Goal: Task Accomplishment & Management: Manage account settings

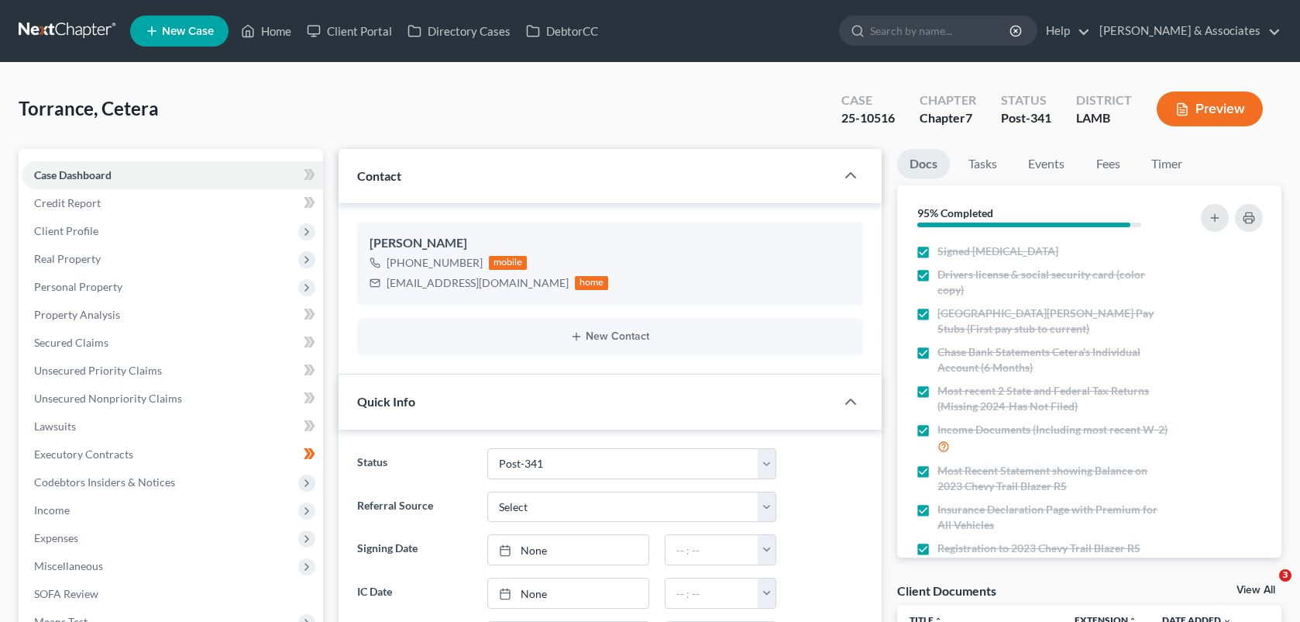
select select "19"
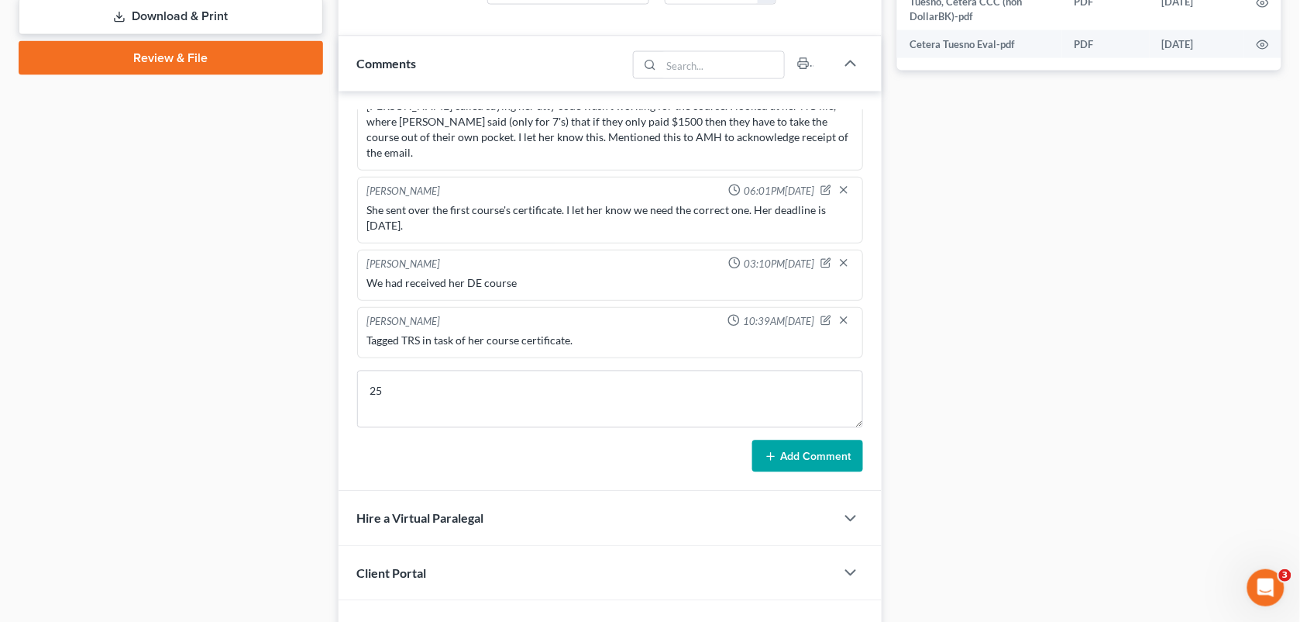
type textarea "2"
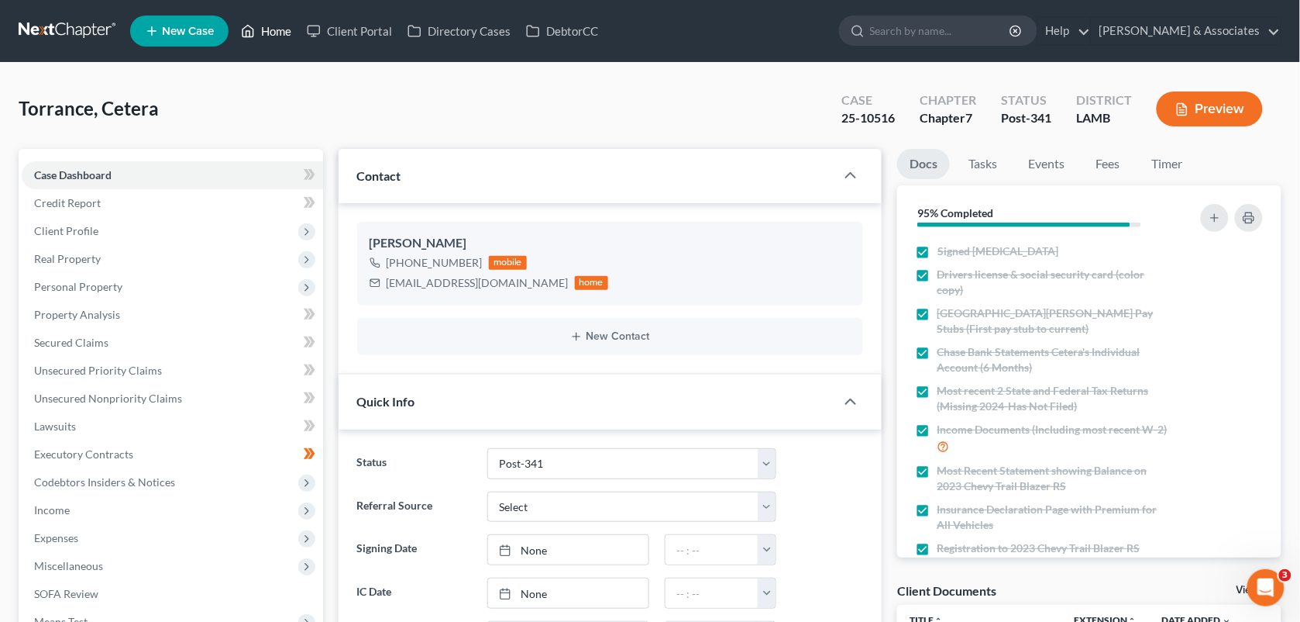
click at [283, 31] on link "Home" at bounding box center [266, 31] width 66 height 28
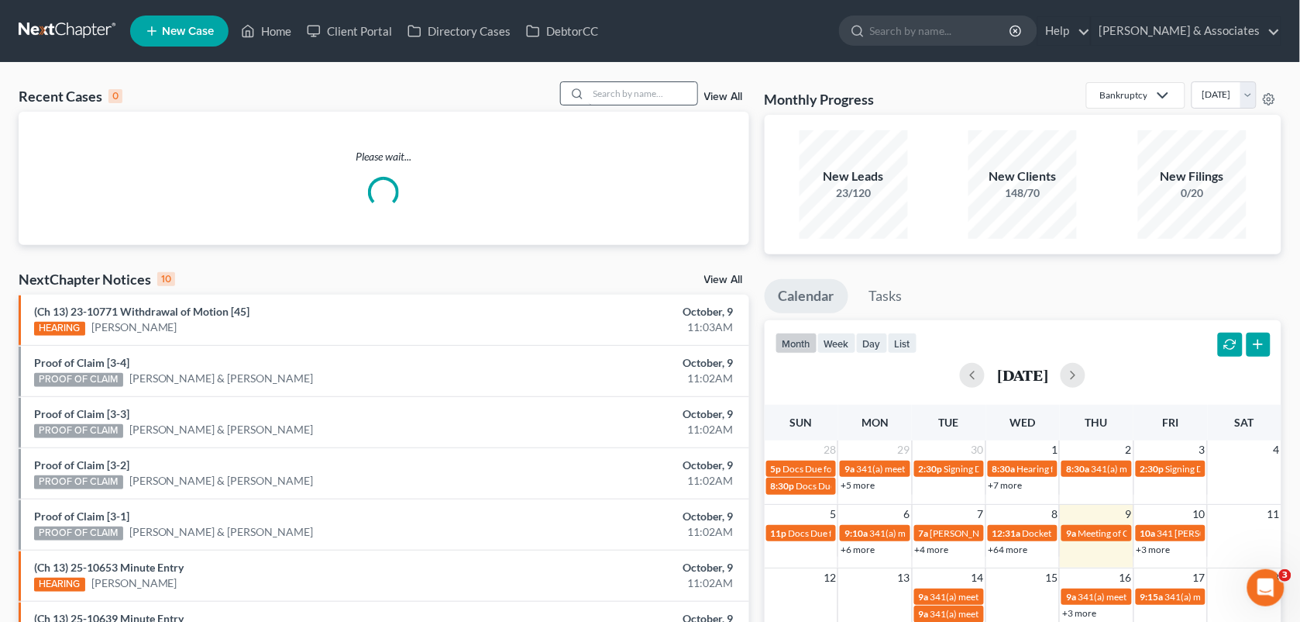
drag, startPoint x: 640, startPoint y: 111, endPoint x: 599, endPoint y: 85, distance: 48.4
click at [599, 85] on div "Recent Cases 0 View All Please wait..." at bounding box center [384, 163] width 731 height 164
click at [599, 85] on input "search" at bounding box center [643, 93] width 108 height 22
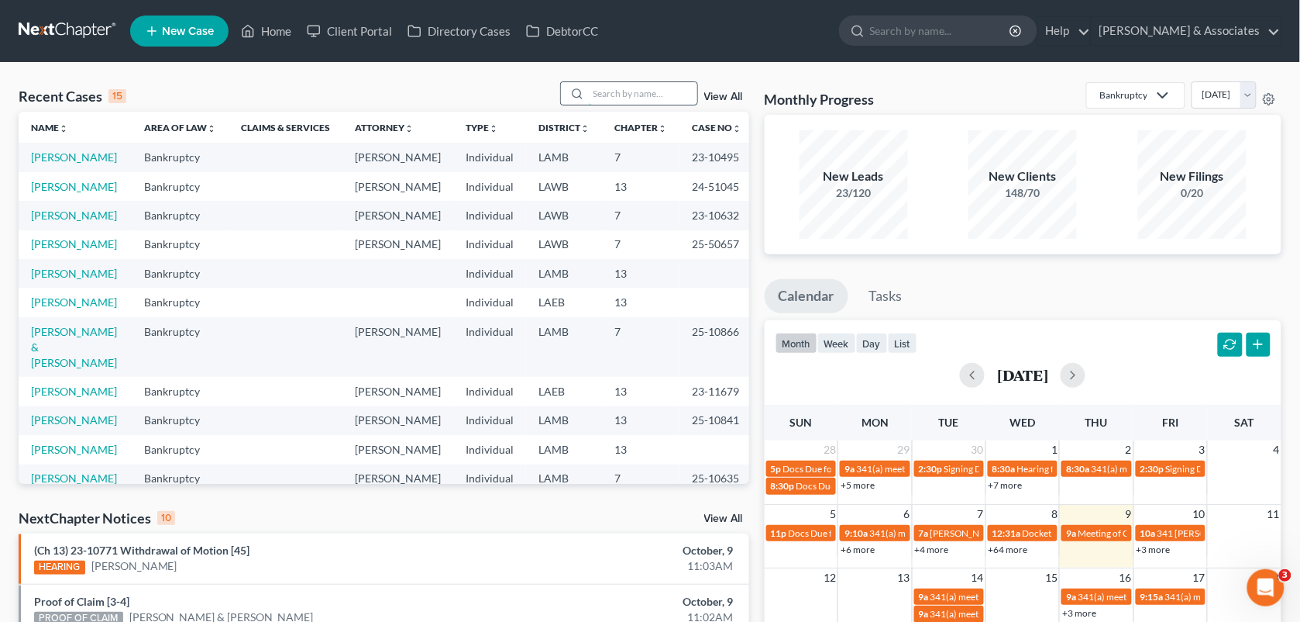
paste input "25-10499."
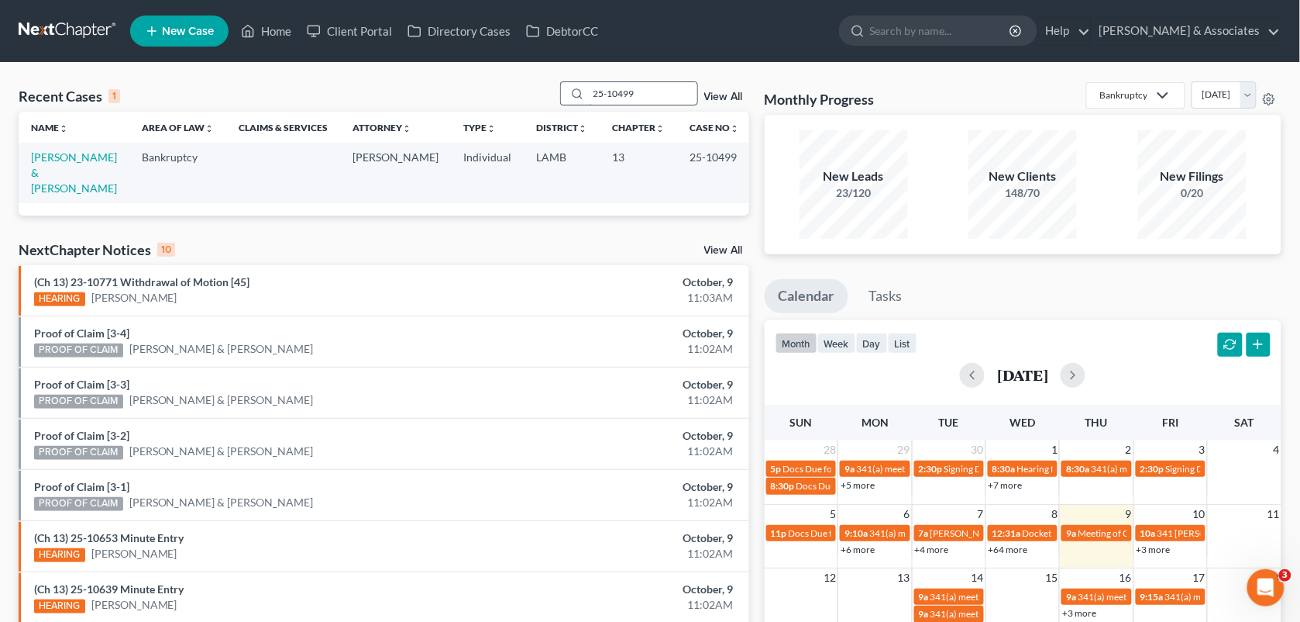
type input "25-10499"
click at [106, 164] on td "[PERSON_NAME] & [PERSON_NAME]" at bounding box center [74, 173] width 111 height 60
click at [102, 156] on link "[PERSON_NAME] & [PERSON_NAME]" at bounding box center [74, 172] width 86 height 44
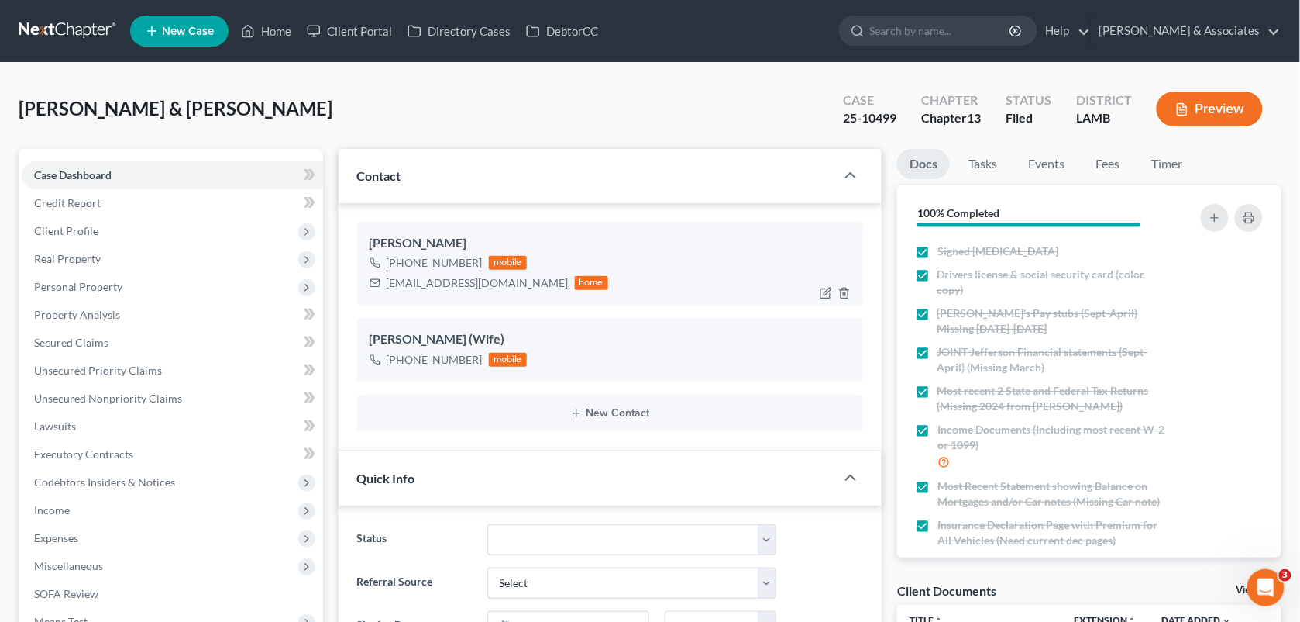
scroll to position [5080, 0]
drag, startPoint x: 897, startPoint y: 121, endPoint x: 837, endPoint y: 137, distance: 62.6
click at [837, 137] on div "Mcintyre, Kelly & Wanda Upgraded Case 25-10499 Chapter Chapter 13 Status Filed …" at bounding box center [650, 114] width 1263 height 67
click at [442, 105] on div "Mcintyre, Kelly & Wanda Upgraded Case 25-10499 Chapter Chapter 13 Status Filed …" at bounding box center [650, 114] width 1263 height 67
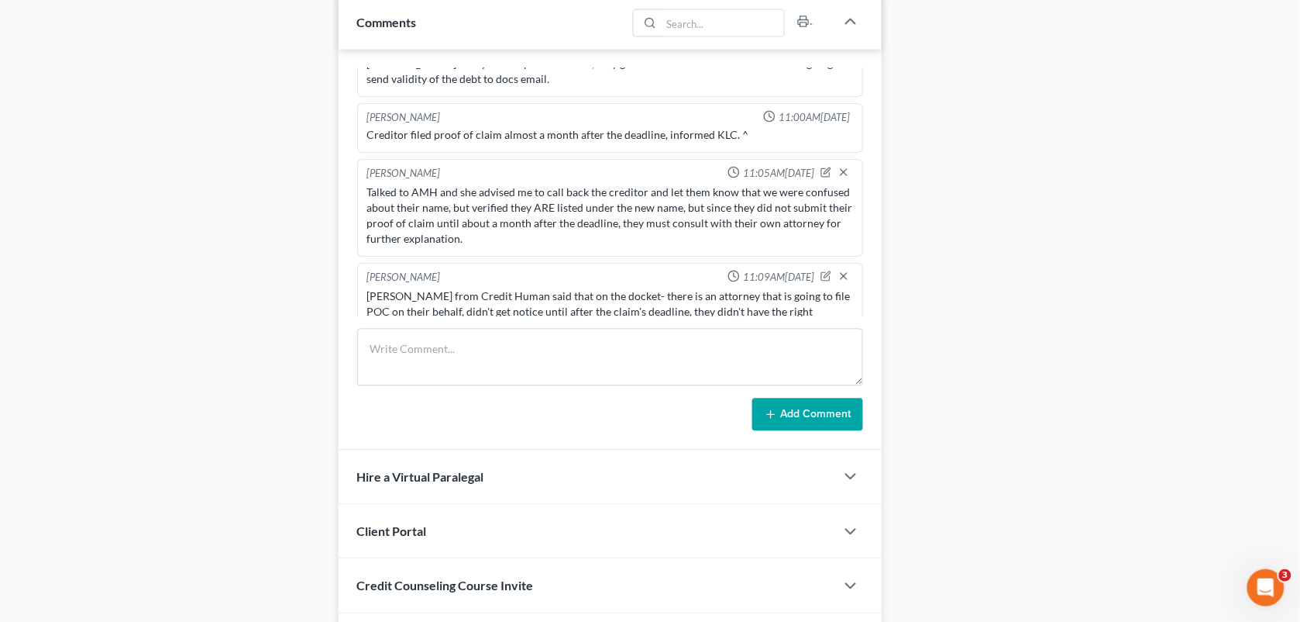
scroll to position [826, 0]
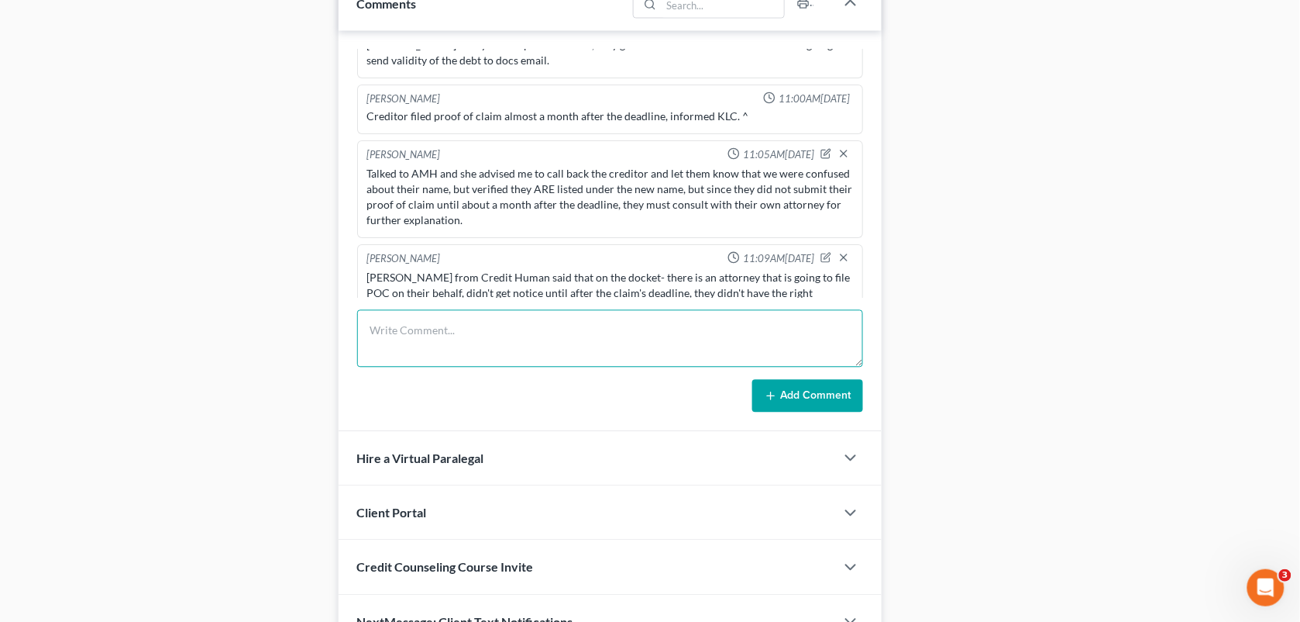
click at [709, 319] on textarea at bounding box center [610, 338] width 507 height 57
type textarea "Christina from Credit Human calling to speak to MCD. 210-258-1211. Seeing if AM…"
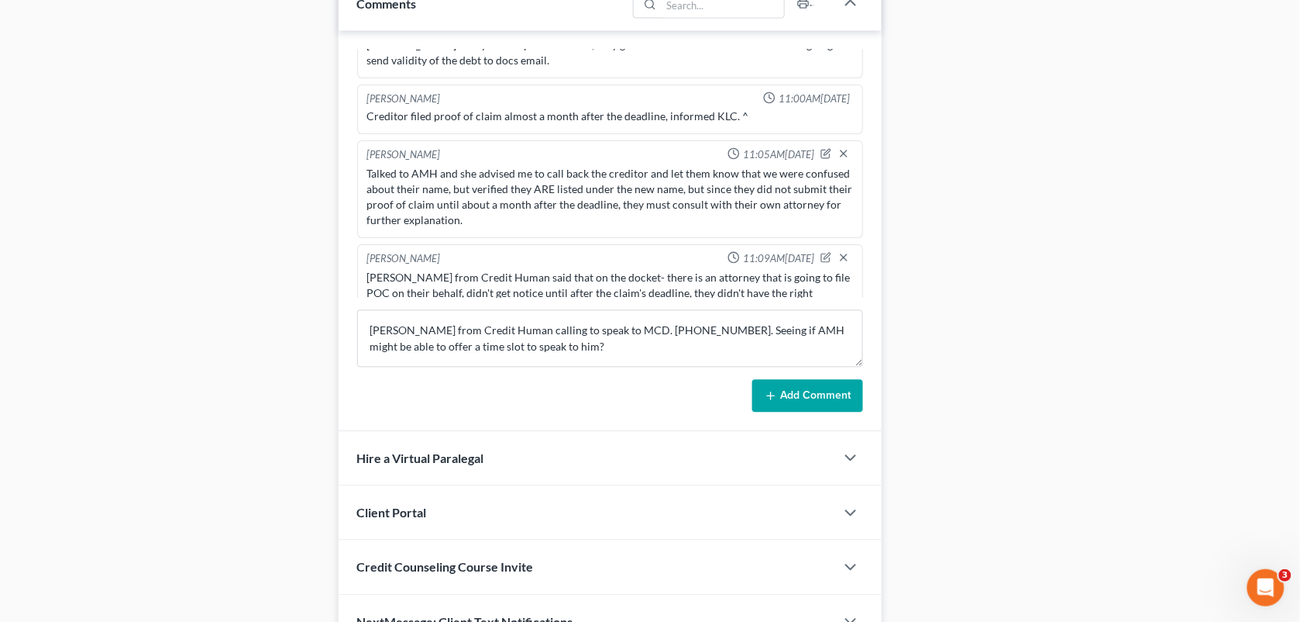
click at [801, 394] on button "Add Comment" at bounding box center [808, 396] width 111 height 33
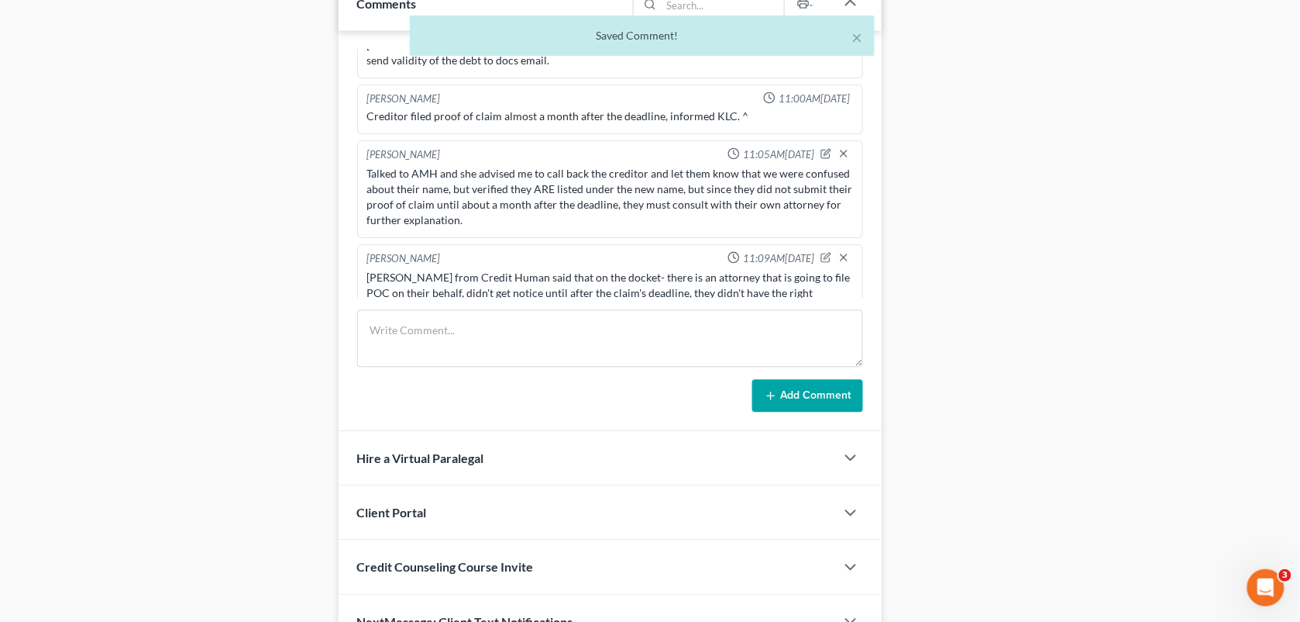
scroll to position [5154, 0]
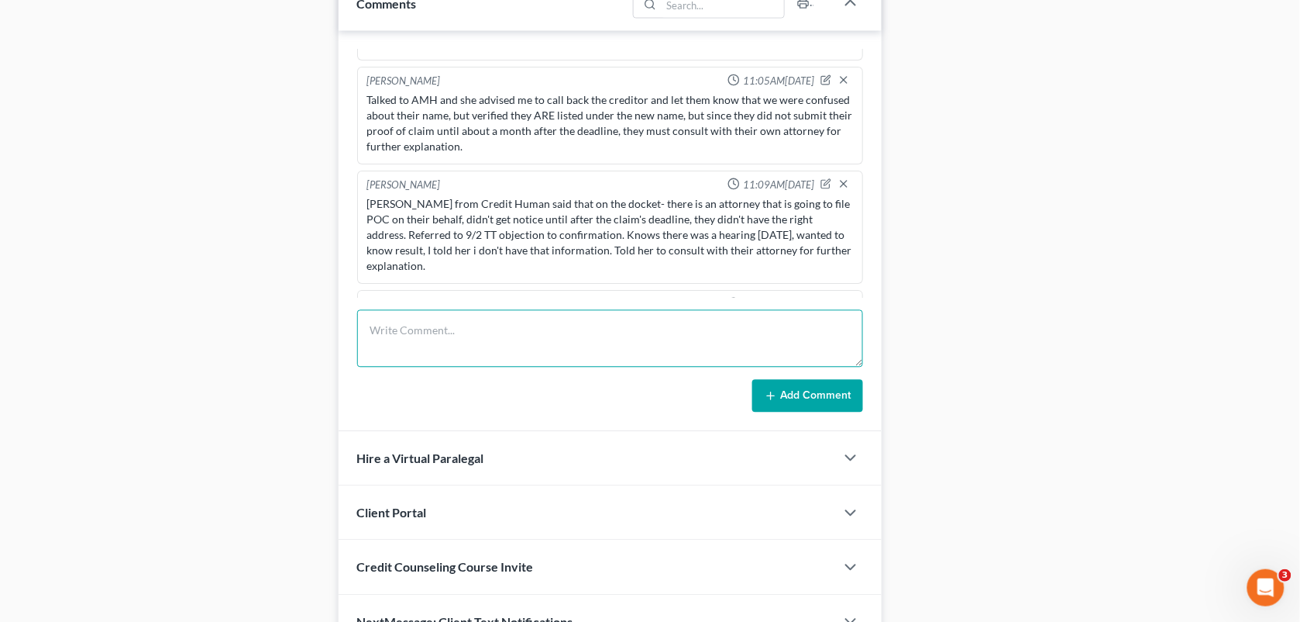
click at [713, 350] on textarea at bounding box center [610, 338] width 507 height 57
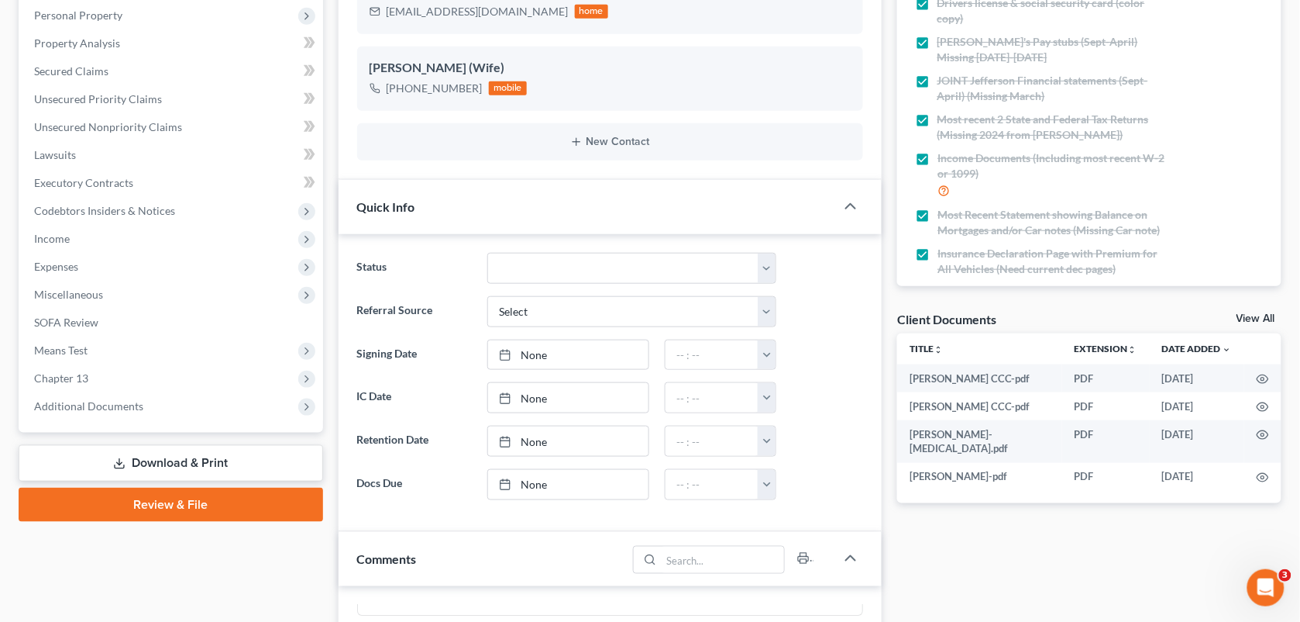
scroll to position [26, 0]
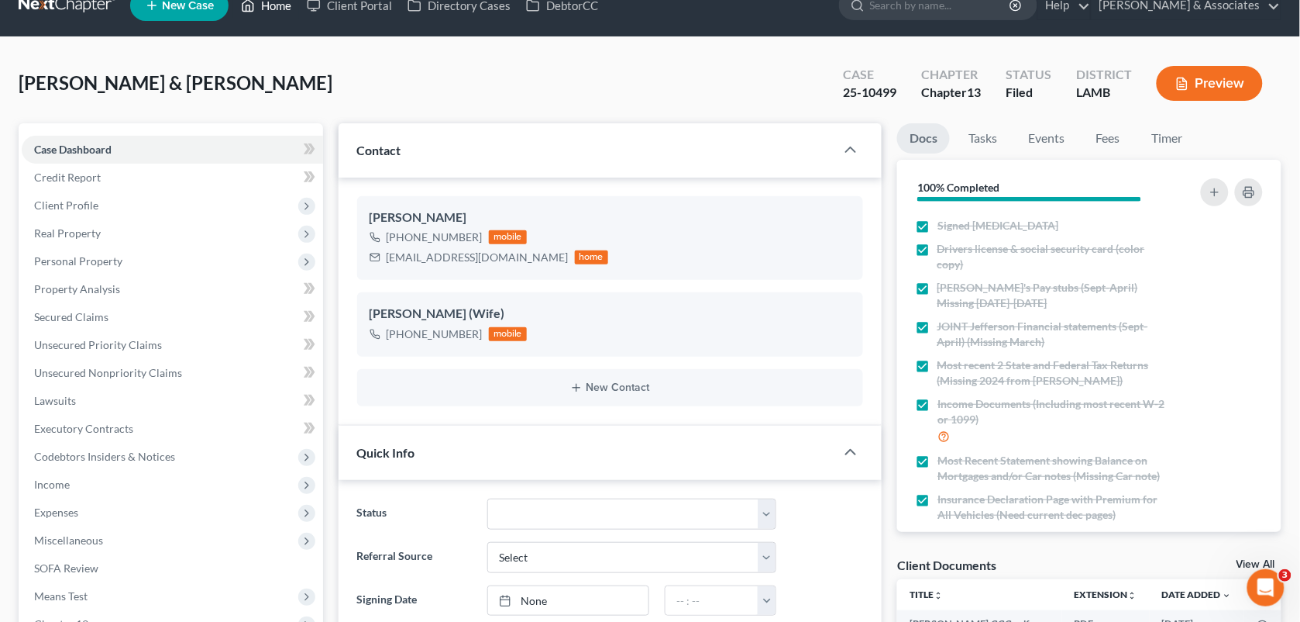
click at [277, 10] on link "Home" at bounding box center [266, 5] width 66 height 28
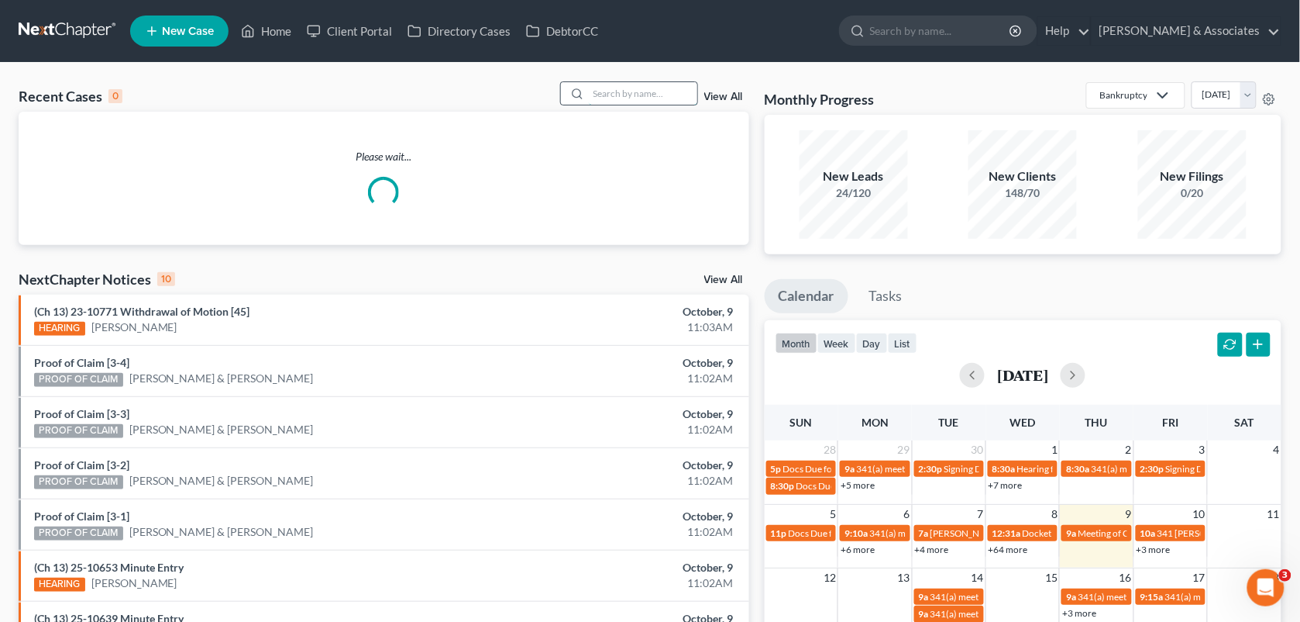
click at [601, 89] on input "search" at bounding box center [643, 93] width 108 height 22
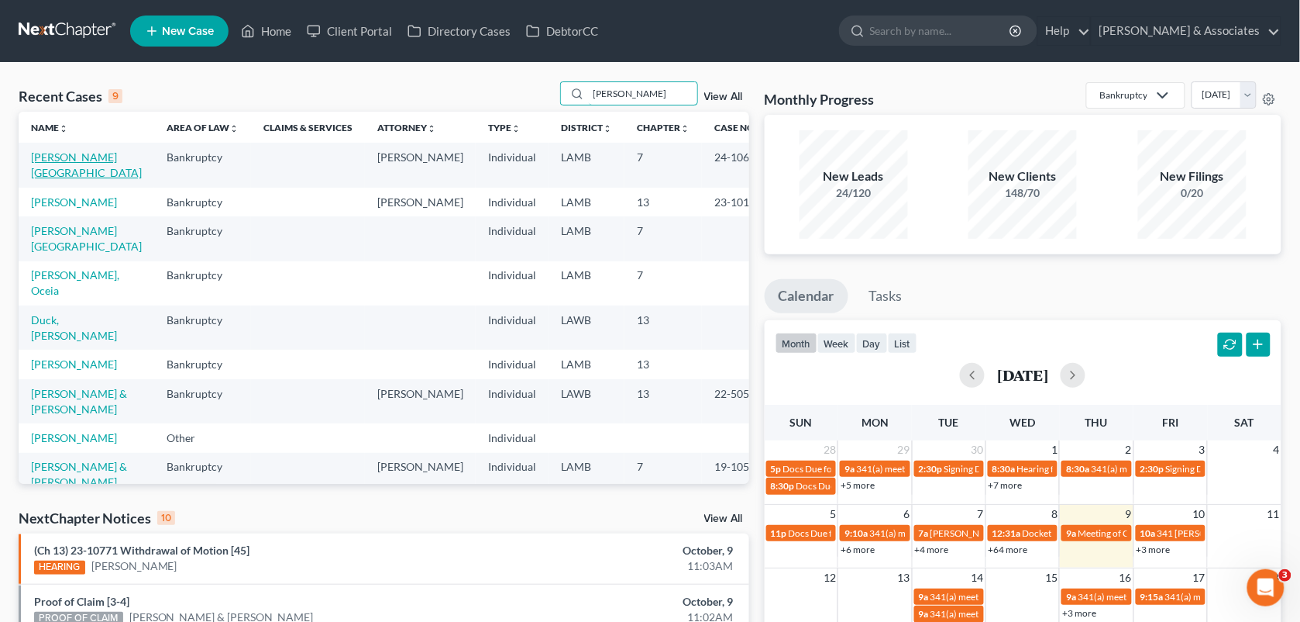
type input "brooks"
click at [60, 159] on link "[PERSON_NAME][GEOGRAPHIC_DATA]" at bounding box center [86, 164] width 111 height 29
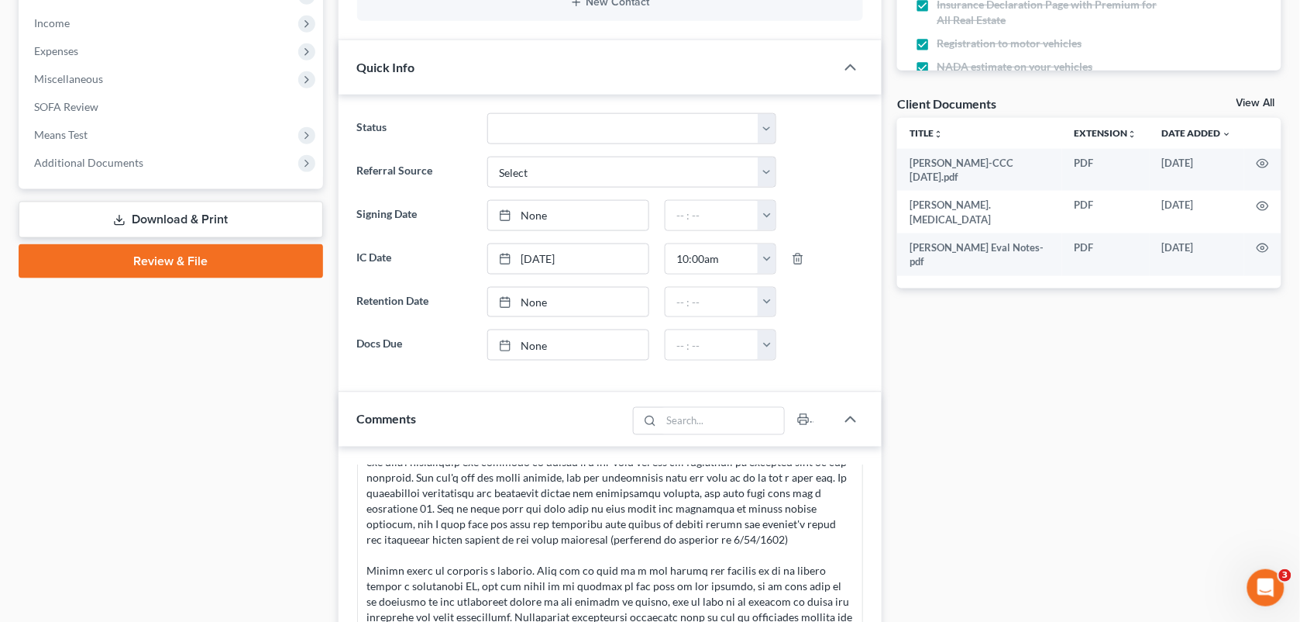
scroll to position [687, 0]
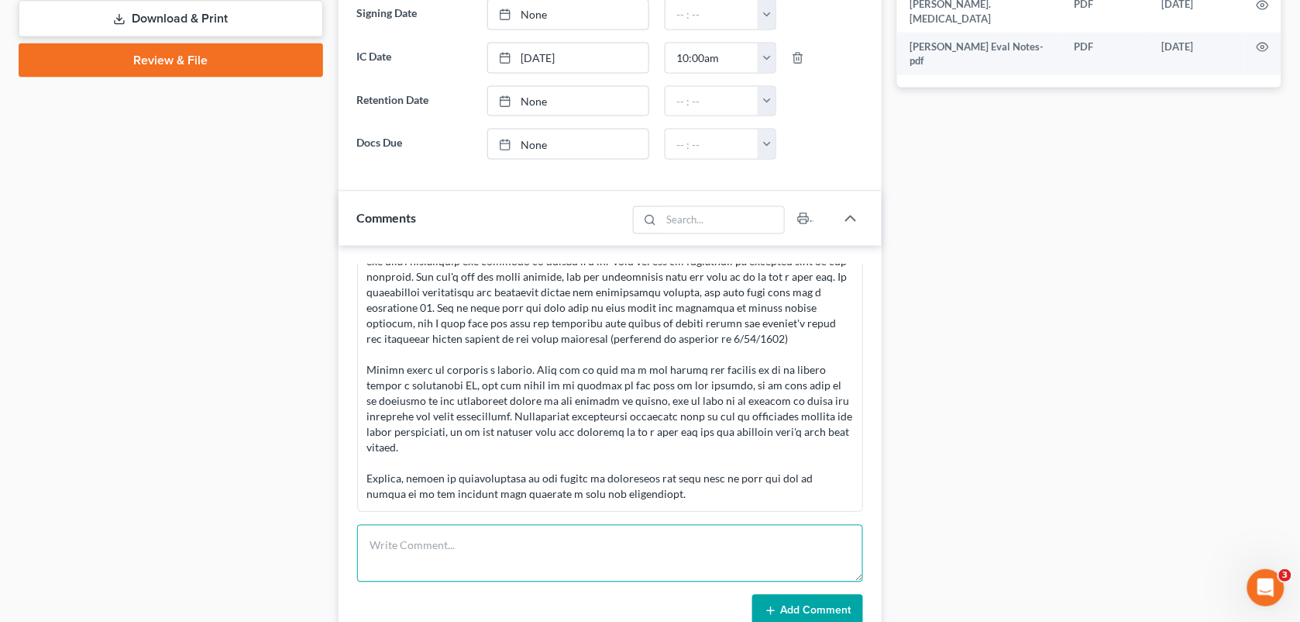
click at [736, 546] on textarea at bounding box center [610, 553] width 507 height 57
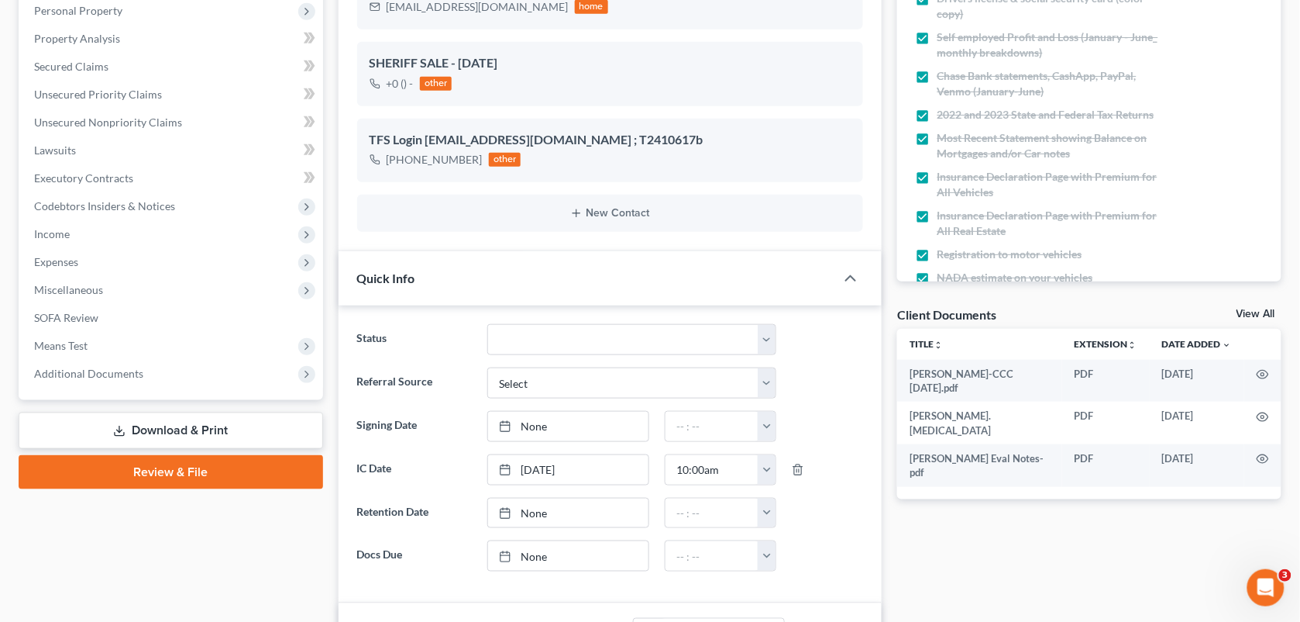
scroll to position [0, 0]
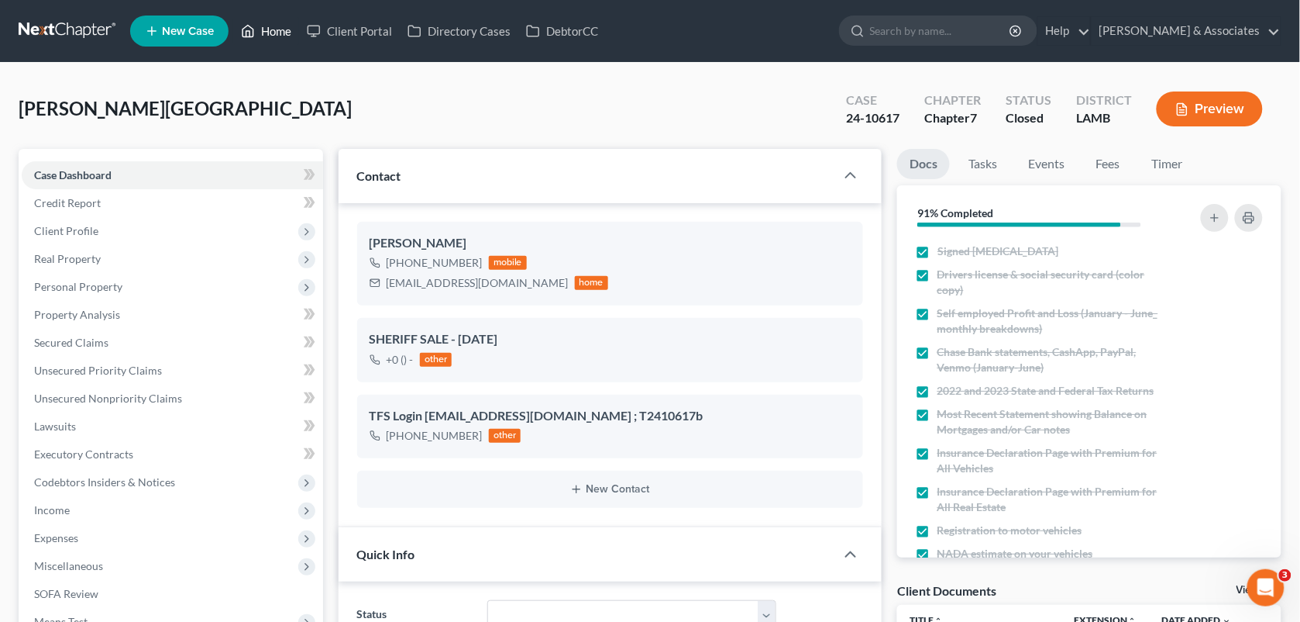
click at [266, 35] on link "Home" at bounding box center [266, 31] width 66 height 28
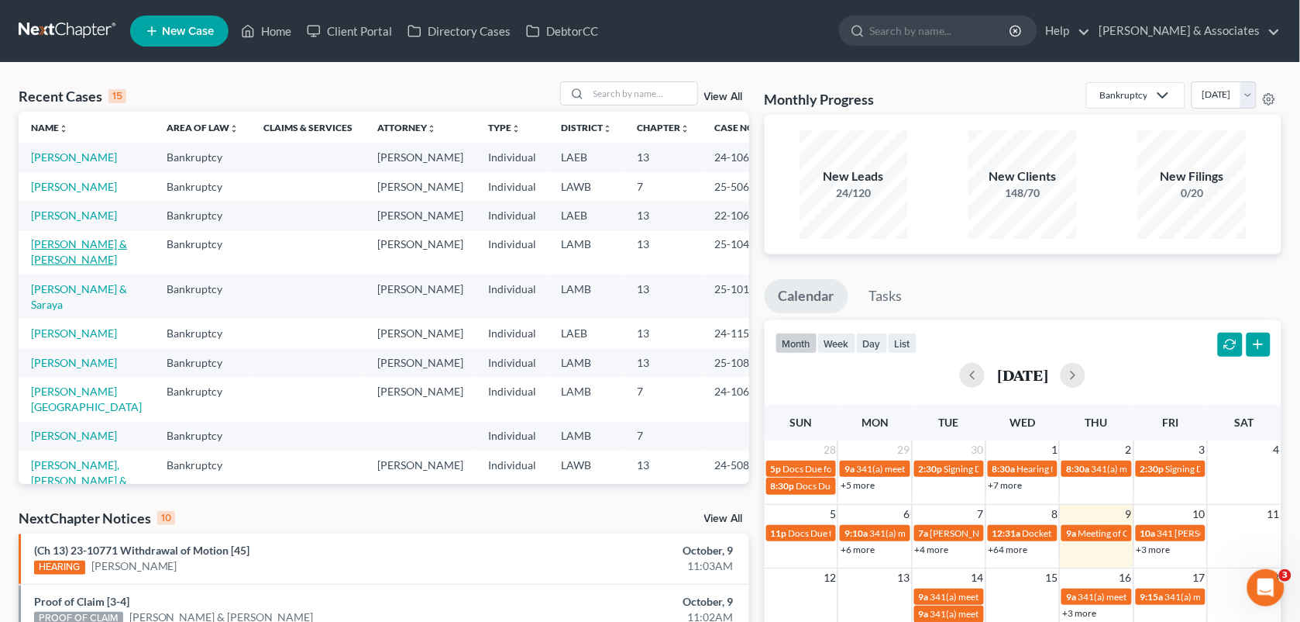
click at [105, 266] on link "[PERSON_NAME] & [PERSON_NAME]" at bounding box center [79, 251] width 96 height 29
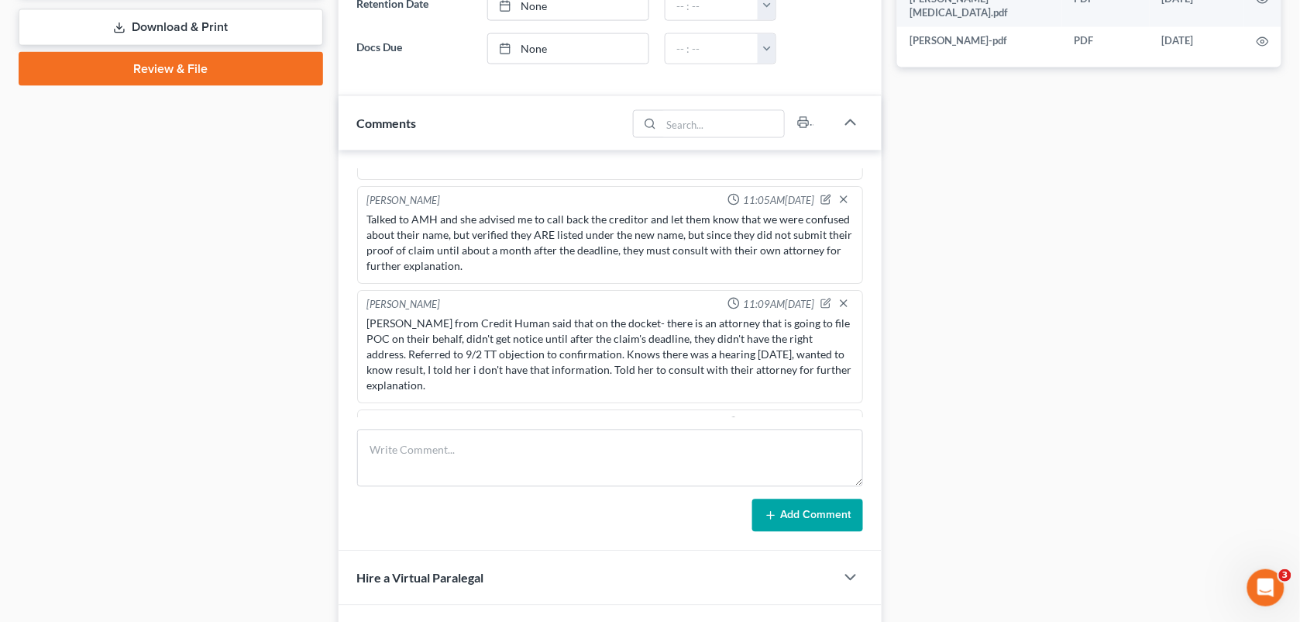
scroll to position [711, 0]
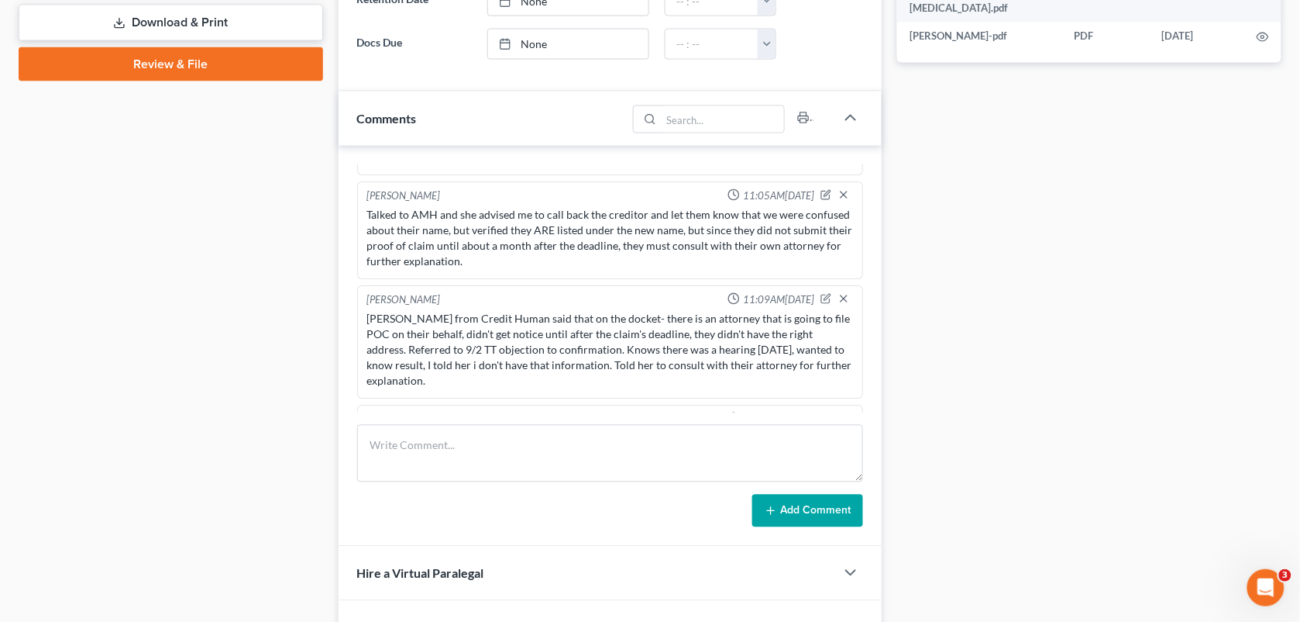
click at [821, 413] on icon "button" at bounding box center [826, 418] width 11 height 11
drag, startPoint x: 562, startPoint y: 412, endPoint x: 637, endPoint y: 397, distance: 76.6
click at [637, 431] on textarea "Christina from Credit Human calling to speak to MCD. 210-258-1211. Seeing if AM…" at bounding box center [610, 459] width 487 height 57
paste textarea "You can either tell them the plan was confirmed yesterday or call the clerk of …"
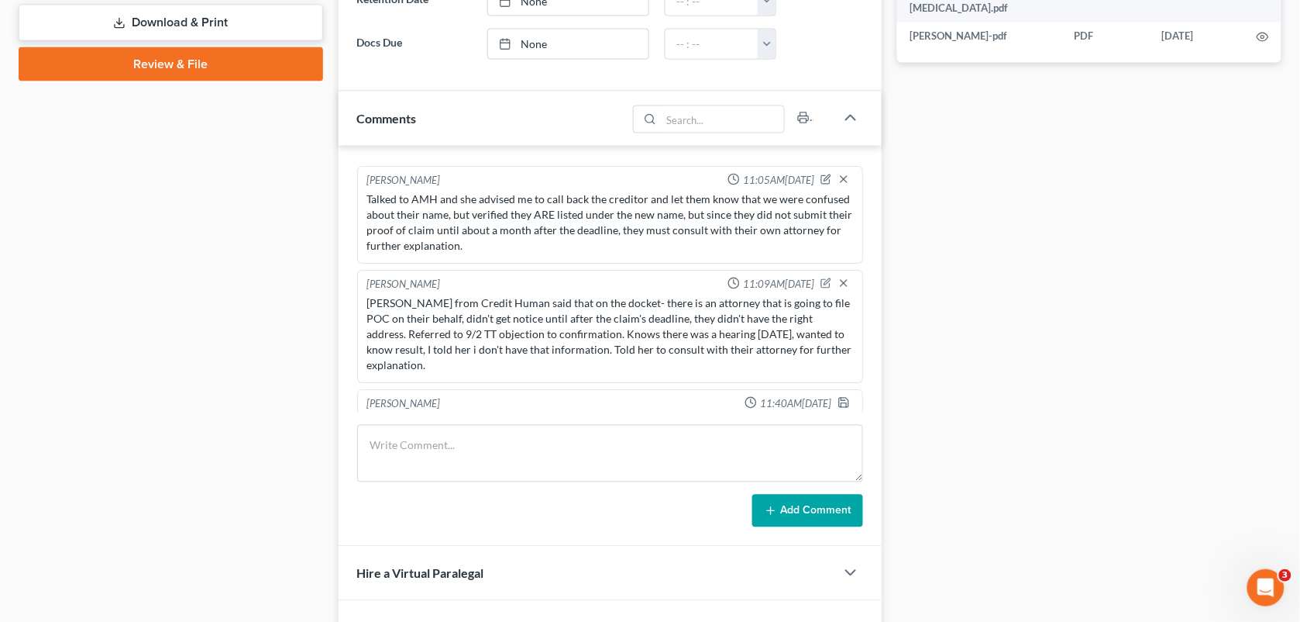
scroll to position [12, 0]
click at [439, 415] on textarea "Christina from Credit Human calling to speak to MCD. She wanted to know the out…" at bounding box center [610, 443] width 487 height 57
click at [498, 415] on textarea "Christina from Credit Human calling to speak to MCD. She wanted to know the out…" at bounding box center [610, 443] width 487 height 57
click at [381, 415] on textarea "Christina from Credit Human calling to speak to MCD. She wanted to know the out…" at bounding box center [610, 443] width 487 height 57
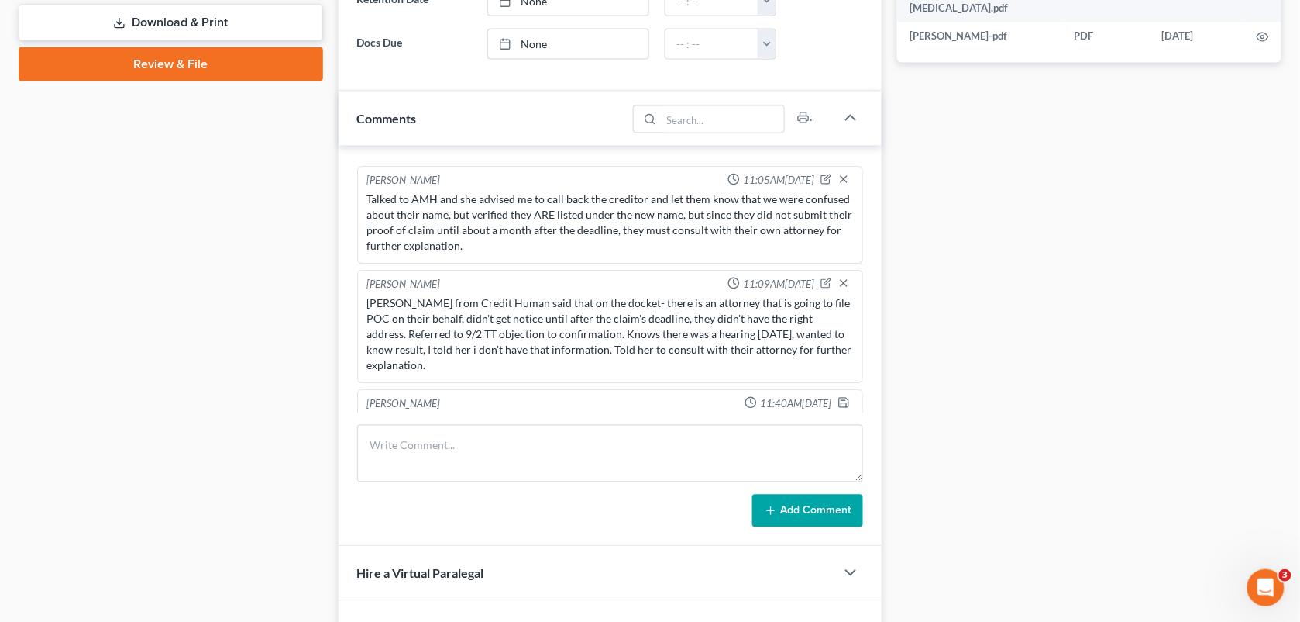
scroll to position [64, 0]
click at [637, 415] on textarea "Christina from Credit Human calling to speak to MCD. She wanted to know the out…" at bounding box center [610, 443] width 487 height 57
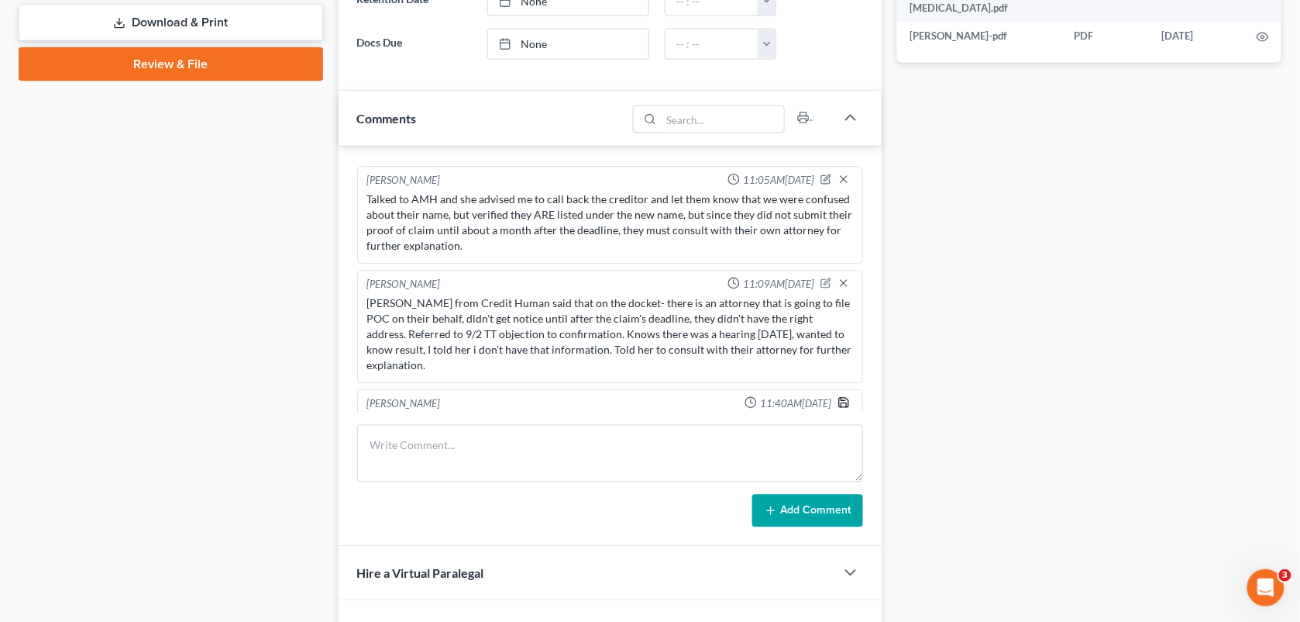
type textarea "Christina from Credit Human calling to speak to MCD. She wanted to know the out…"
click at [842, 398] on polyline "button" at bounding box center [844, 399] width 4 height 2
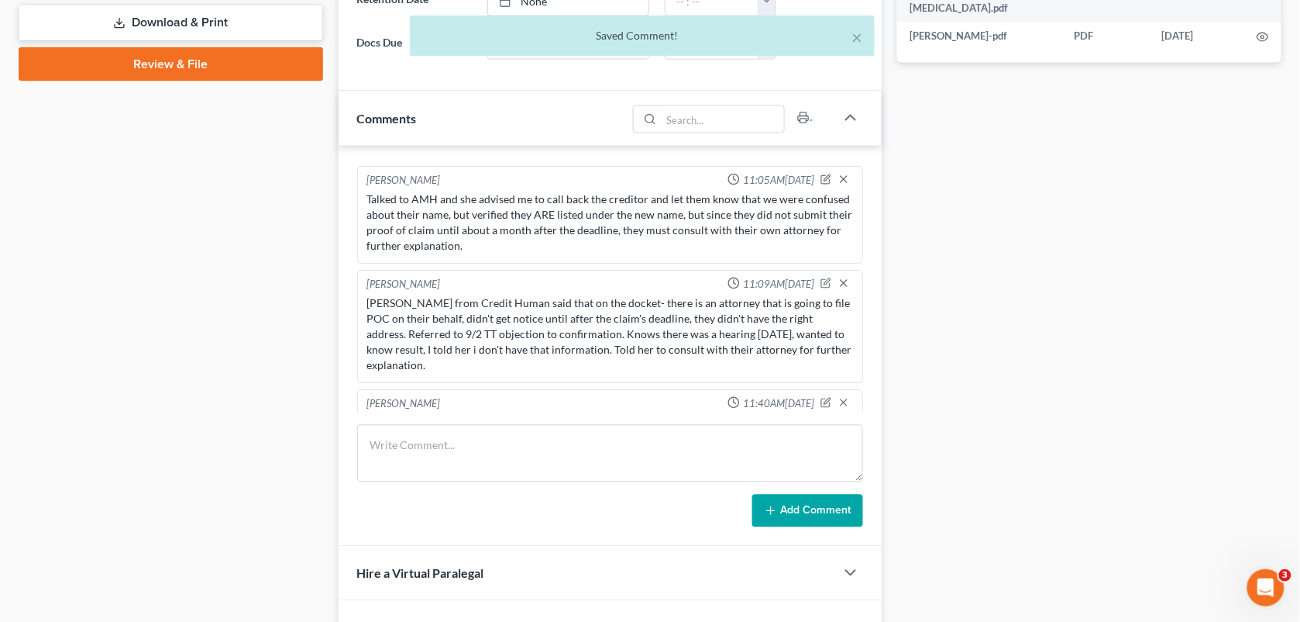
scroll to position [5262, 0]
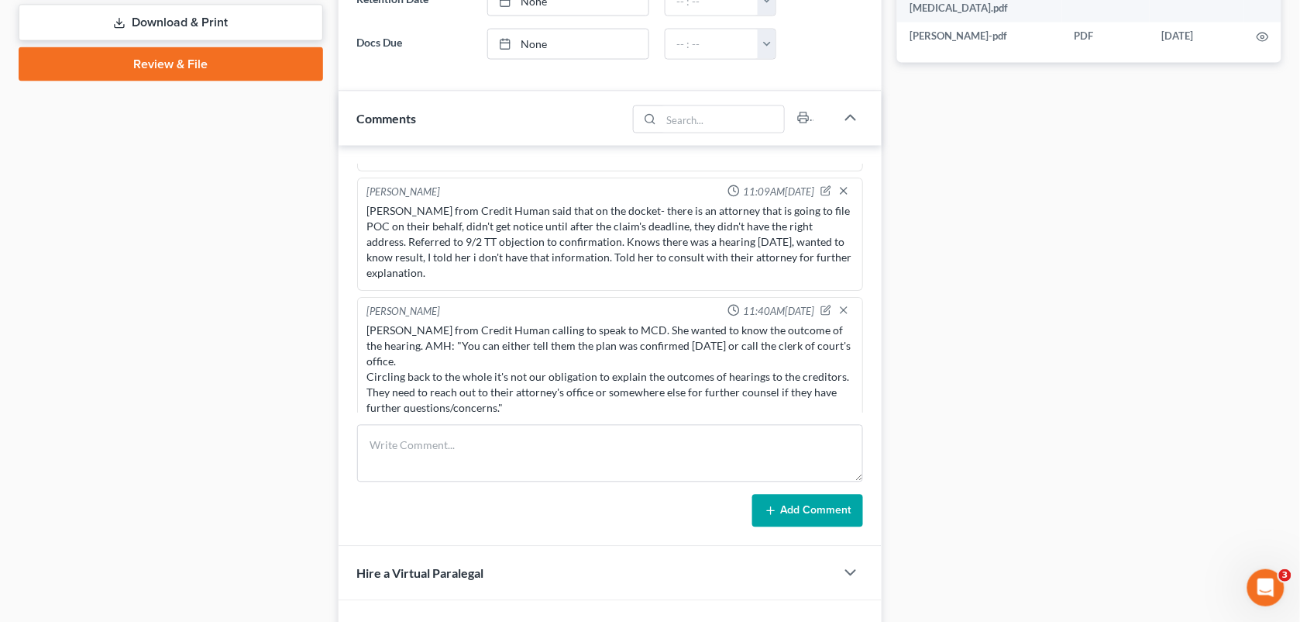
click at [1298, 334] on div "Mcintyre, Kelly & Wanda Upgraded Case 25-10499 Chapter Chapter 13 Status Filed …" at bounding box center [650, 73] width 1300 height 1444
drag, startPoint x: 1298, startPoint y: 334, endPoint x: 1314, endPoint y: 330, distance: 16.7
click at [1300, 331] on html "Home New Case Client Portal Directory Cases DebtorCC Diment & Associates klc@di…" at bounding box center [650, 56] width 1300 height 1534
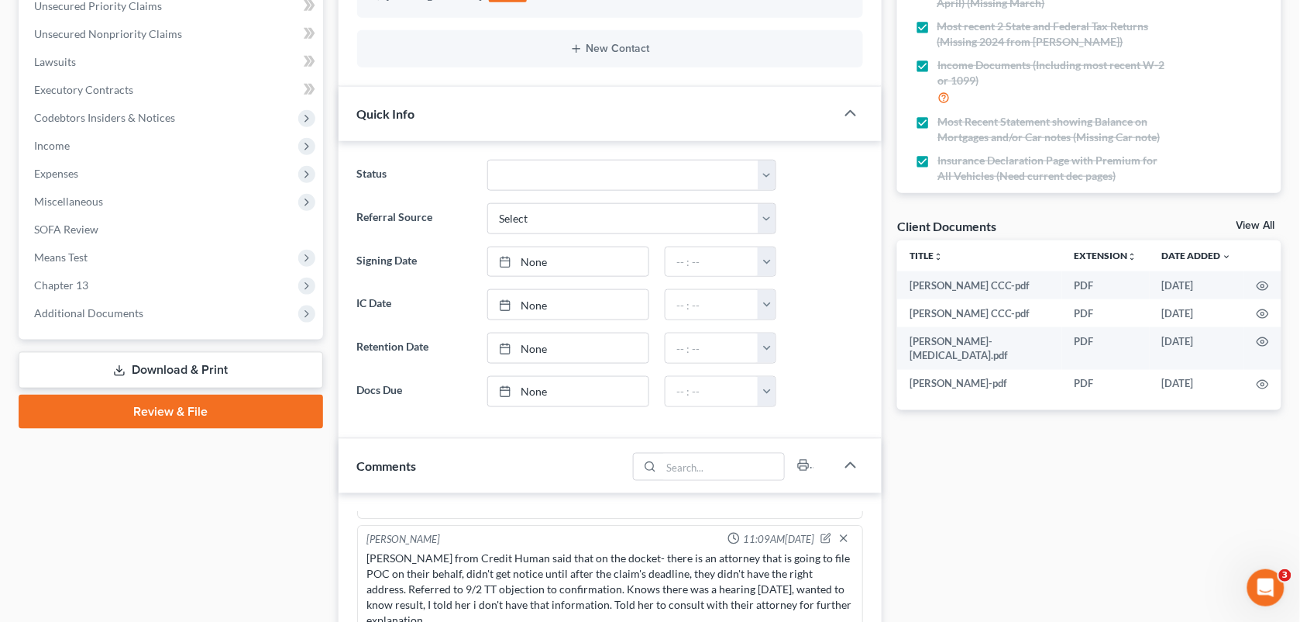
scroll to position [0, 0]
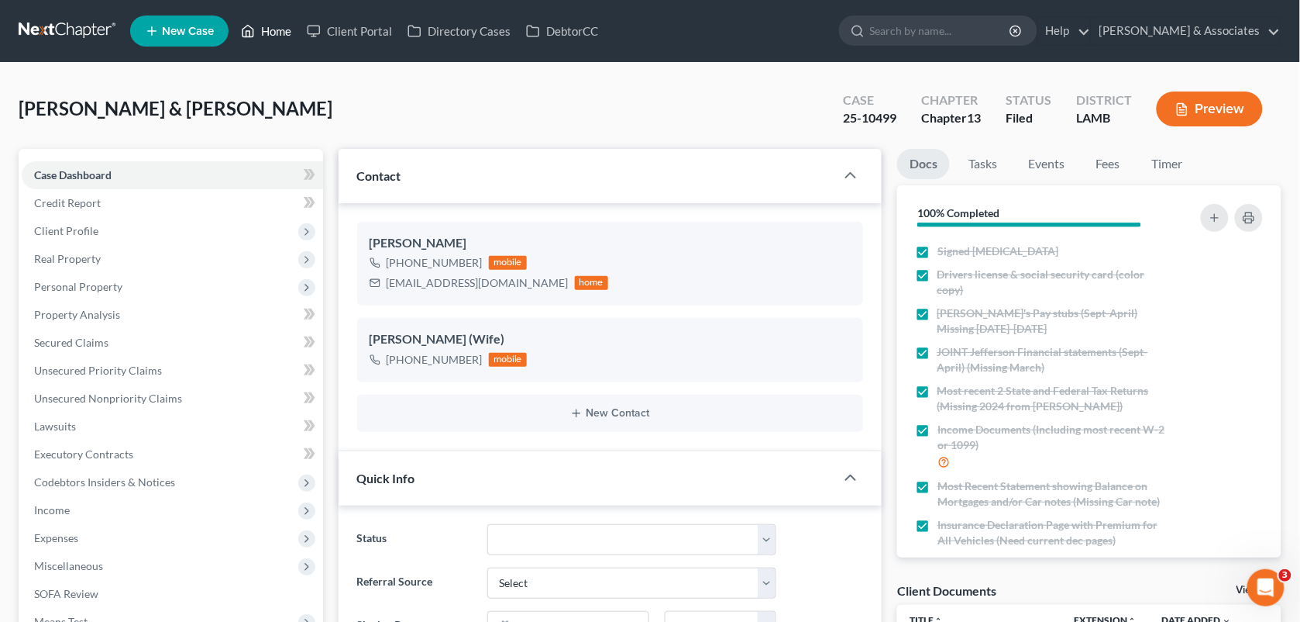
click at [267, 36] on link "Home" at bounding box center [266, 31] width 66 height 28
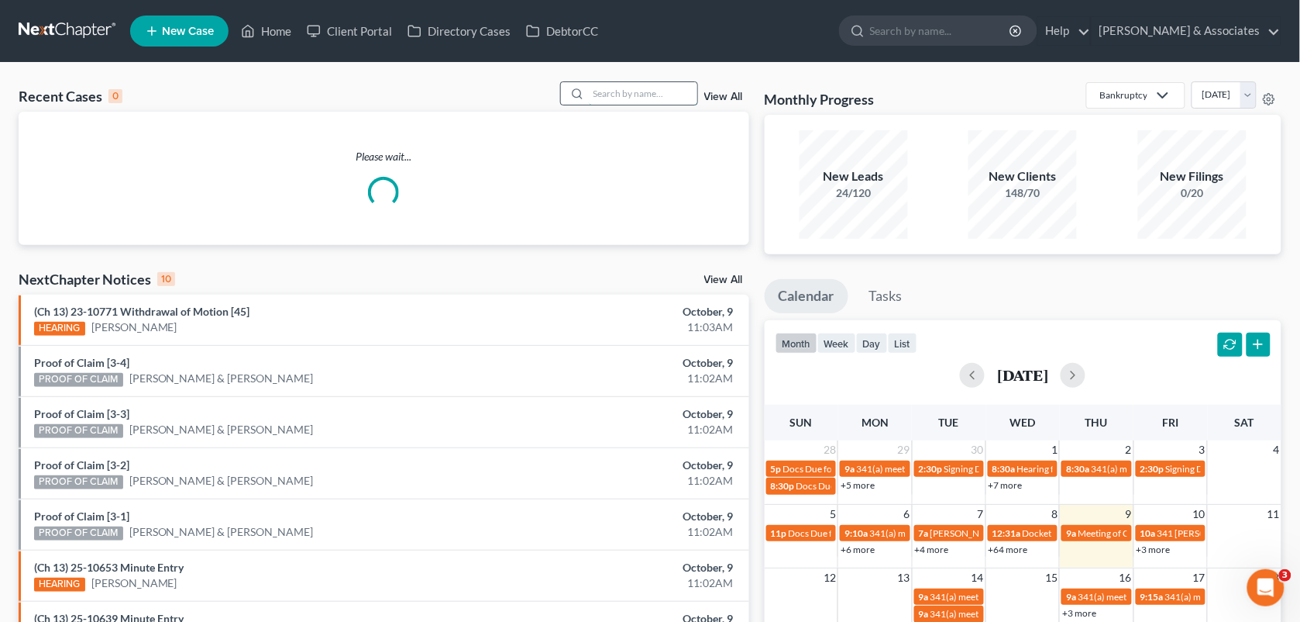
click at [629, 94] on input "search" at bounding box center [643, 93] width 108 height 22
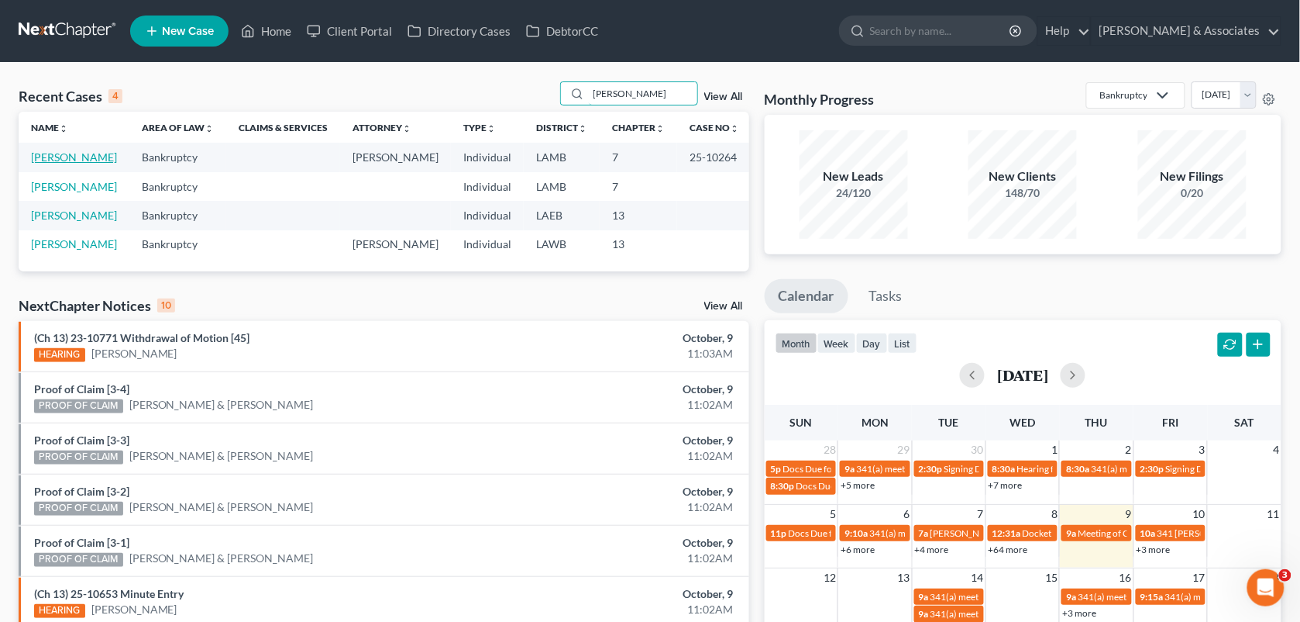
type input "barrow"
click at [58, 164] on link "[PERSON_NAME]" at bounding box center [74, 156] width 86 height 13
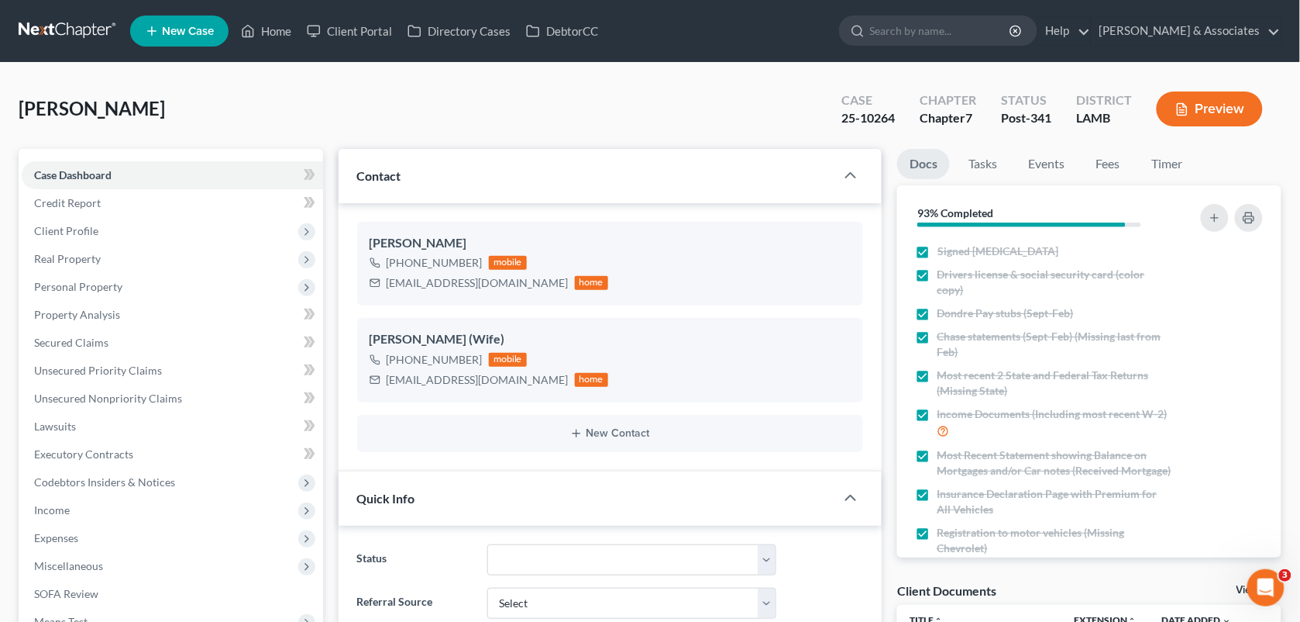
scroll to position [425, 0]
click at [1109, 167] on link "Fees" at bounding box center [1108, 164] width 50 height 30
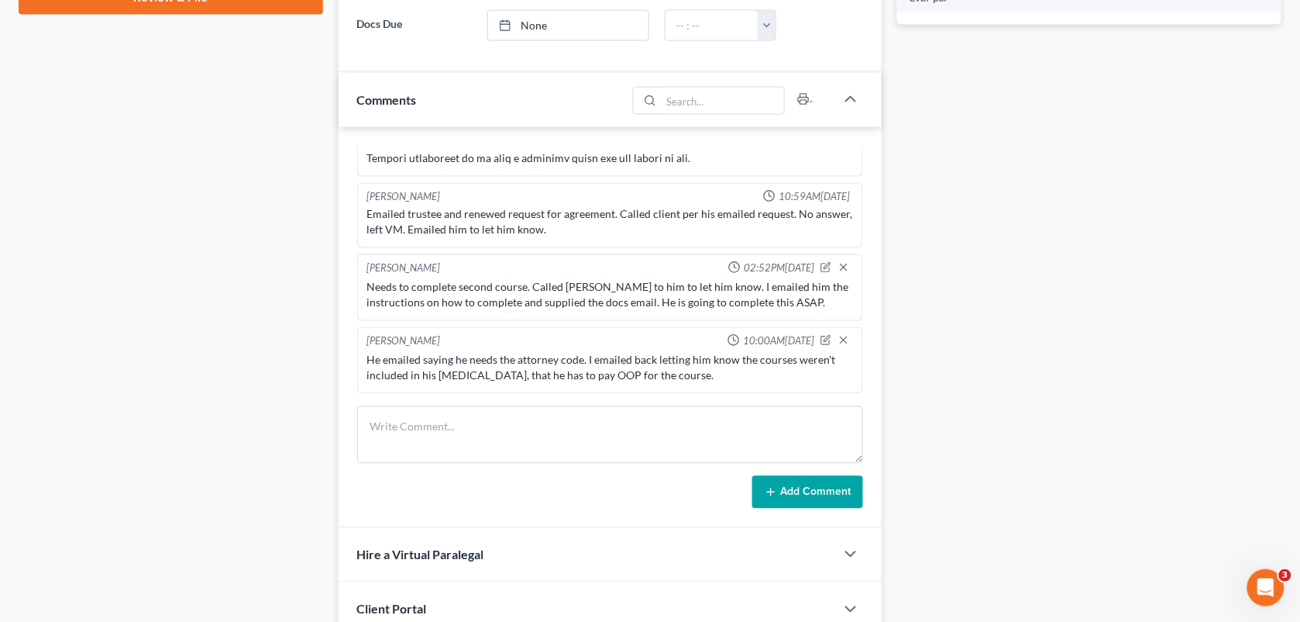
scroll to position [777, 0]
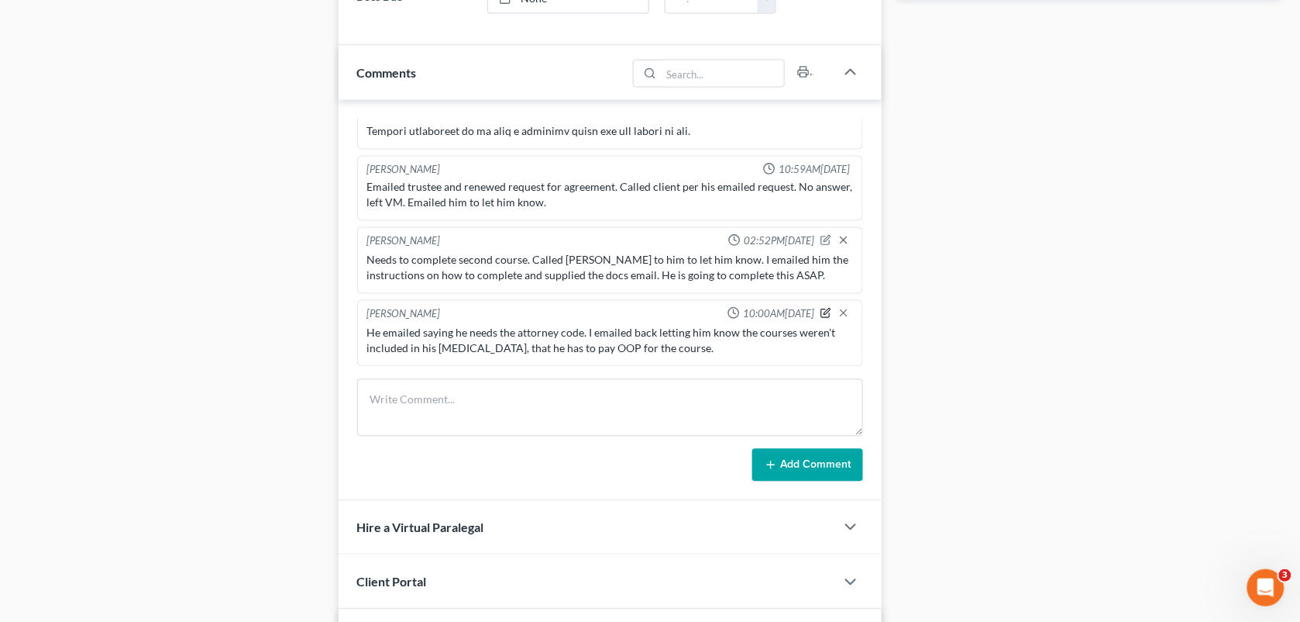
click at [821, 316] on icon "button" at bounding box center [826, 313] width 11 height 11
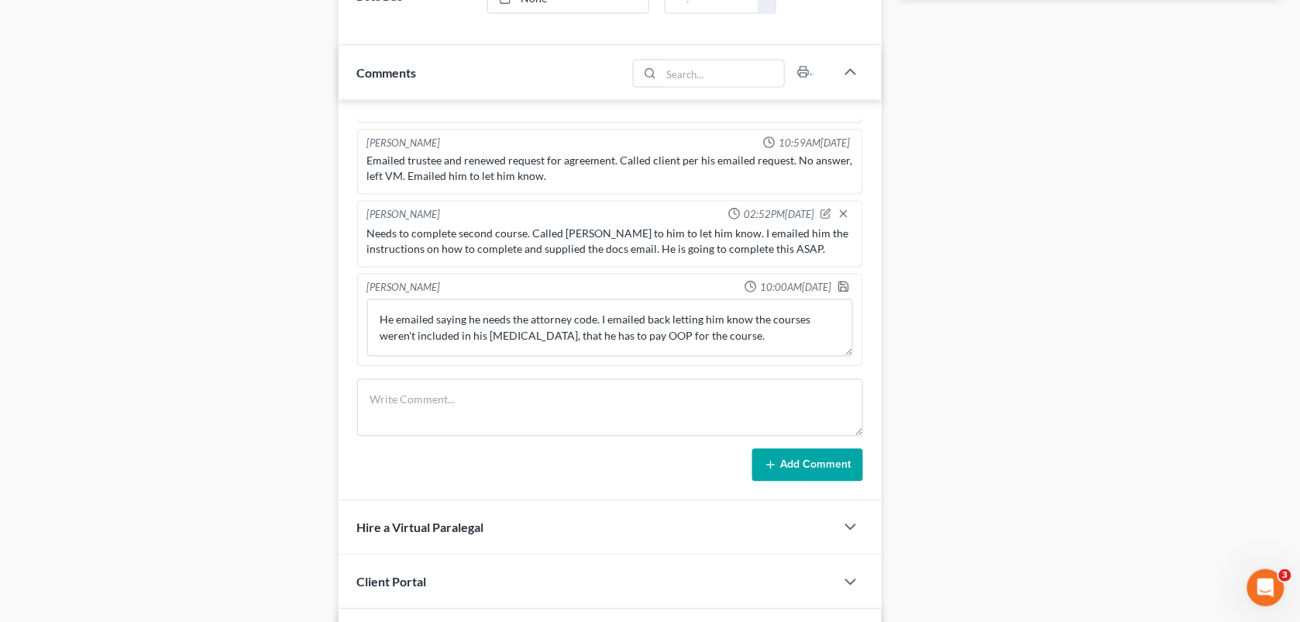
scroll to position [5867, 0]
drag, startPoint x: 730, startPoint y: 372, endPoint x: 680, endPoint y: 363, distance: 50.5
click at [680, 363] on div "Richard Prunick 11:44AM, 02/14/2025 Did eval with Dondre & Krystal, 2 vehicles,…" at bounding box center [611, 300] width 544 height 401
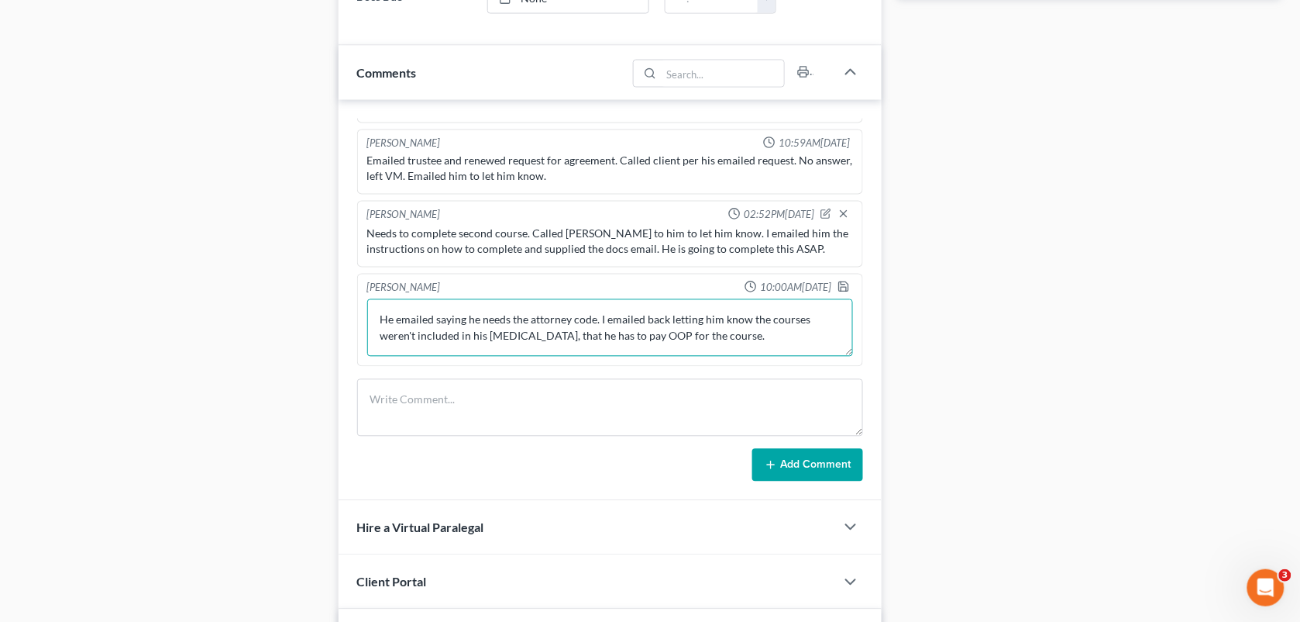
drag, startPoint x: 680, startPoint y: 363, endPoint x: 624, endPoint y: 347, distance: 58.7
click at [624, 347] on textarea "He emailed saying he needs the attorney code. I emailed back letting him know t…" at bounding box center [610, 327] width 487 height 57
drag, startPoint x: 710, startPoint y: 342, endPoint x: 768, endPoint y: 315, distance: 64.1
click at [768, 315] on textarea "He emailed saying he needs the attorney code. I emailed back letting him know t…" at bounding box center [610, 327] width 487 height 57
type textarea "He emailed saying he needs the attorney code. I emailed back letting him know t…"
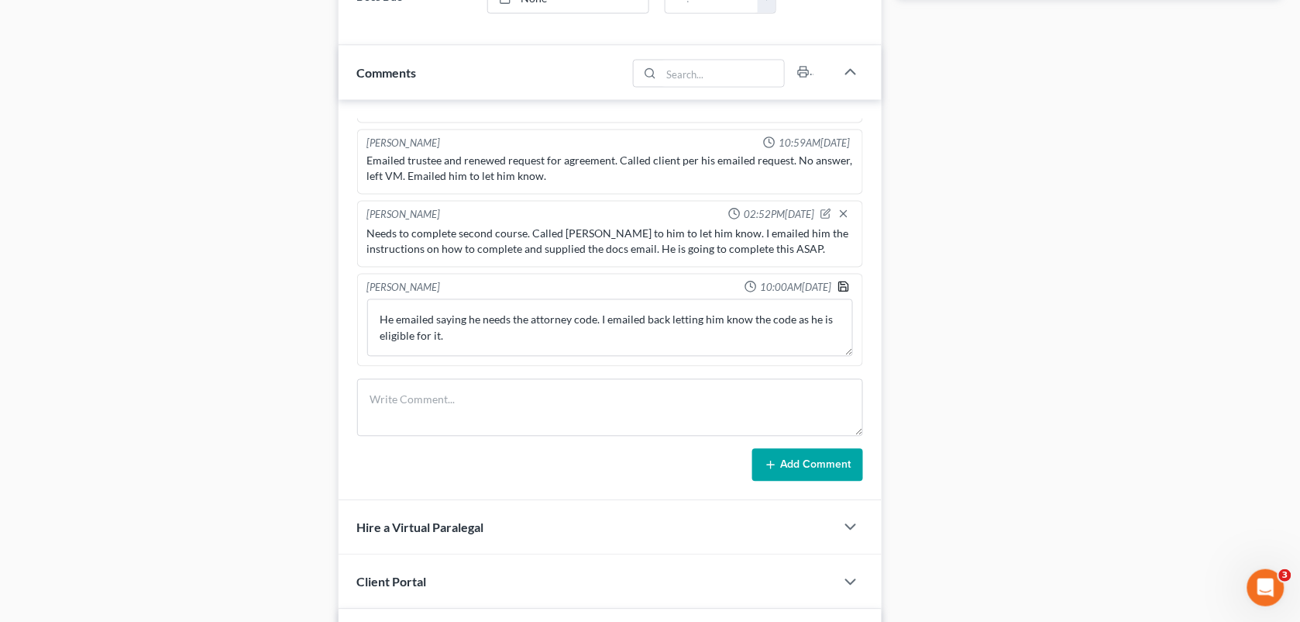
click at [838, 289] on icon "button" at bounding box center [844, 287] width 12 height 12
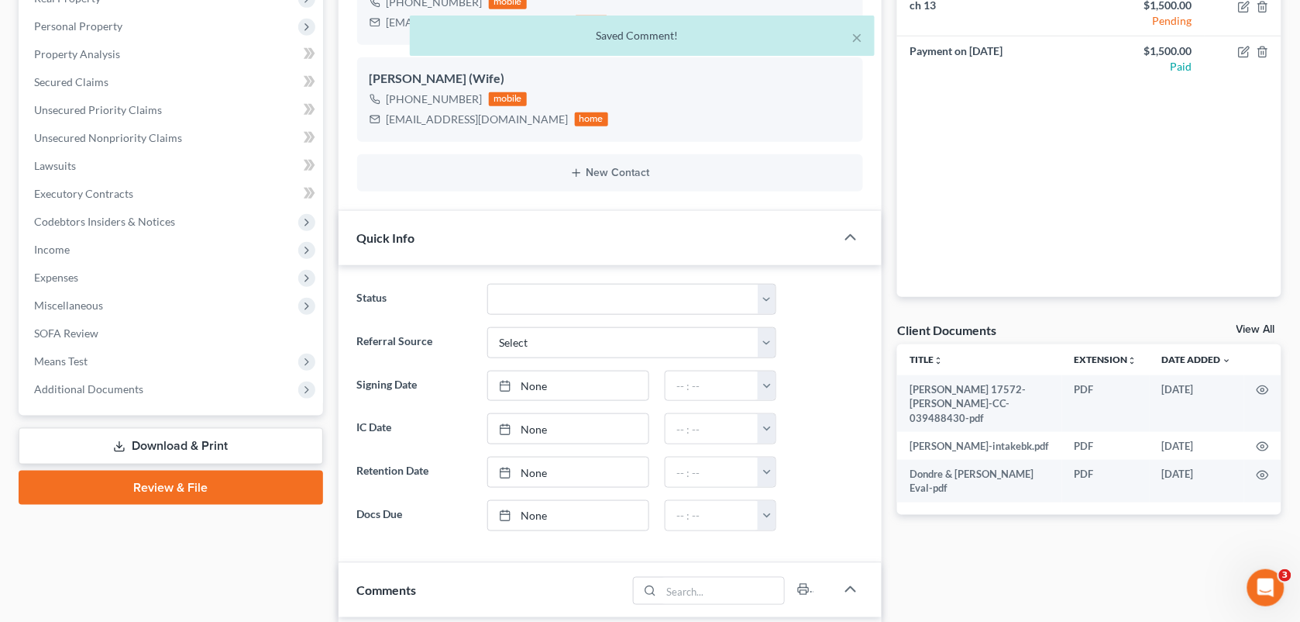
scroll to position [0, 0]
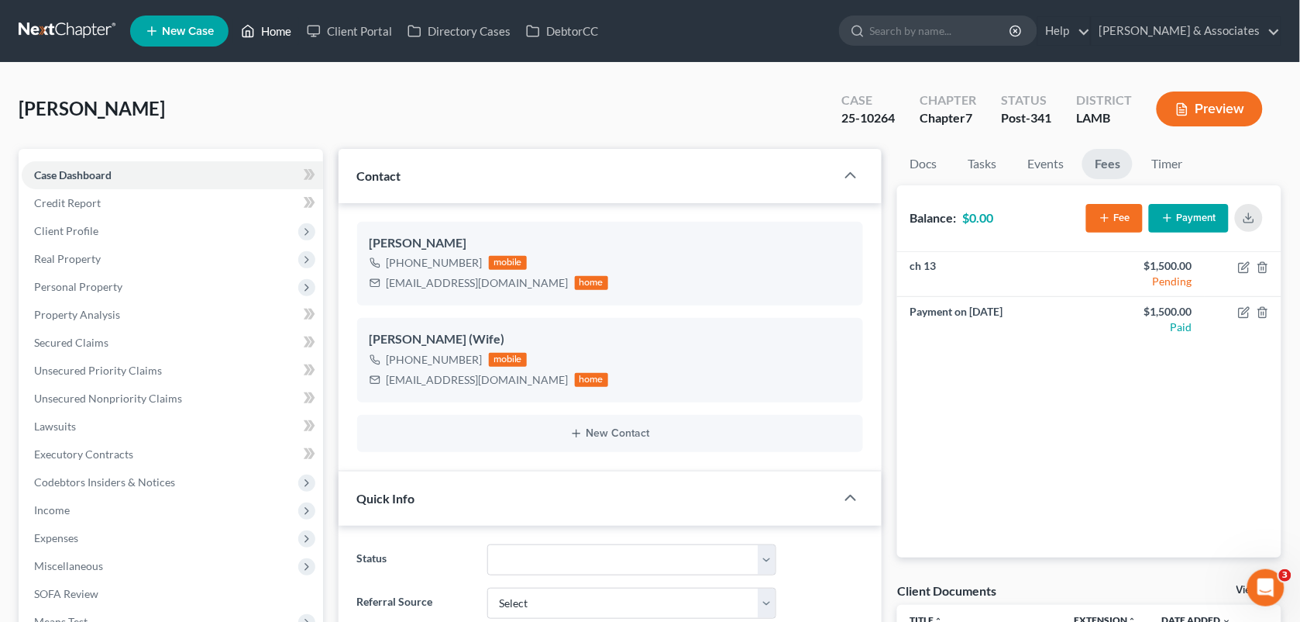
click at [269, 33] on link "Home" at bounding box center [266, 31] width 66 height 28
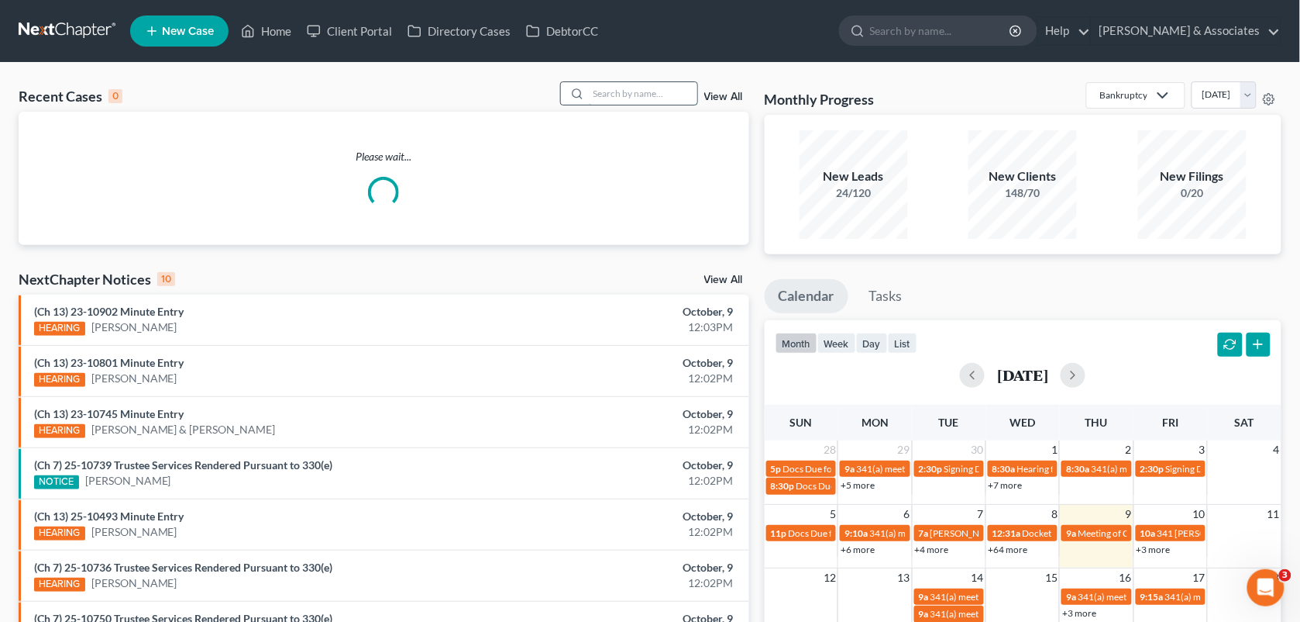
click at [593, 98] on input "search" at bounding box center [643, 93] width 108 height 22
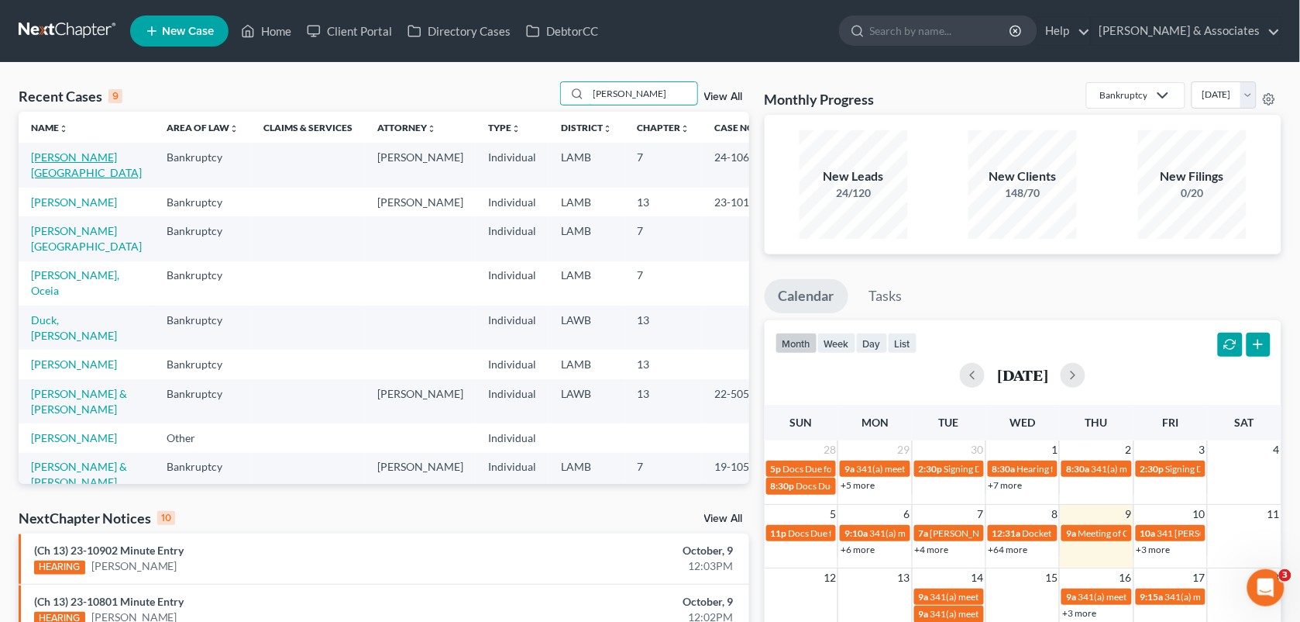
type input "brooks"
click at [80, 159] on link "[PERSON_NAME][GEOGRAPHIC_DATA]" at bounding box center [86, 164] width 111 height 29
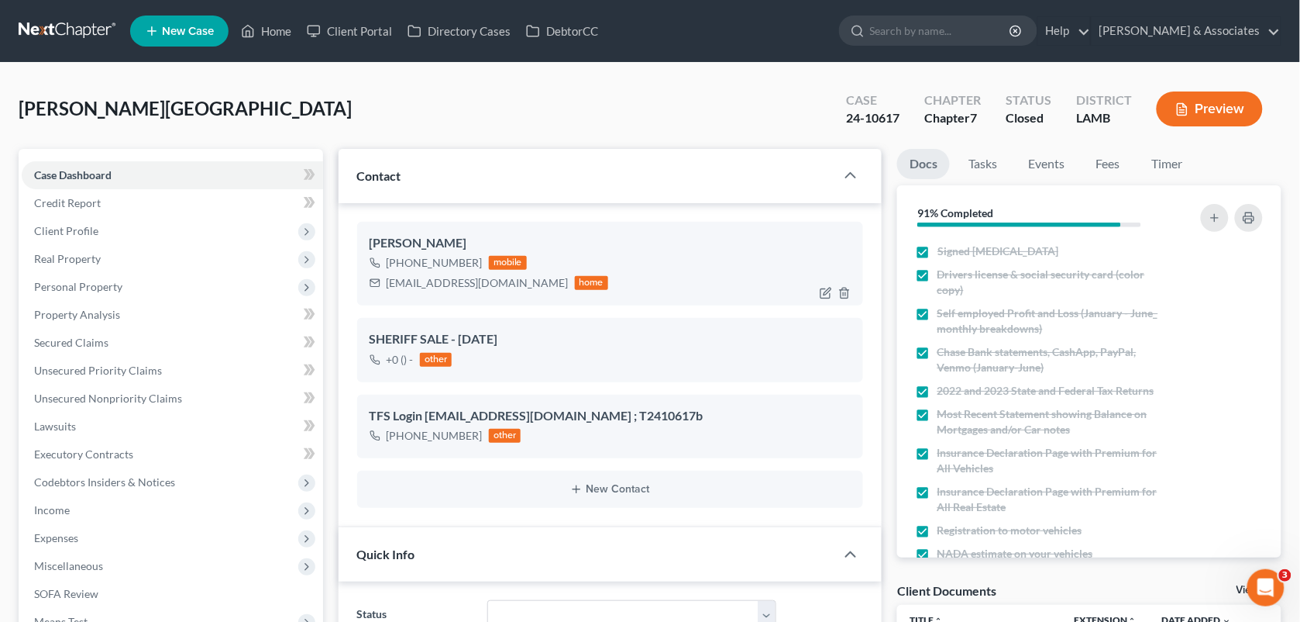
scroll to position [1218, 0]
drag, startPoint x: 477, startPoint y: 258, endPoint x: 398, endPoint y: 257, distance: 79.8
click at [398, 257] on div "+1 (225) 394-5729 mobile" at bounding box center [489, 263] width 239 height 20
copy div "(225) 394-5729"
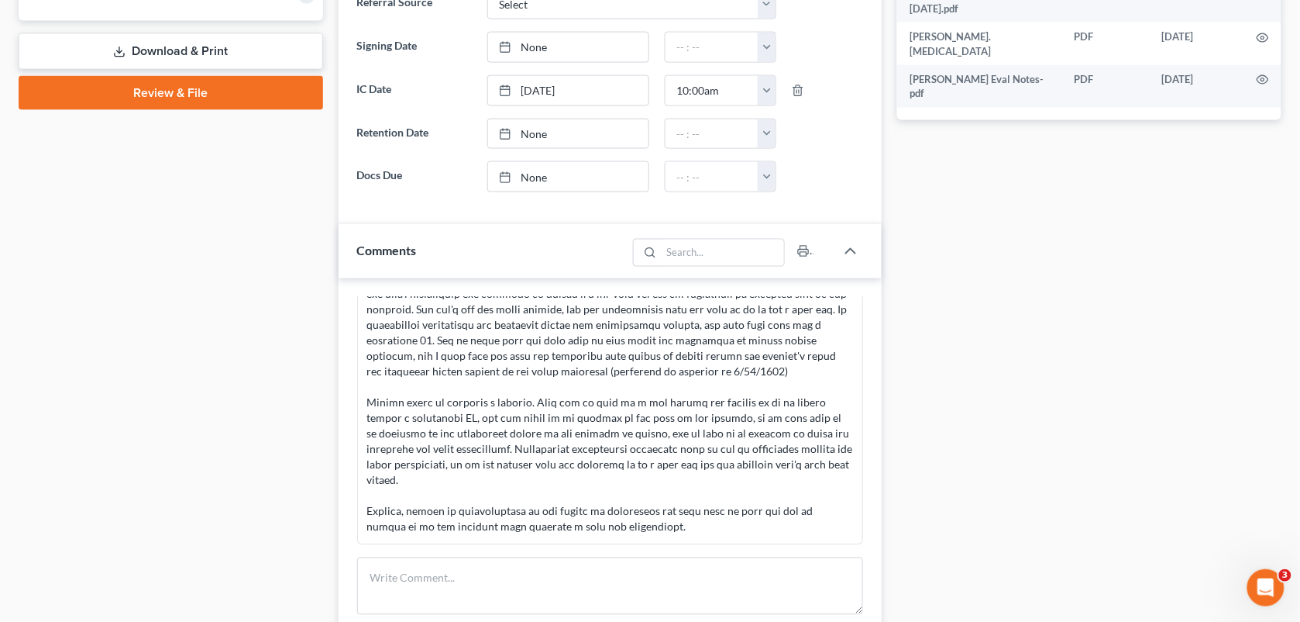
scroll to position [675, 0]
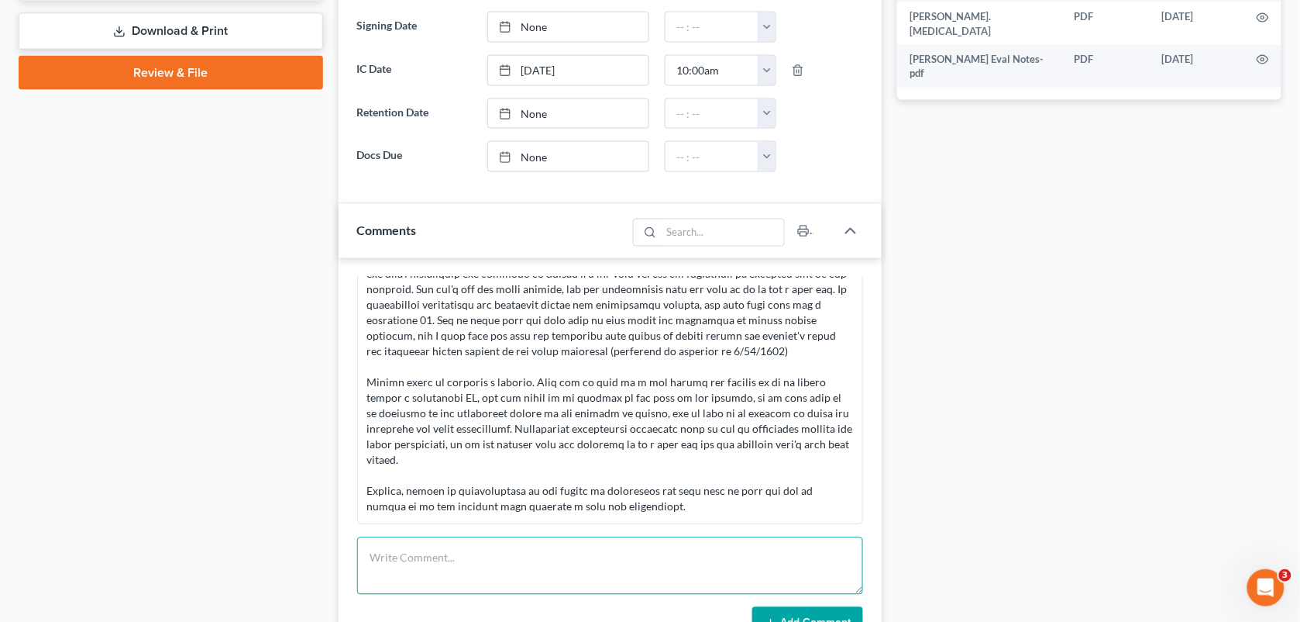
click at [531, 572] on textarea at bounding box center [610, 565] width 507 height 57
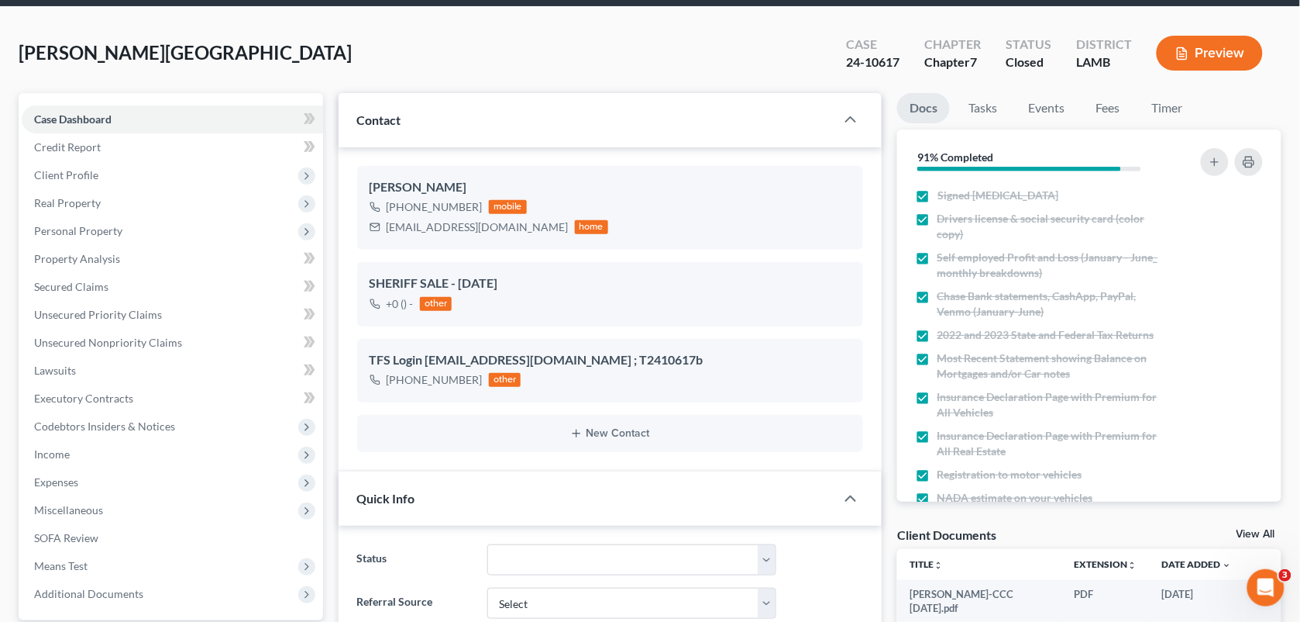
scroll to position [66, 0]
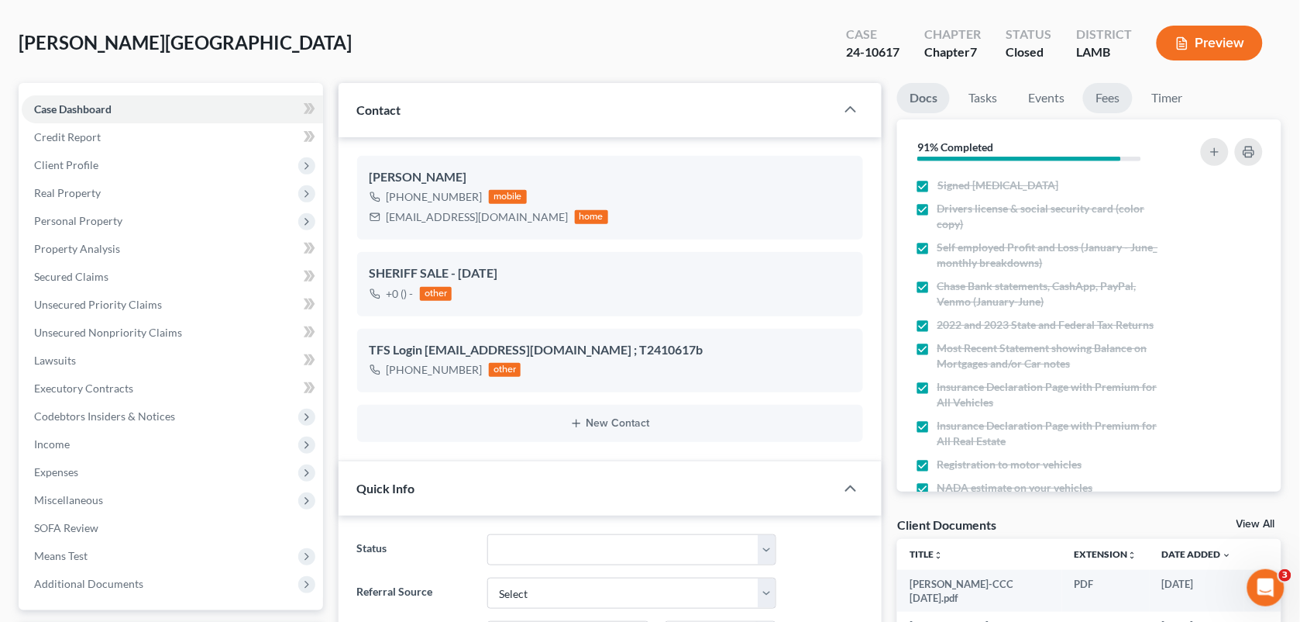
type textarea "Called client to let her know she needs to complete the 2nd course."
click at [1110, 98] on link "Fees" at bounding box center [1108, 98] width 50 height 30
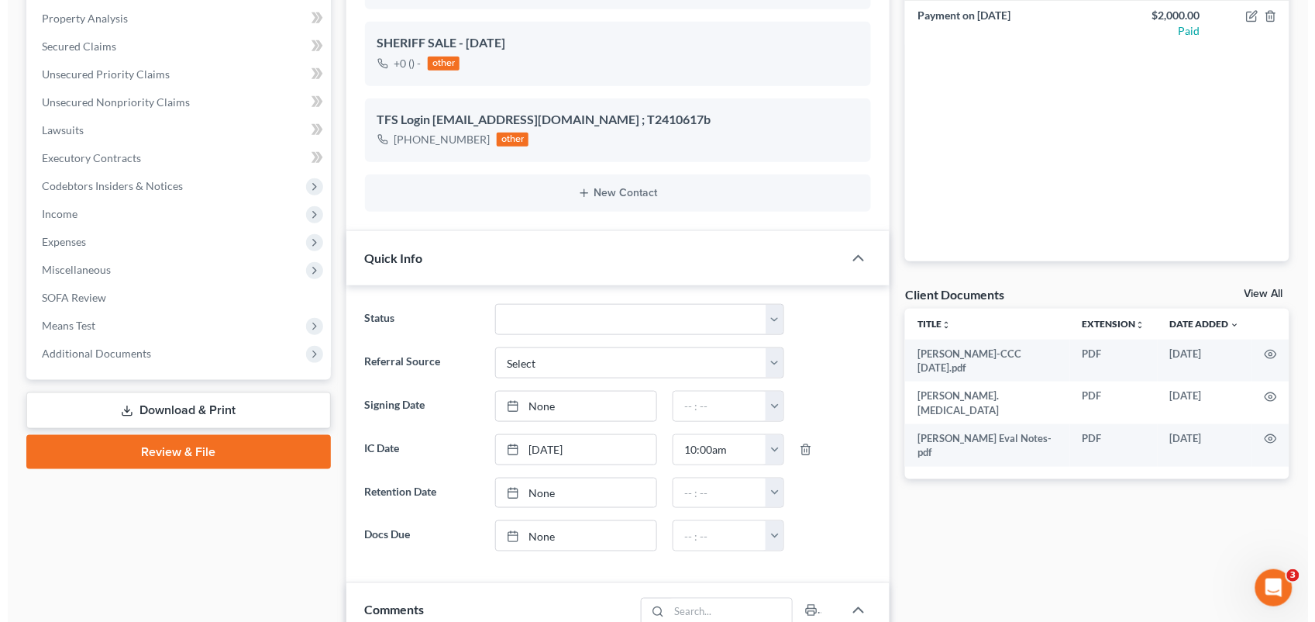
scroll to position [303, 0]
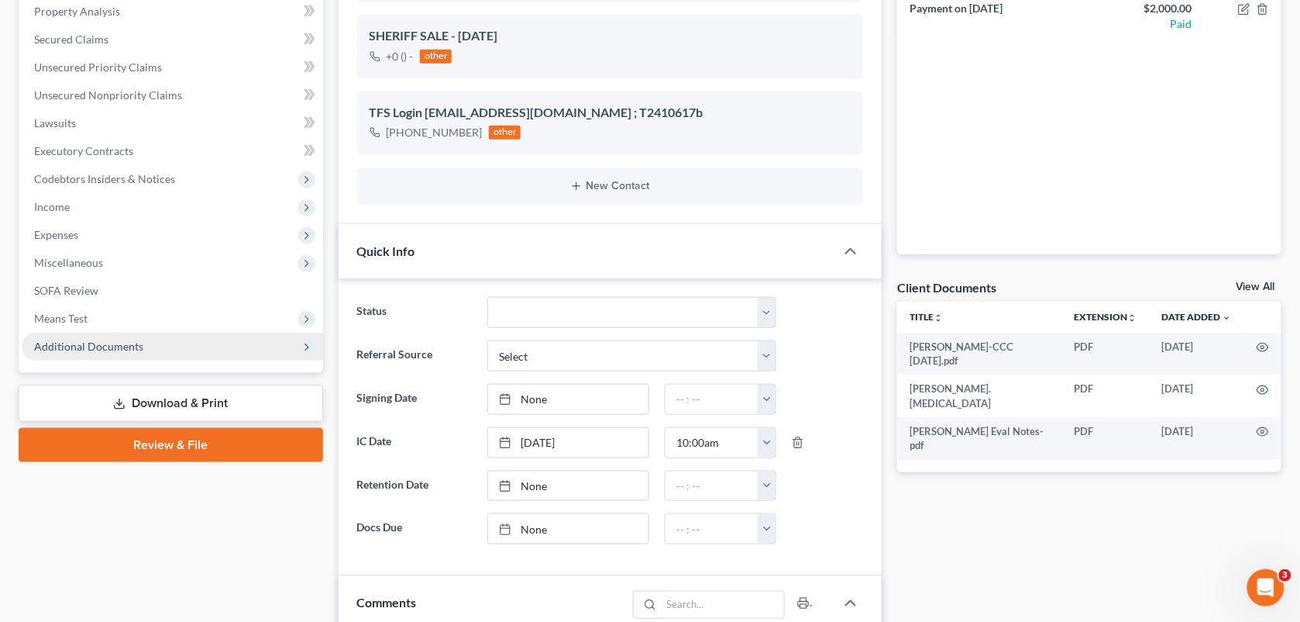
click at [196, 356] on span "Additional Documents" at bounding box center [172, 346] width 301 height 28
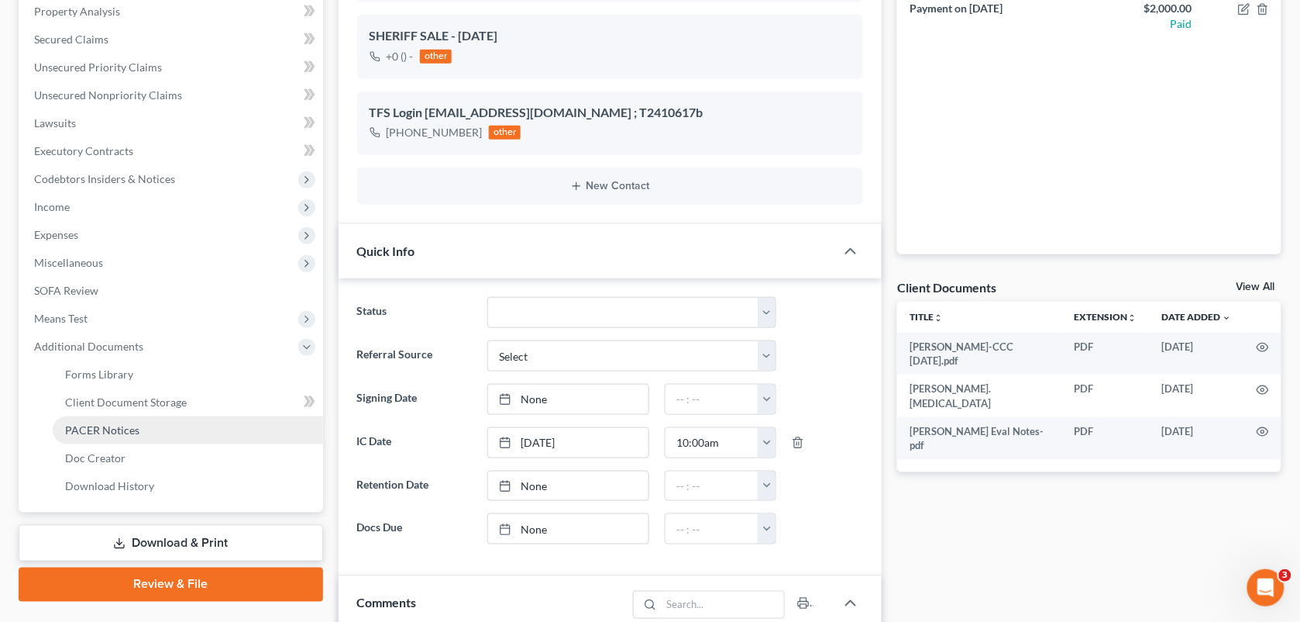
click at [159, 426] on link "PACER Notices" at bounding box center [188, 430] width 270 height 28
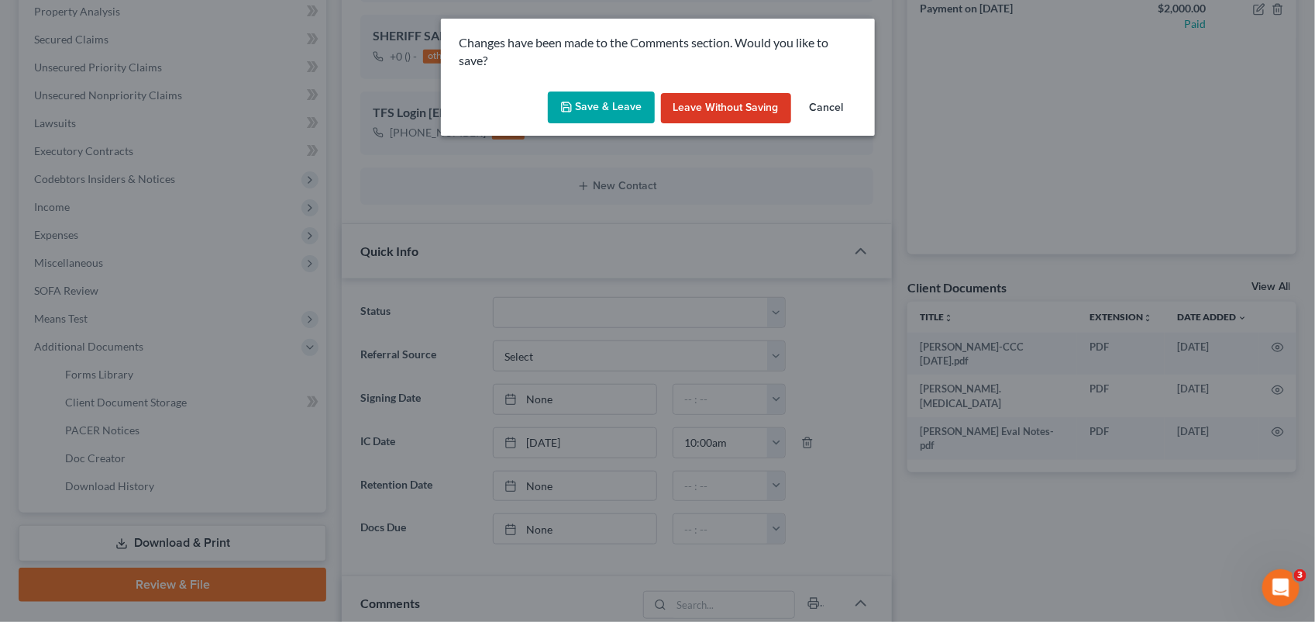
click at [727, 103] on button "Leave without Saving" at bounding box center [726, 108] width 130 height 31
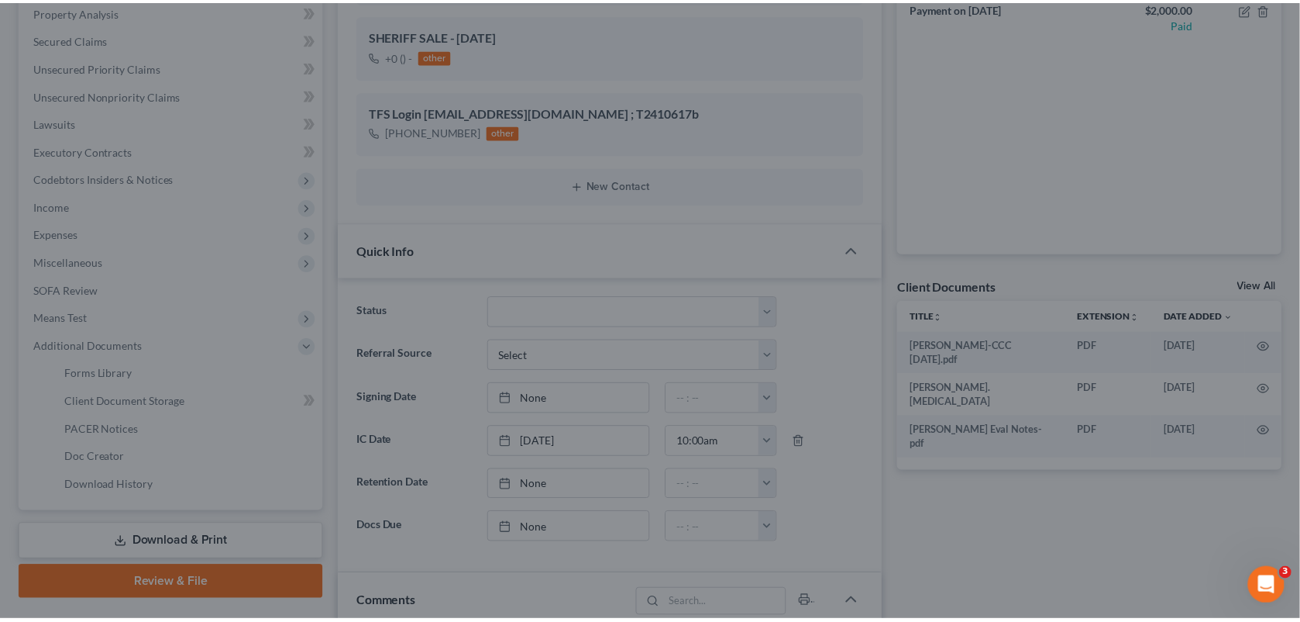
scroll to position [3155, 0]
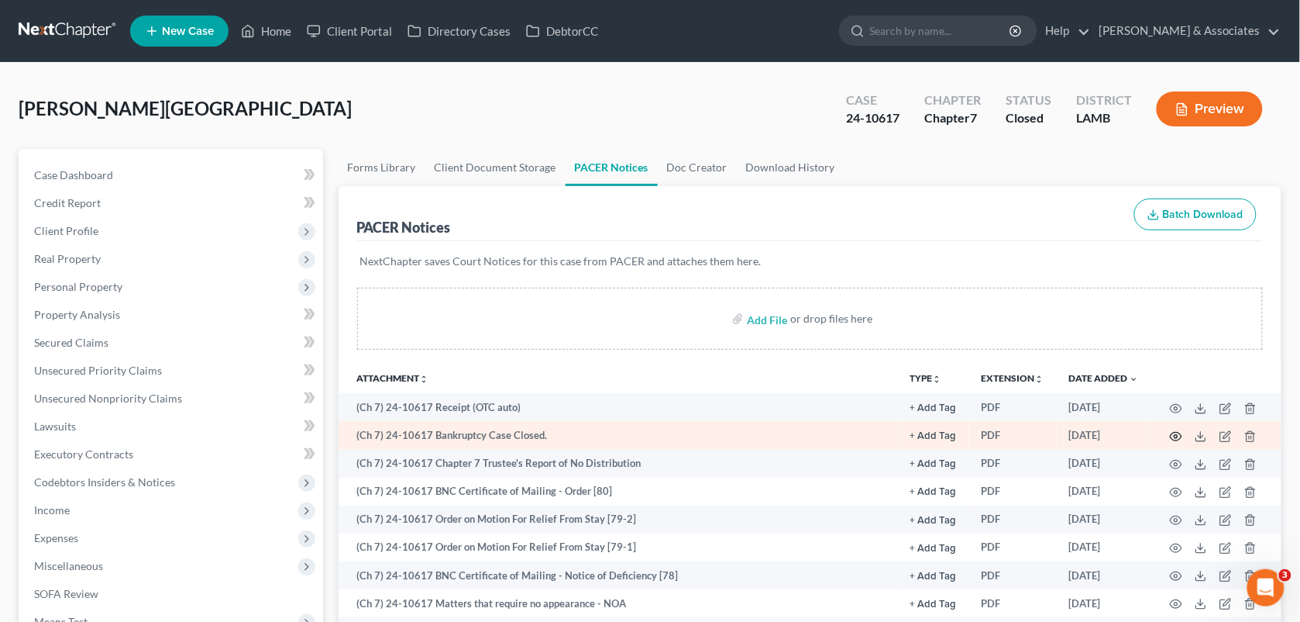
click at [1182, 436] on icon "button" at bounding box center [1176, 436] width 12 height 12
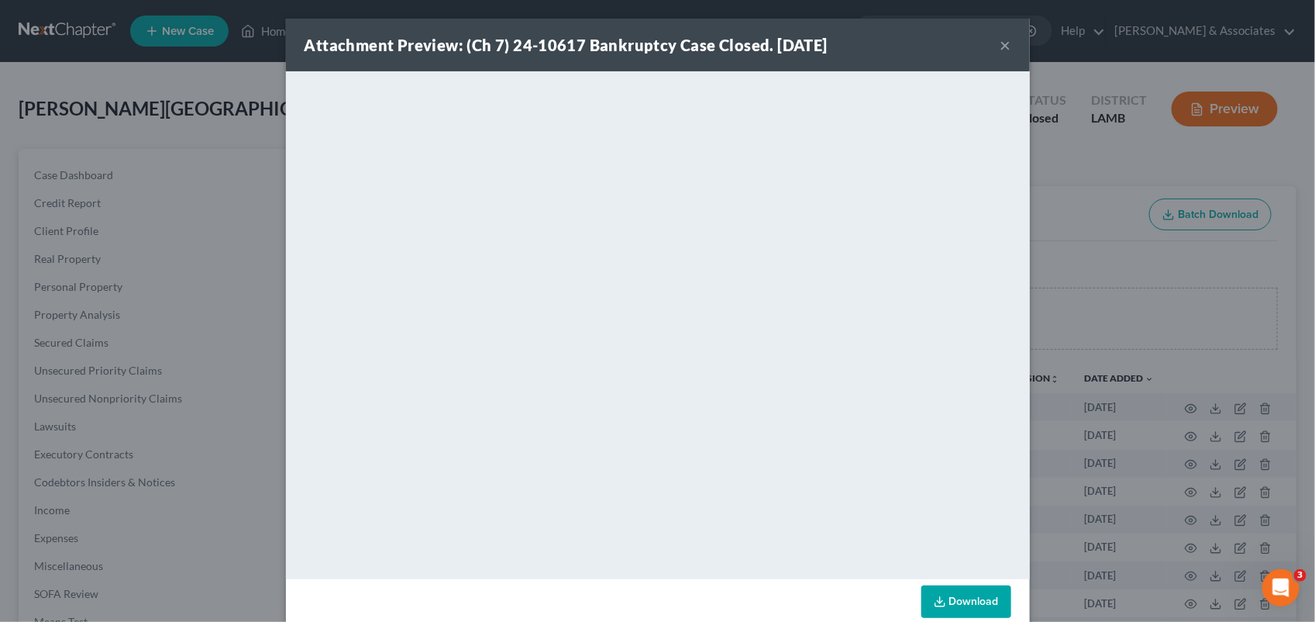
click at [1005, 48] on div "Attachment Preview: (Ch 7) 24-10617 Bankruptcy Case Closed. [DATE] ×" at bounding box center [658, 45] width 744 height 53
click at [1001, 45] on button "×" at bounding box center [1006, 45] width 11 height 19
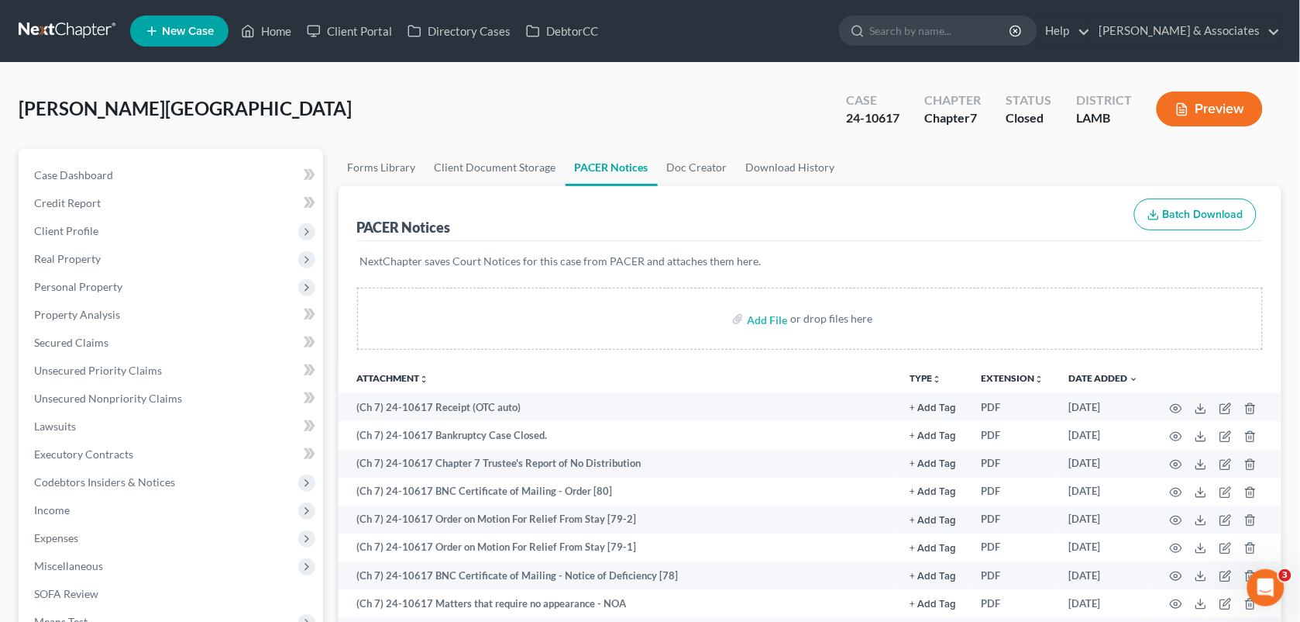
click at [271, 45] on ul "New Case Home Client Portal Directory Cases DebtorCC - No Result - See all resu…" at bounding box center [706, 31] width 1152 height 40
click at [264, 33] on link "Home" at bounding box center [266, 31] width 66 height 28
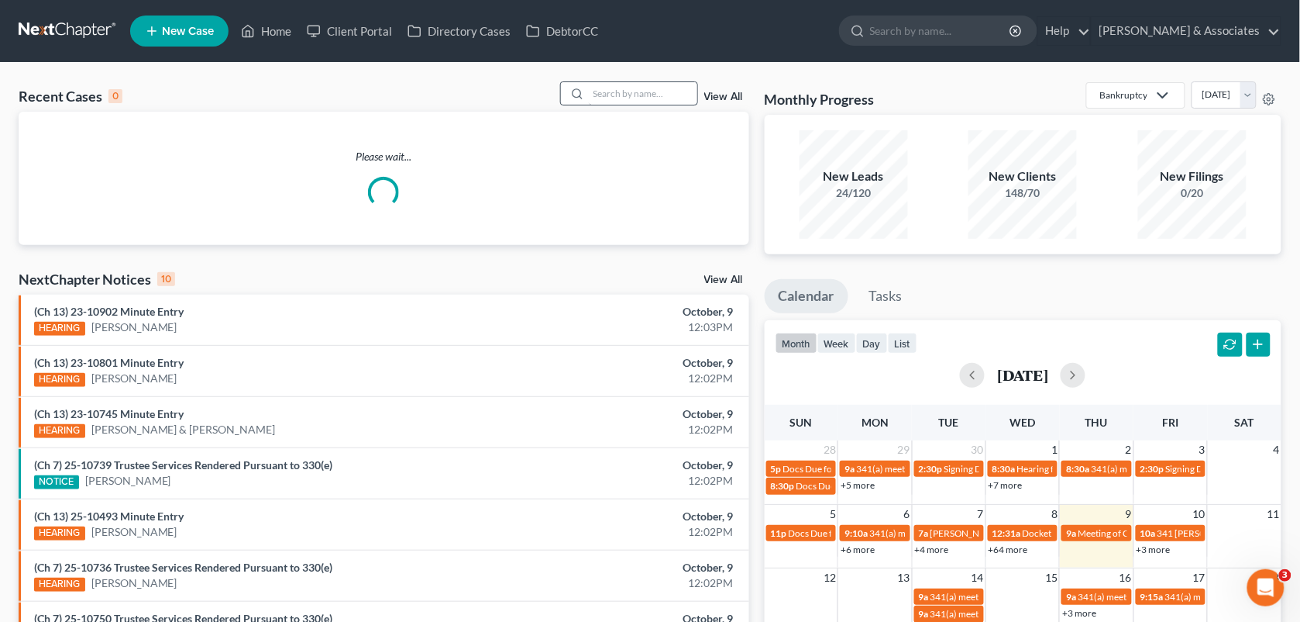
drag, startPoint x: 595, startPoint y: 79, endPoint x: 622, endPoint y: 98, distance: 32.7
click at [622, 98] on div "Recent Cases 0 View All Please wait... NextChapter Notices 10 View All (Ch 13) …" at bounding box center [650, 465] width 1300 height 804
click at [622, 98] on input "search" at bounding box center [643, 93] width 108 height 22
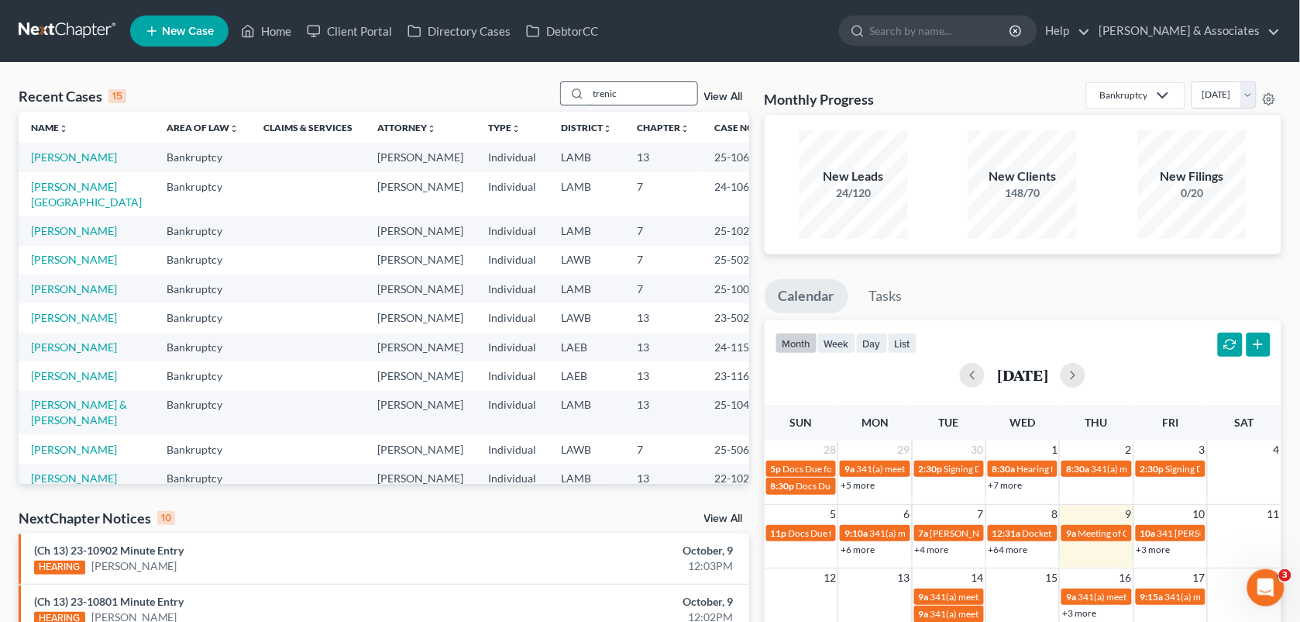
type input "[PERSON_NAME]"
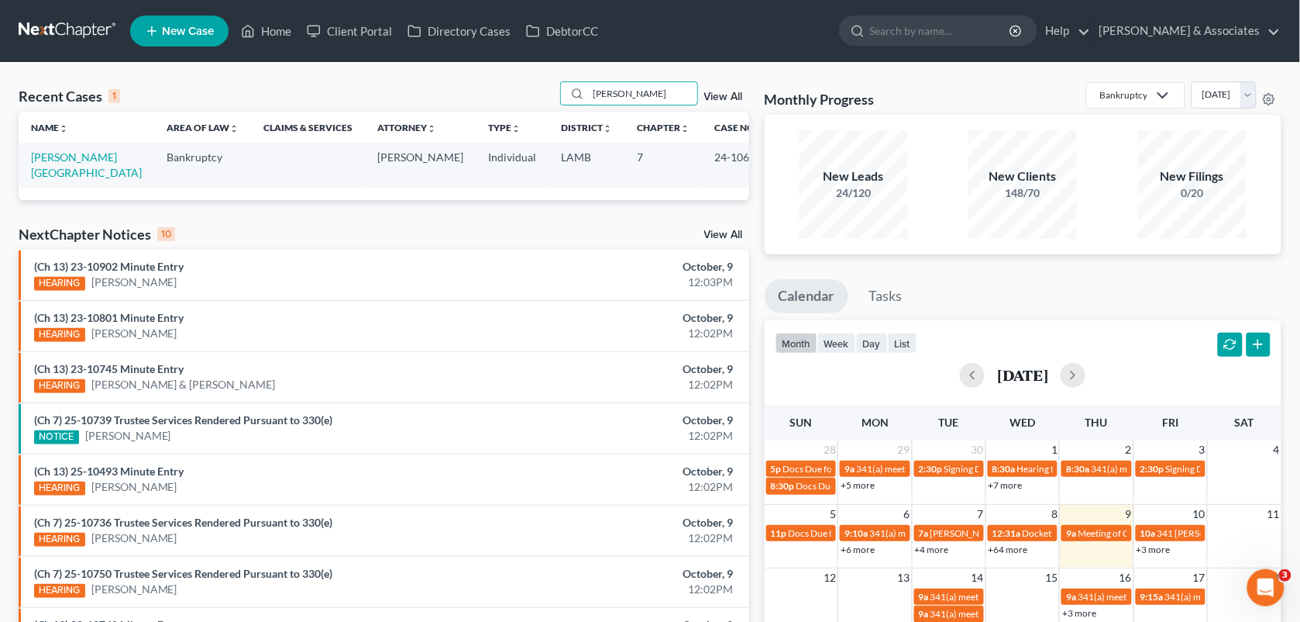
drag, startPoint x: 646, startPoint y: 91, endPoint x: 539, endPoint y: 106, distance: 107.2
click at [539, 106] on div "Recent Cases 1 [PERSON_NAME] View All" at bounding box center [384, 96] width 731 height 30
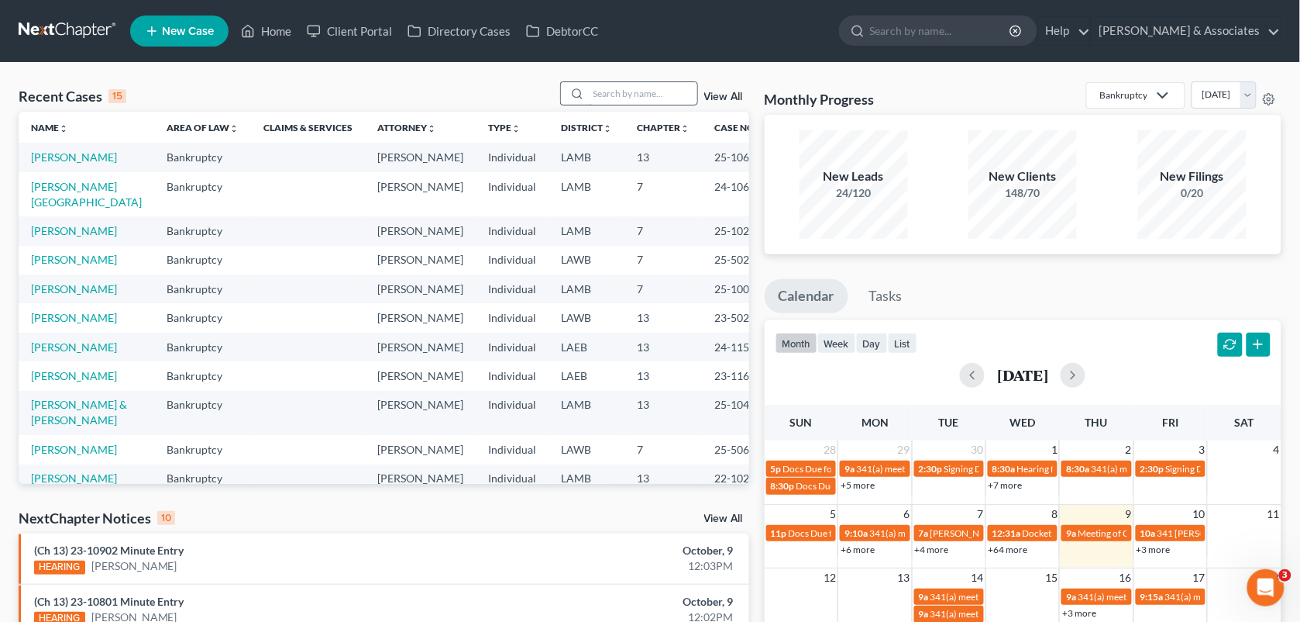
click at [642, 99] on input "search" at bounding box center [643, 93] width 108 height 22
paste input "[PERSON_NAME]"
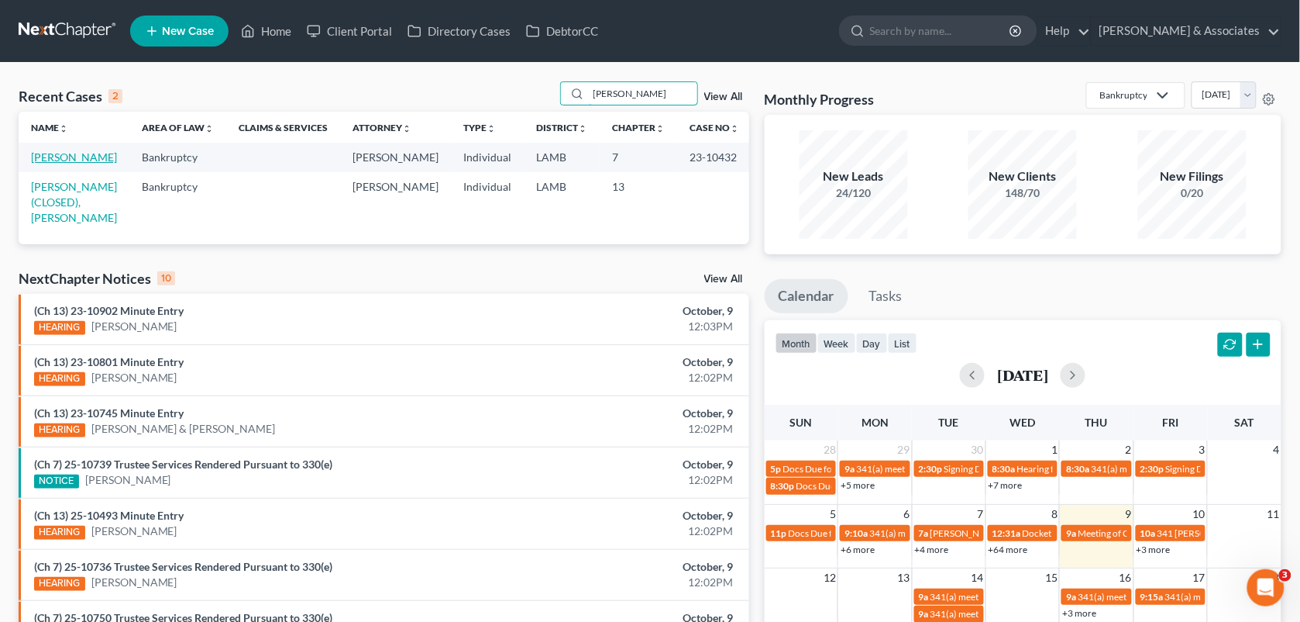
type input "[PERSON_NAME]"
click at [111, 163] on link "[PERSON_NAME]" at bounding box center [74, 156] width 86 height 13
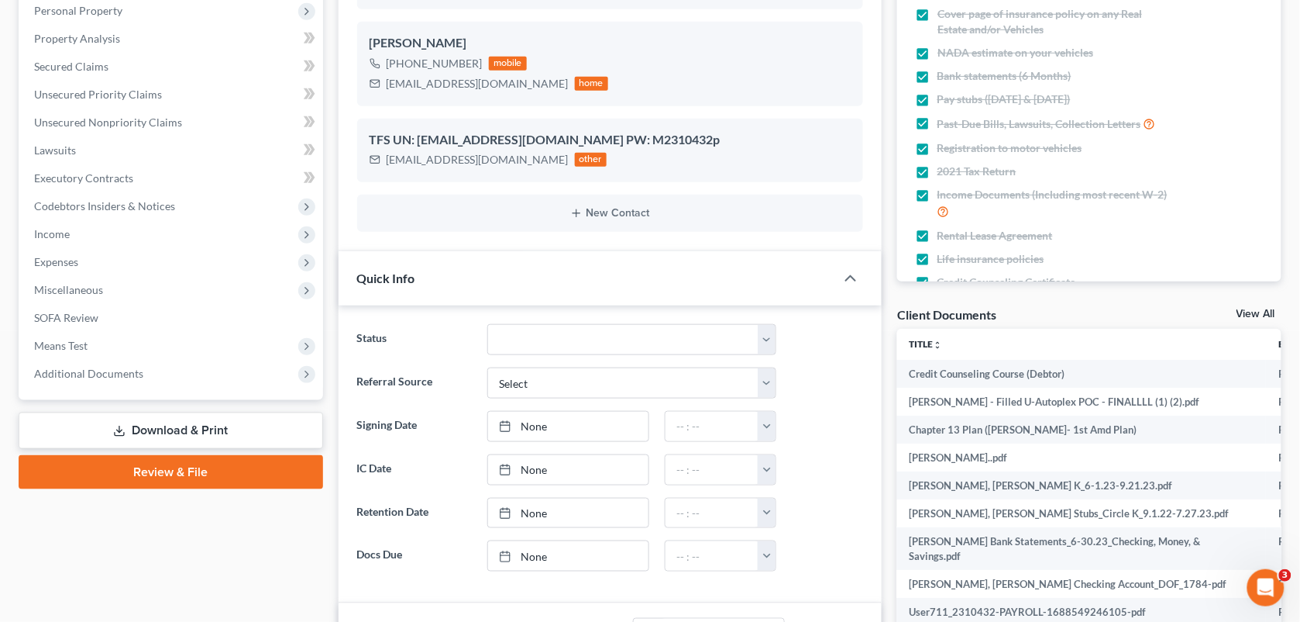
scroll to position [360, 0]
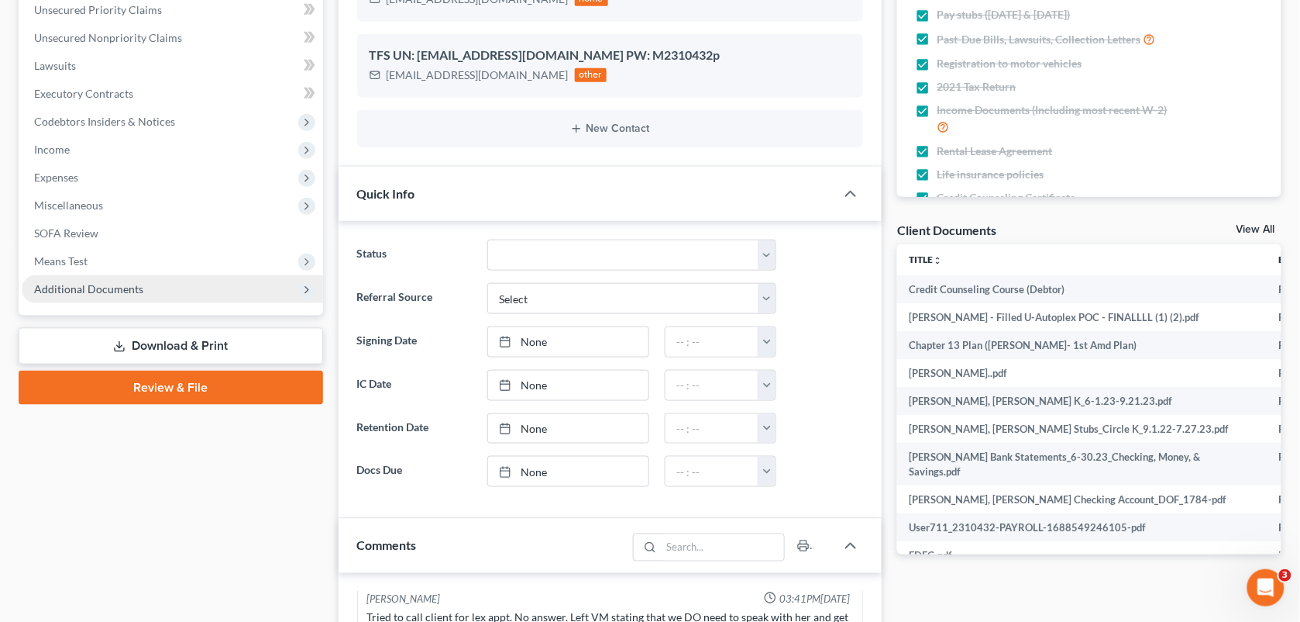
click at [122, 288] on span "Additional Documents" at bounding box center [88, 288] width 109 height 13
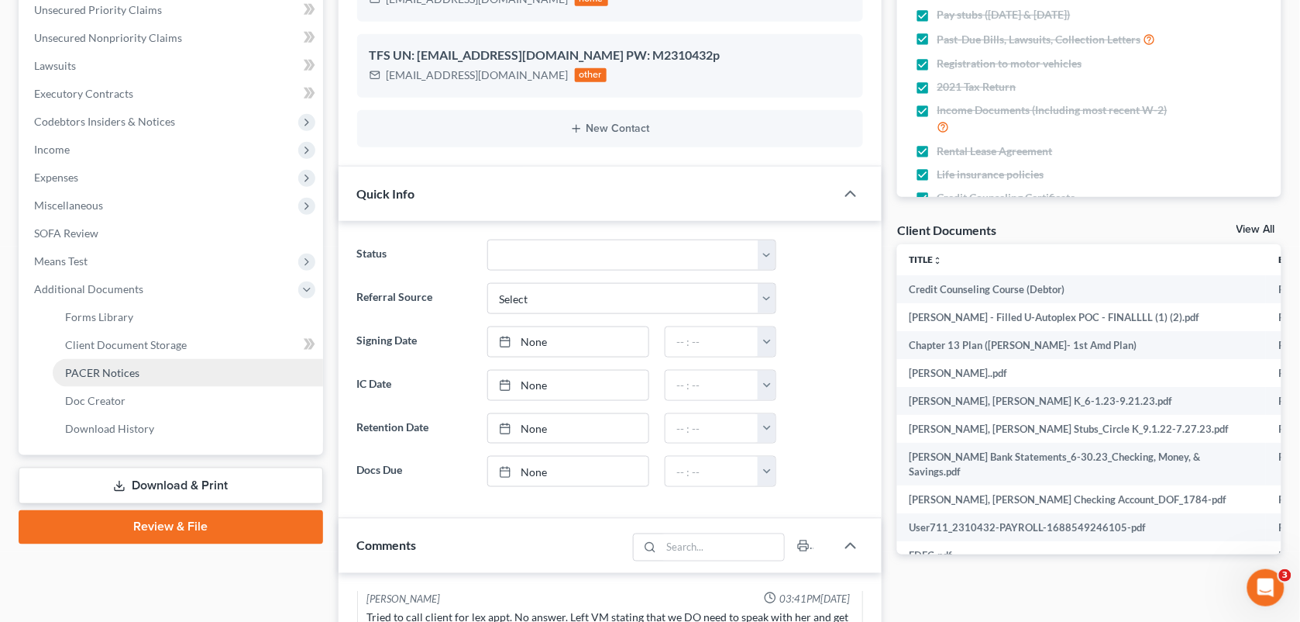
click at [140, 376] on link "PACER Notices" at bounding box center [188, 373] width 270 height 28
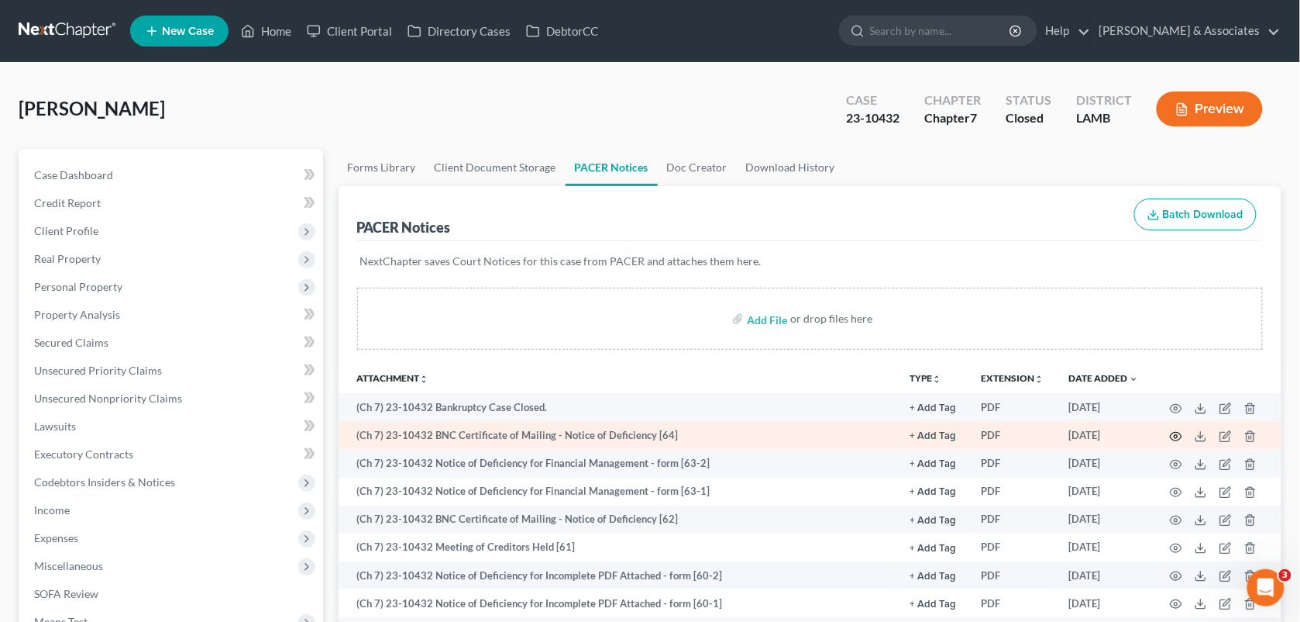
click at [1173, 436] on icon "button" at bounding box center [1176, 436] width 12 height 12
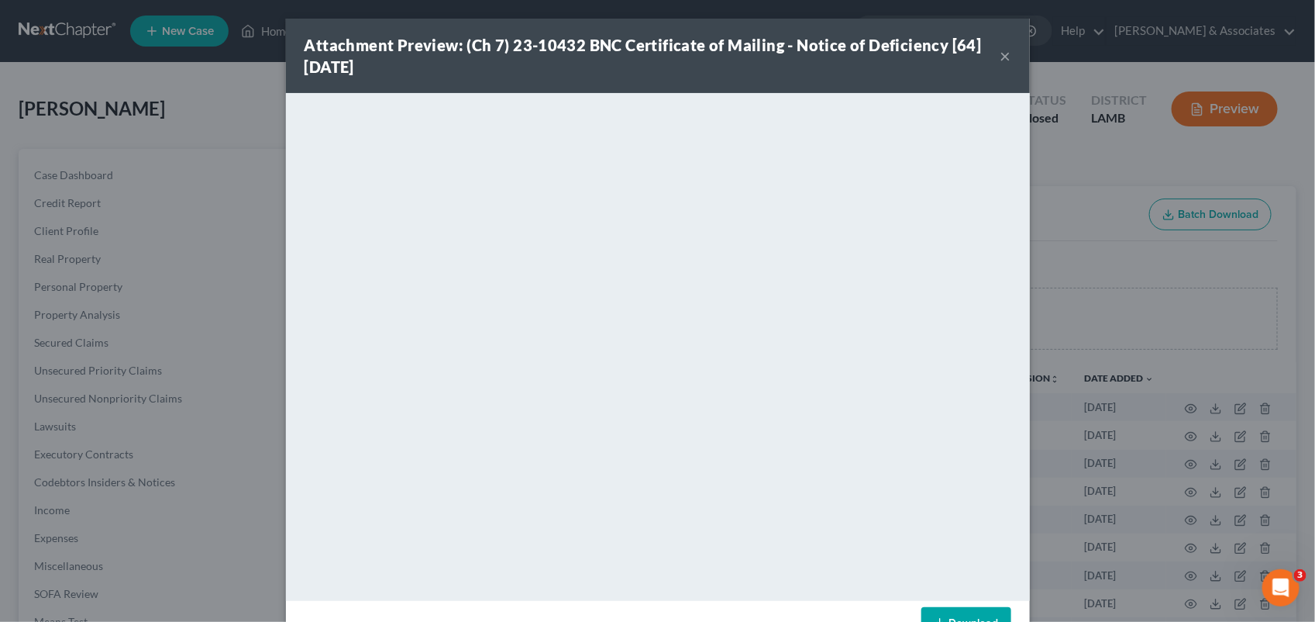
click at [992, 58] on div "Attachment Preview: (Ch 7) 23-10432 BNC Certificate of Mailing - Notice of Defi…" at bounding box center [653, 55] width 696 height 43
click at [1001, 56] on button "×" at bounding box center [1006, 55] width 11 height 19
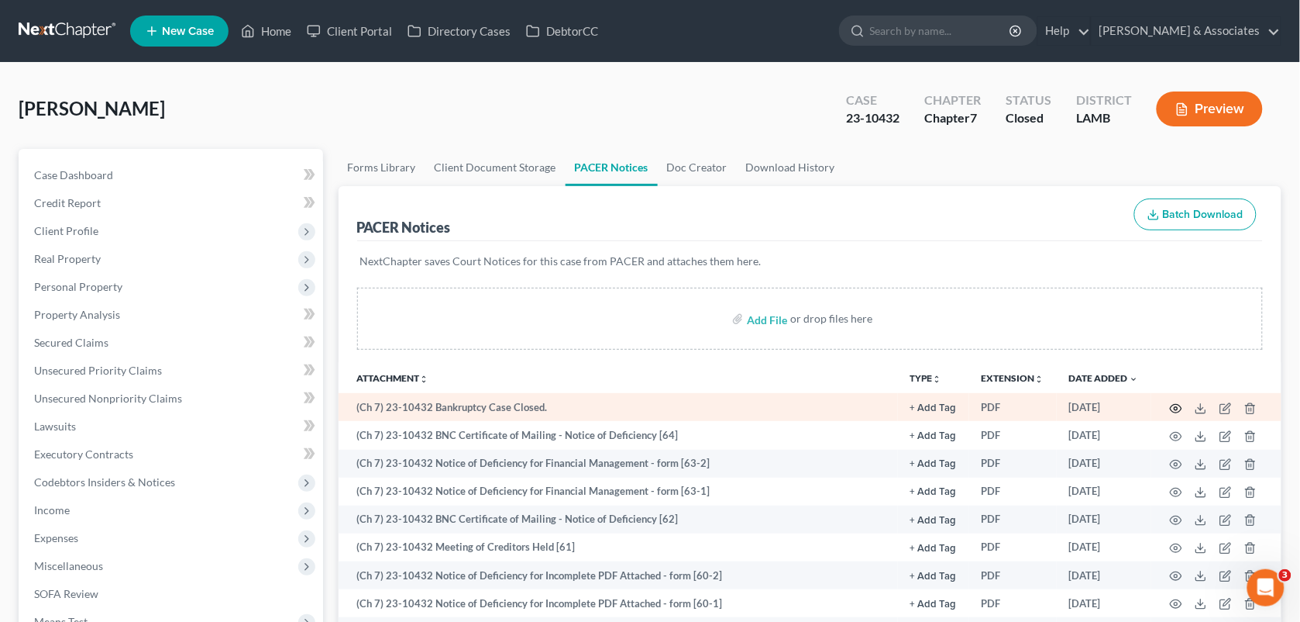
click at [1174, 403] on icon "button" at bounding box center [1176, 408] width 12 height 12
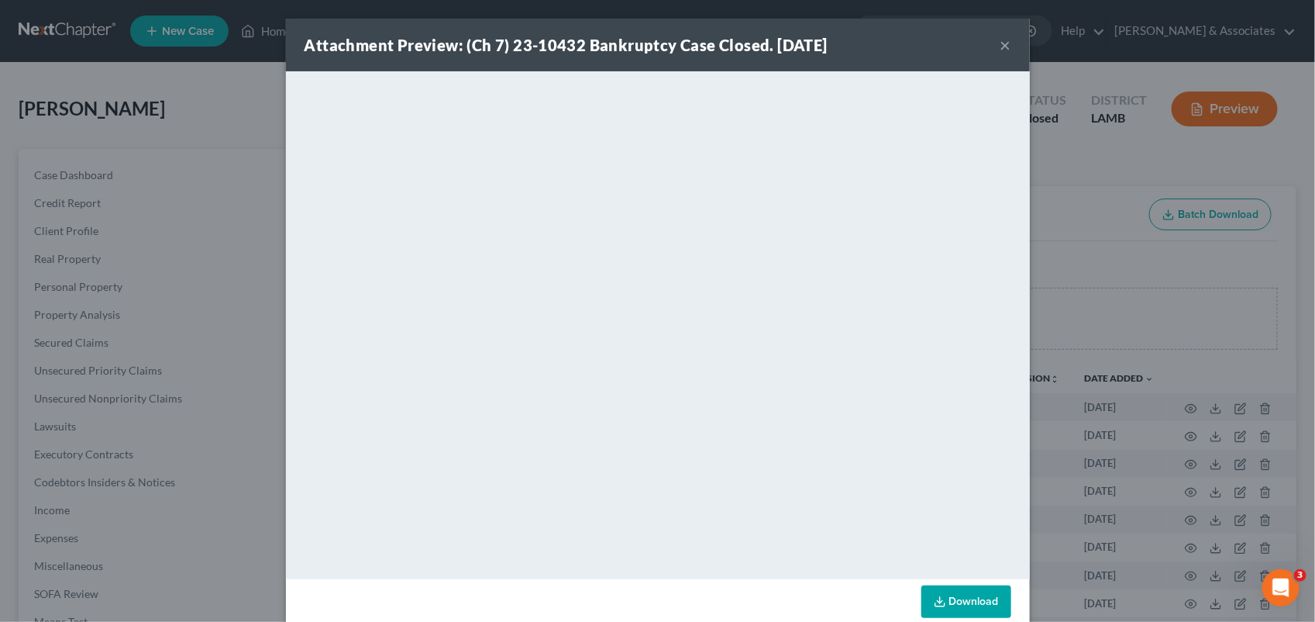
click at [1001, 46] on button "×" at bounding box center [1006, 45] width 11 height 19
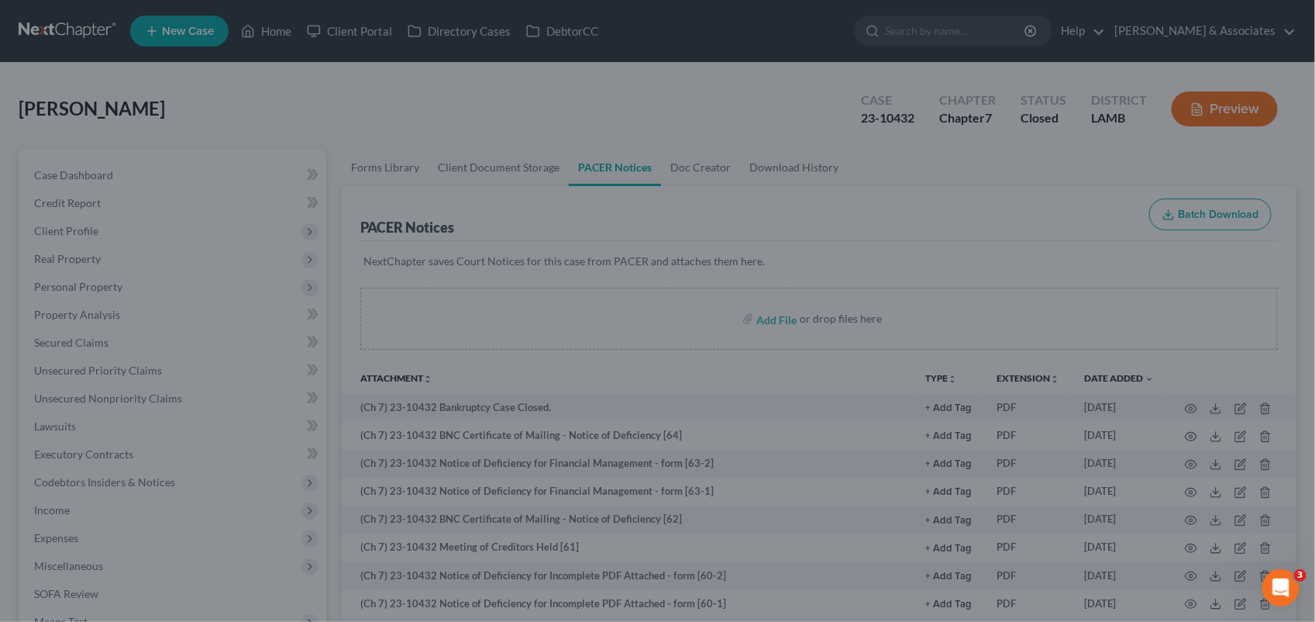
click at [965, 73] on button "×" at bounding box center [960, 81] width 9 height 16
click at [258, 25] on div "Attachment Preview: (Ch 7) 23-10432 Bankruptcy Case Closed. [DATE] × <object ng…" at bounding box center [657, 311] width 1315 height 622
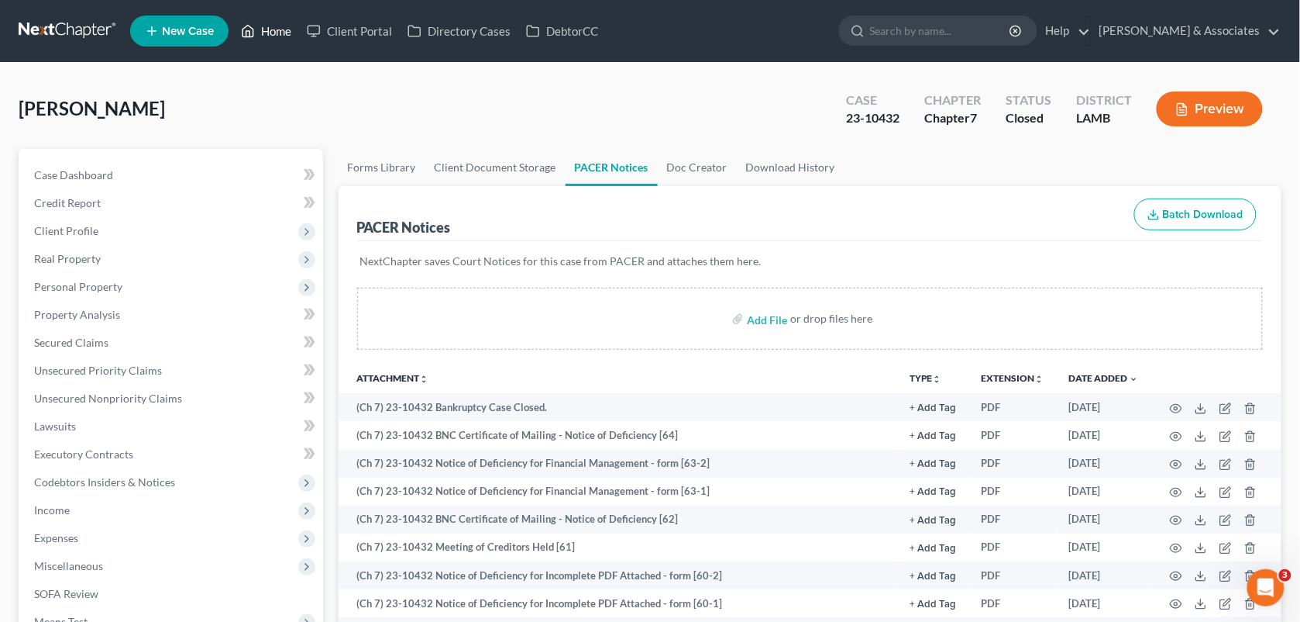
click at [258, 25] on link "Home" at bounding box center [266, 31] width 66 height 28
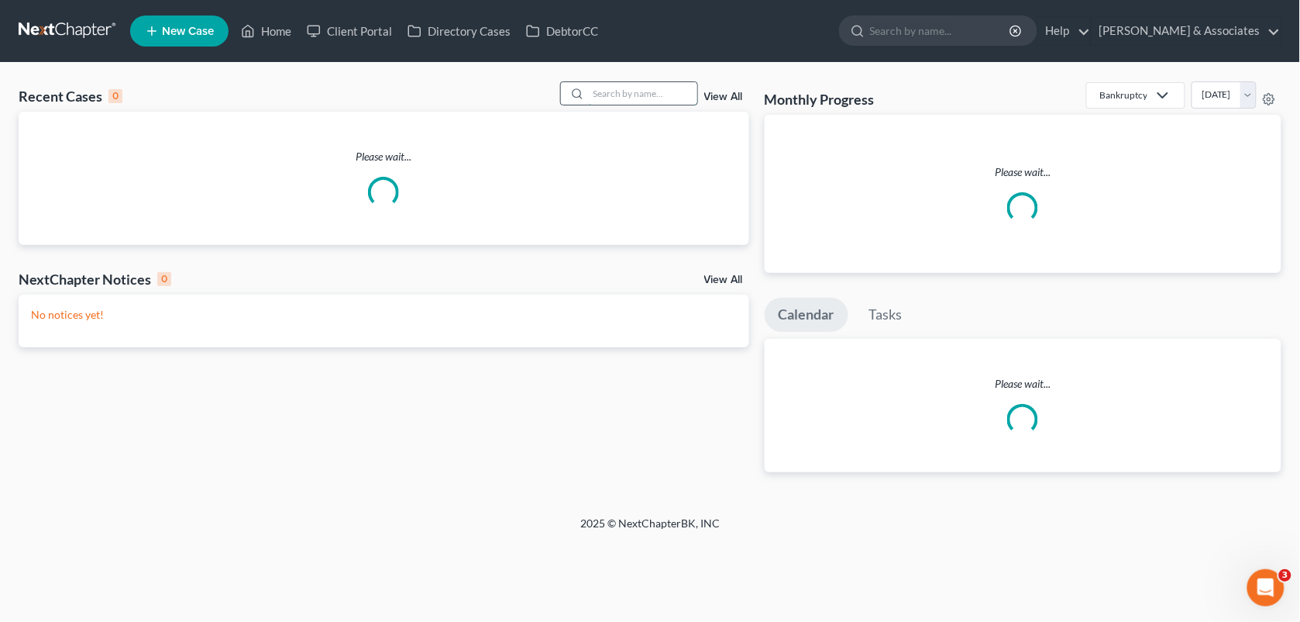
click at [622, 94] on input "search" at bounding box center [643, 93] width 108 height 22
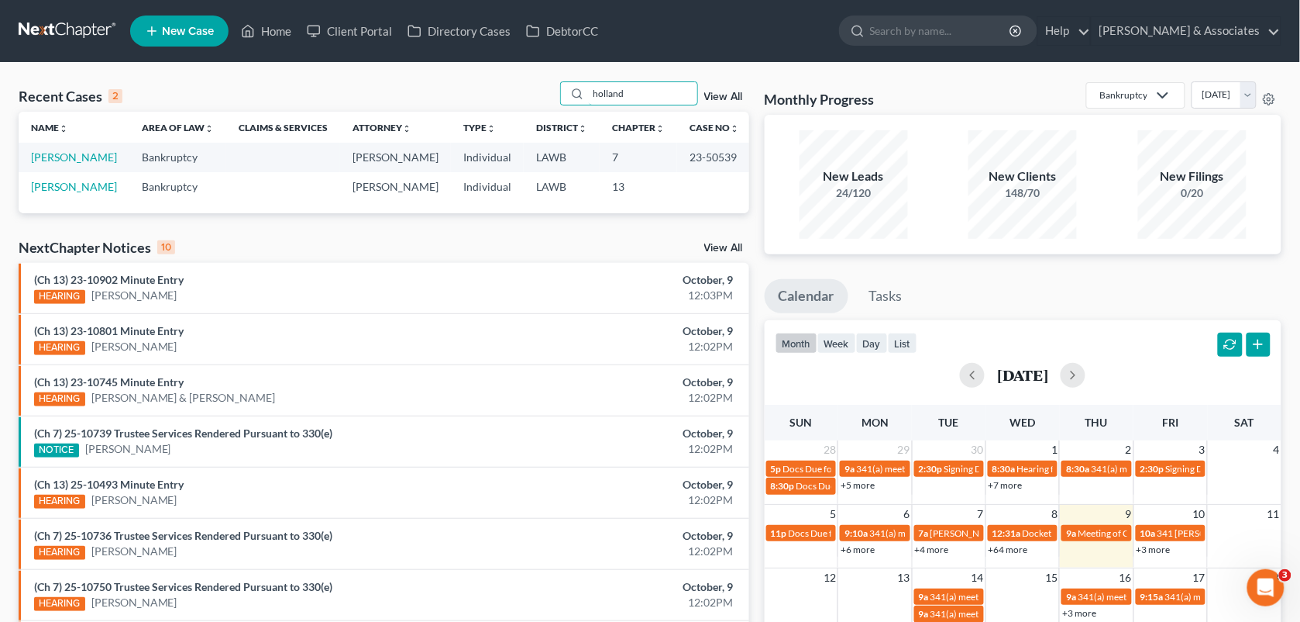
type input "holland"
click at [64, 164] on td "[PERSON_NAME]" at bounding box center [74, 157] width 111 height 29
click at [49, 164] on link "[PERSON_NAME]" at bounding box center [74, 156] width 86 height 13
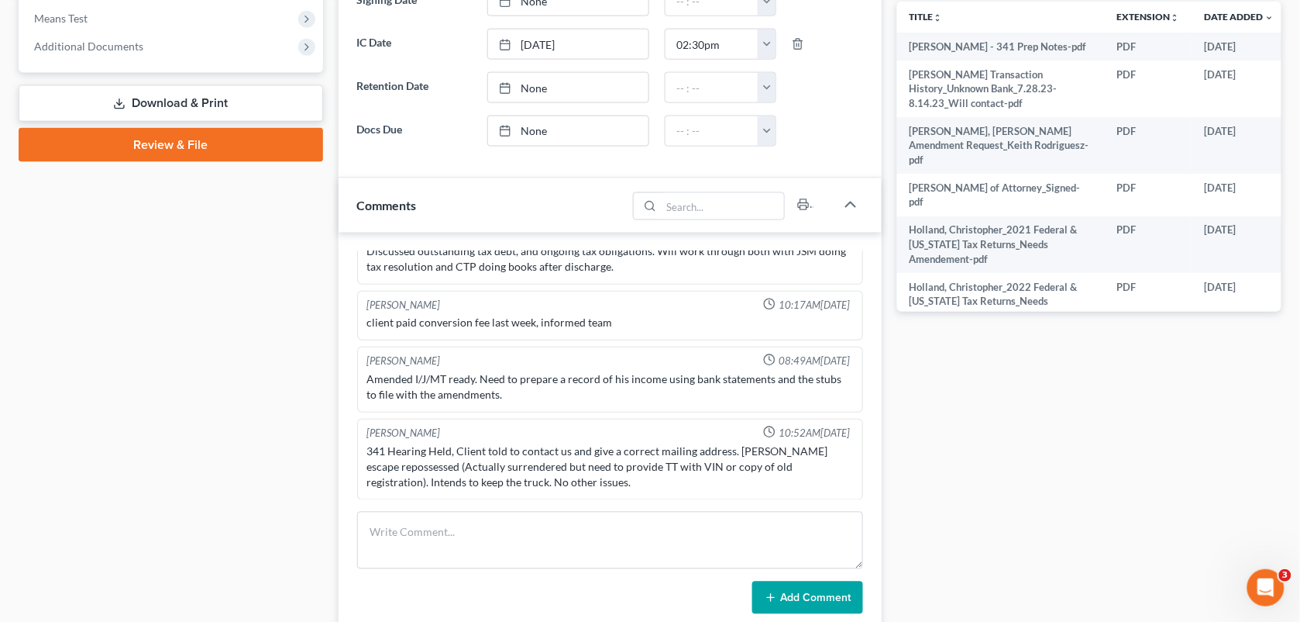
scroll to position [295, 0]
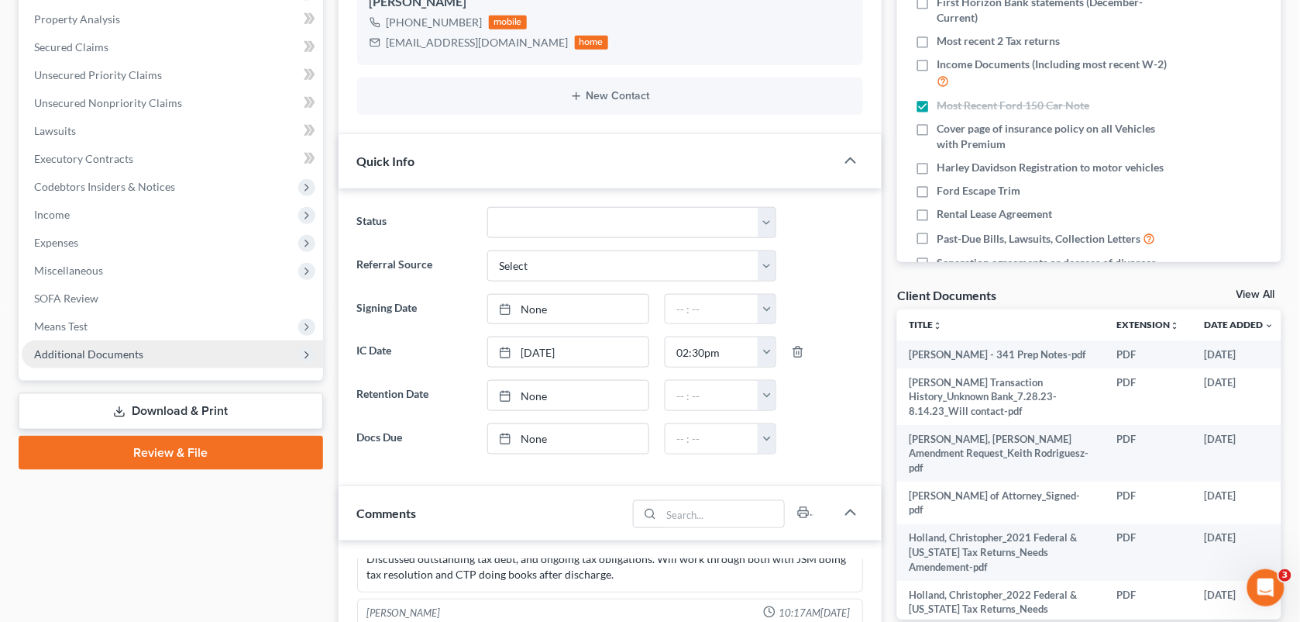
click at [133, 351] on span "Additional Documents" at bounding box center [88, 353] width 109 height 13
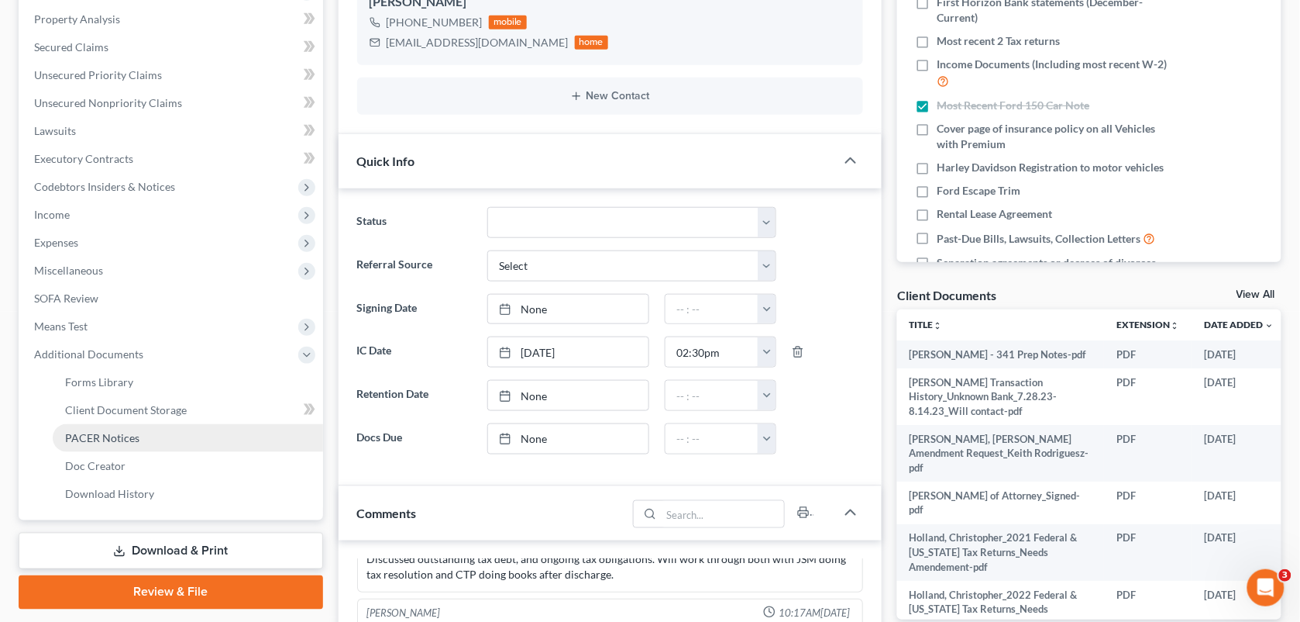
click at [108, 443] on link "PACER Notices" at bounding box center [188, 438] width 270 height 28
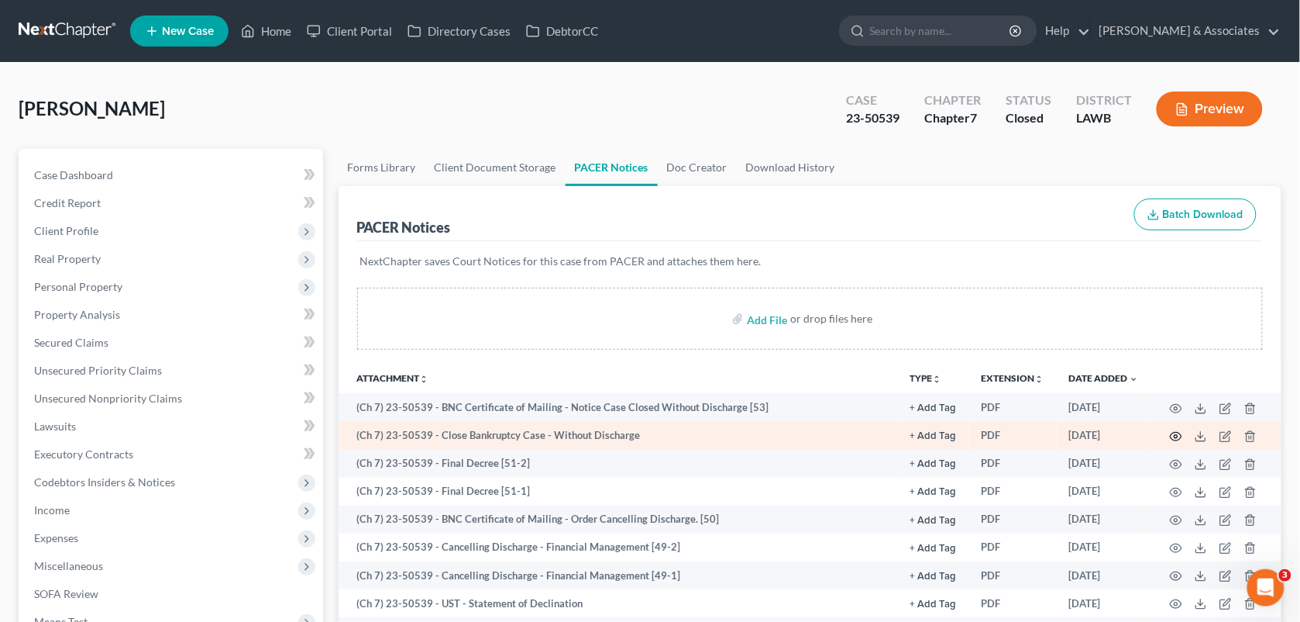
click at [1179, 432] on icon "button" at bounding box center [1176, 436] width 12 height 12
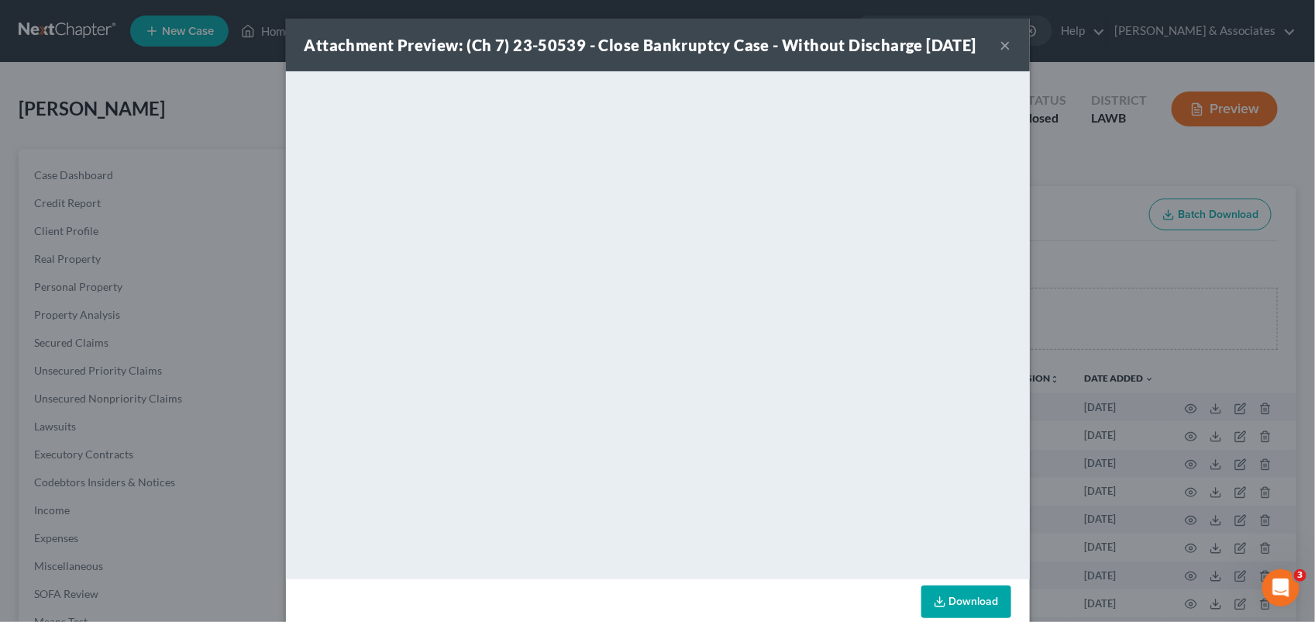
click at [1001, 54] on button "×" at bounding box center [1006, 45] width 11 height 19
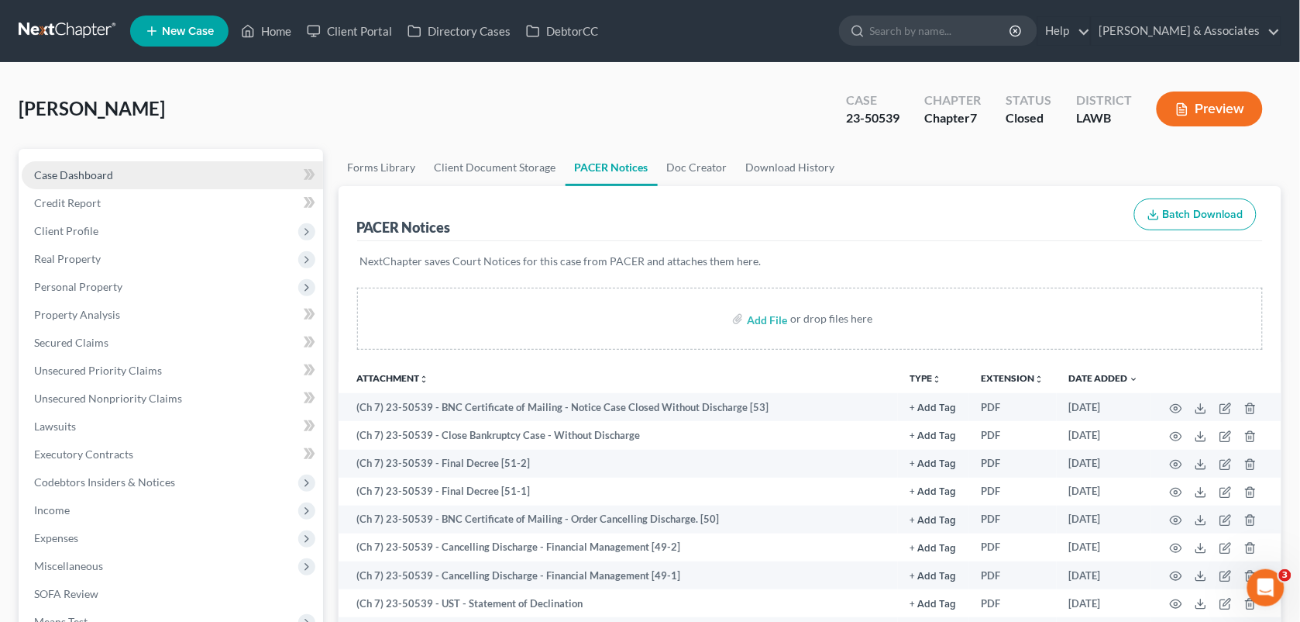
click at [125, 170] on link "Case Dashboard" at bounding box center [172, 175] width 301 height 28
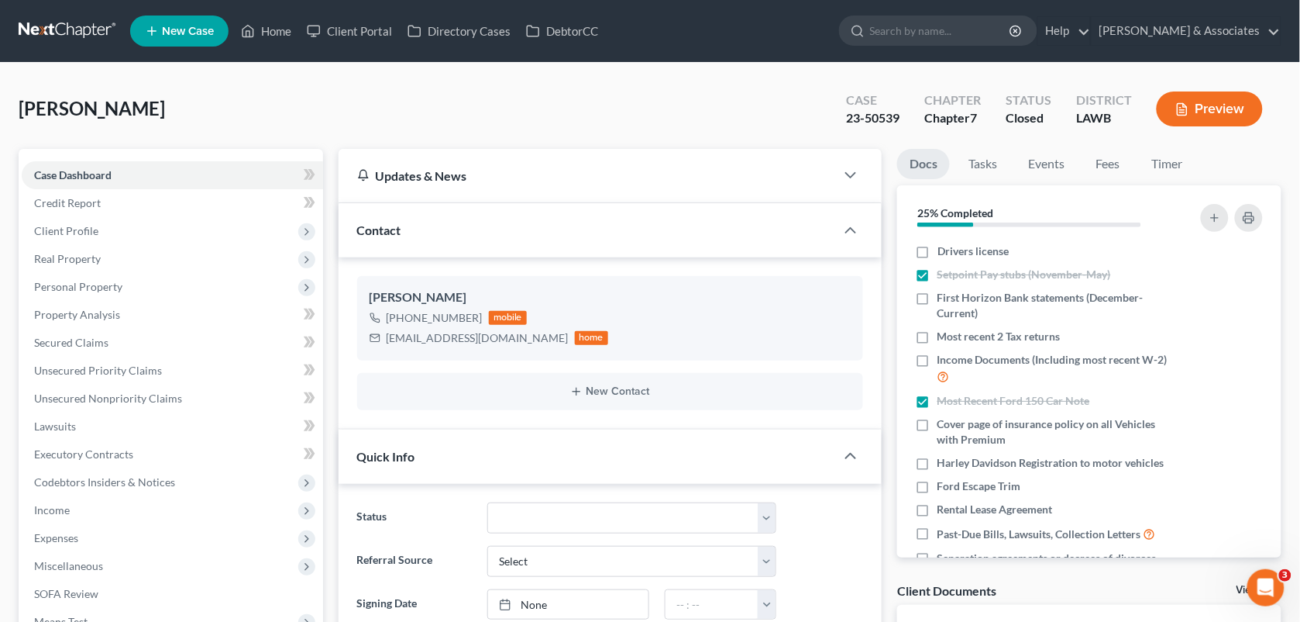
scroll to position [726, 0]
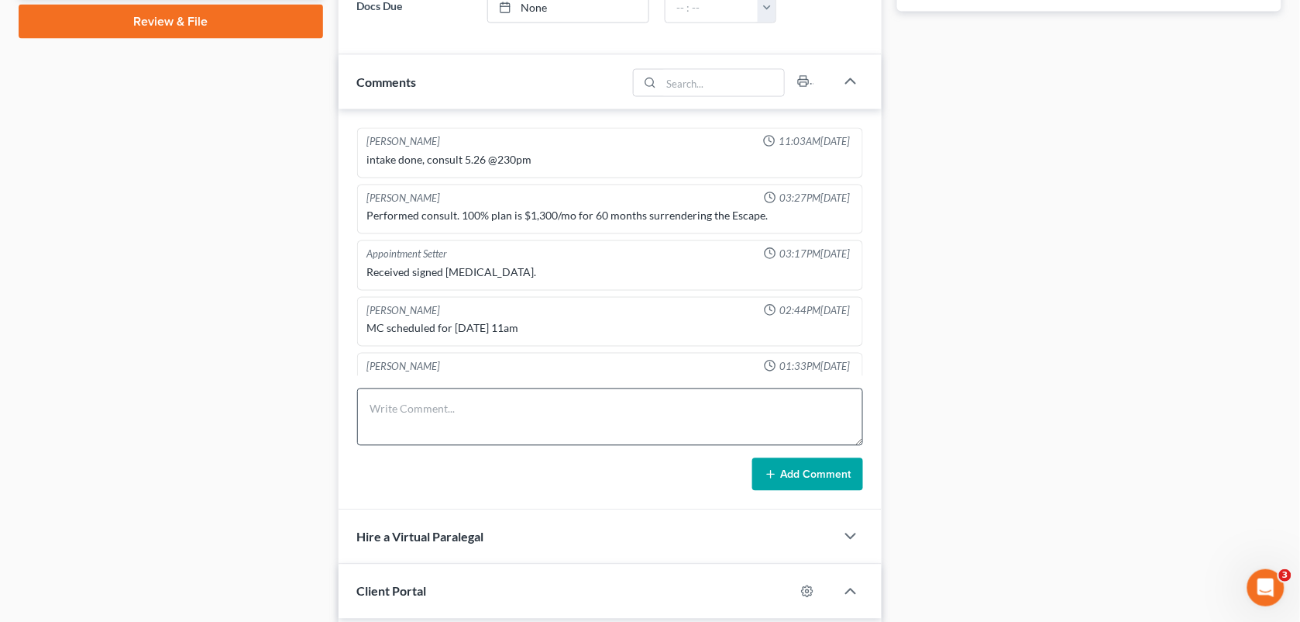
drag, startPoint x: 525, startPoint y: 376, endPoint x: 632, endPoint y: 431, distance: 119.6
click at [851, 363] on div "[PERSON_NAME] 11:03AM[DATE] intake done, consult 5.26 @230pm [PERSON_NAME] 03:2…" at bounding box center [611, 309] width 544 height 401
click at [632, 431] on textarea at bounding box center [610, 416] width 507 height 57
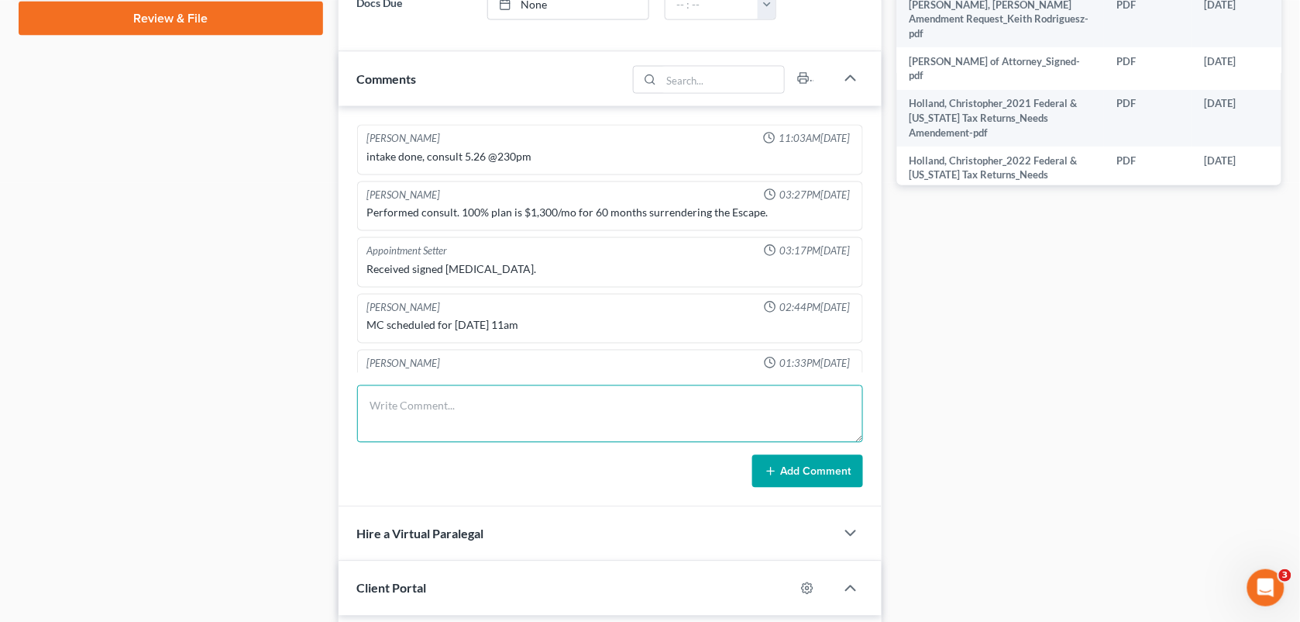
scroll to position [3970, 0]
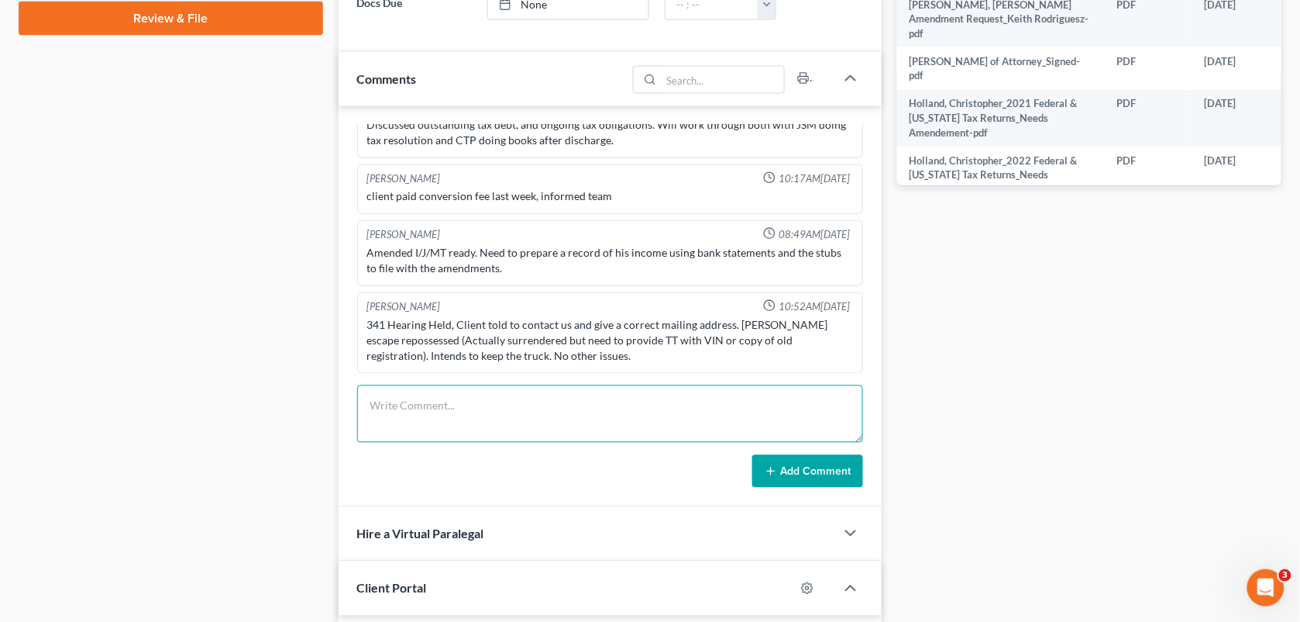
paste textarea "Case Closed [DATE]."
click at [632, 431] on textarea "Case Closed [DATE]." at bounding box center [610, 413] width 507 height 57
type textarea "Case Closed [DATE]; failure to complete 2nd course."
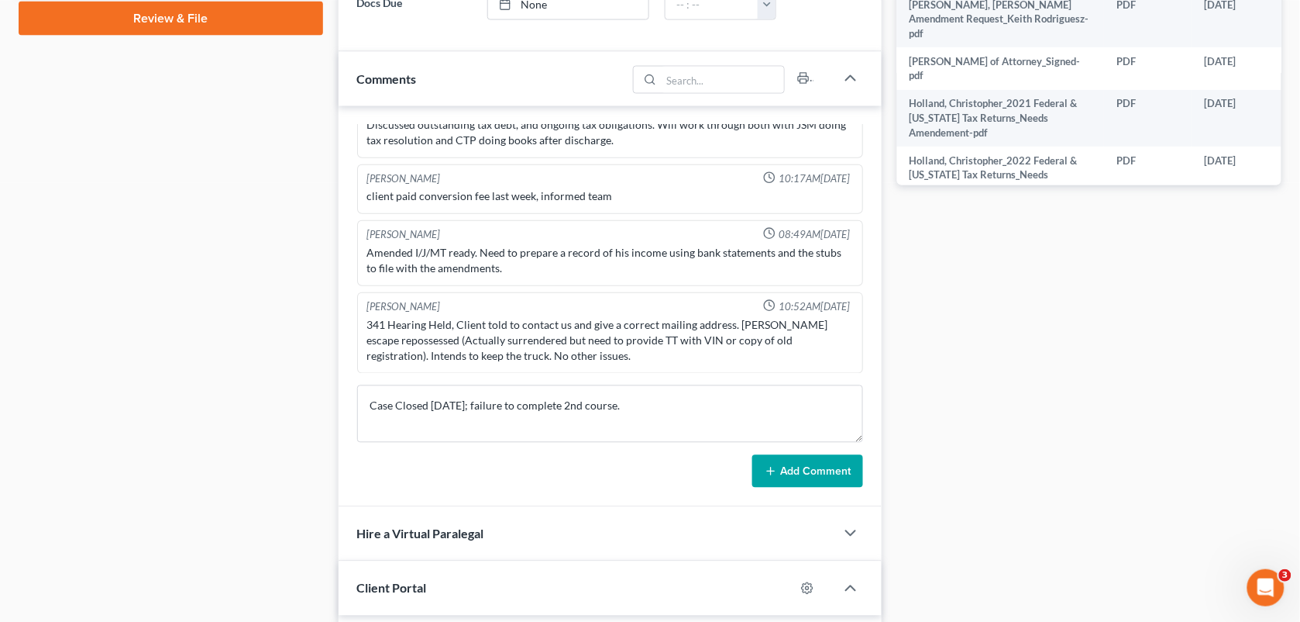
click at [818, 475] on button "Add Comment" at bounding box center [808, 471] width 111 height 33
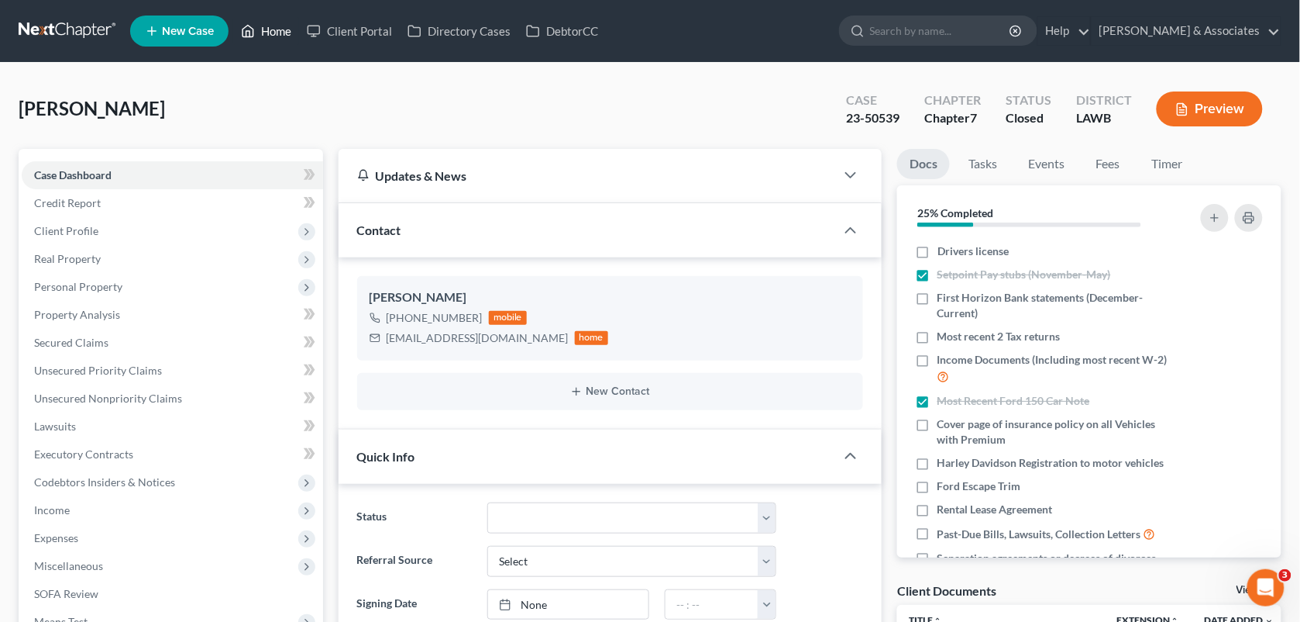
click at [277, 37] on link "Home" at bounding box center [266, 31] width 66 height 28
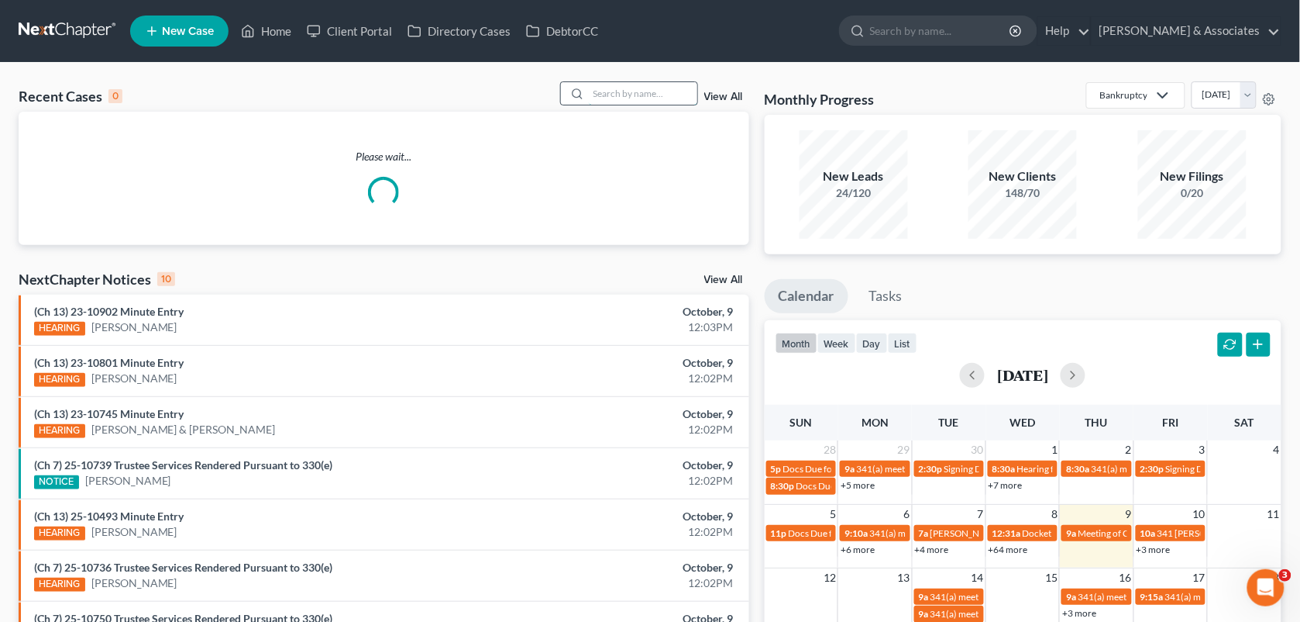
click at [608, 95] on input "search" at bounding box center [643, 93] width 108 height 22
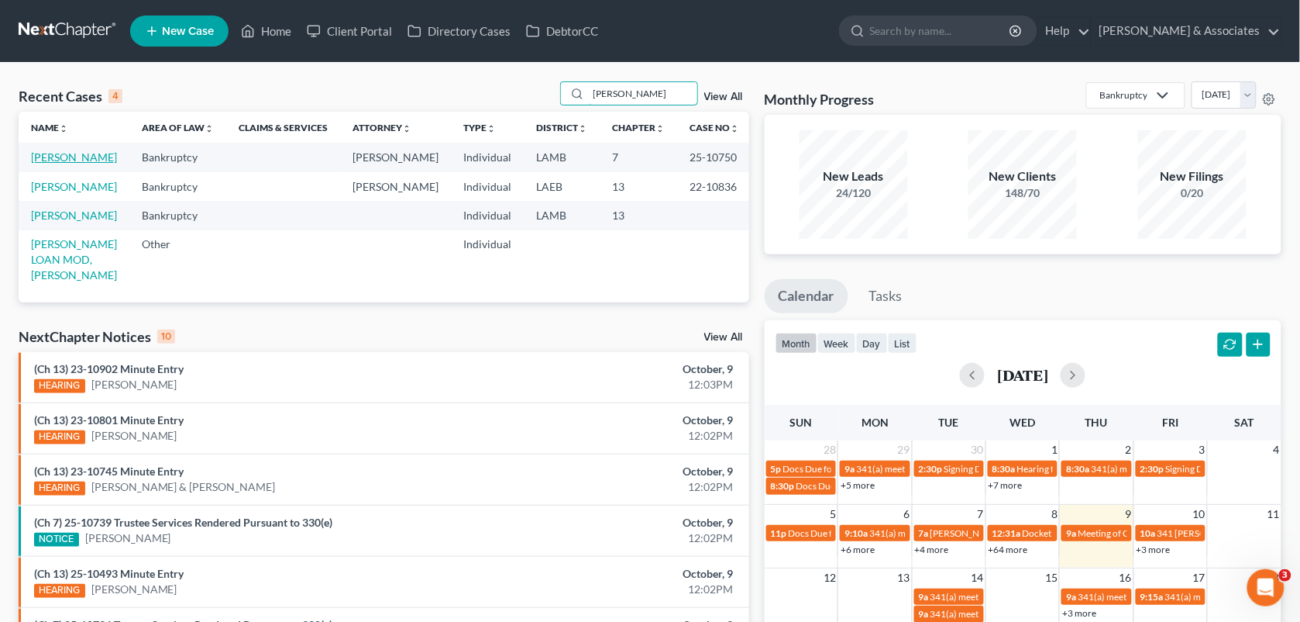
type input "[PERSON_NAME]"
click at [74, 152] on link "[PERSON_NAME]" at bounding box center [74, 156] width 86 height 13
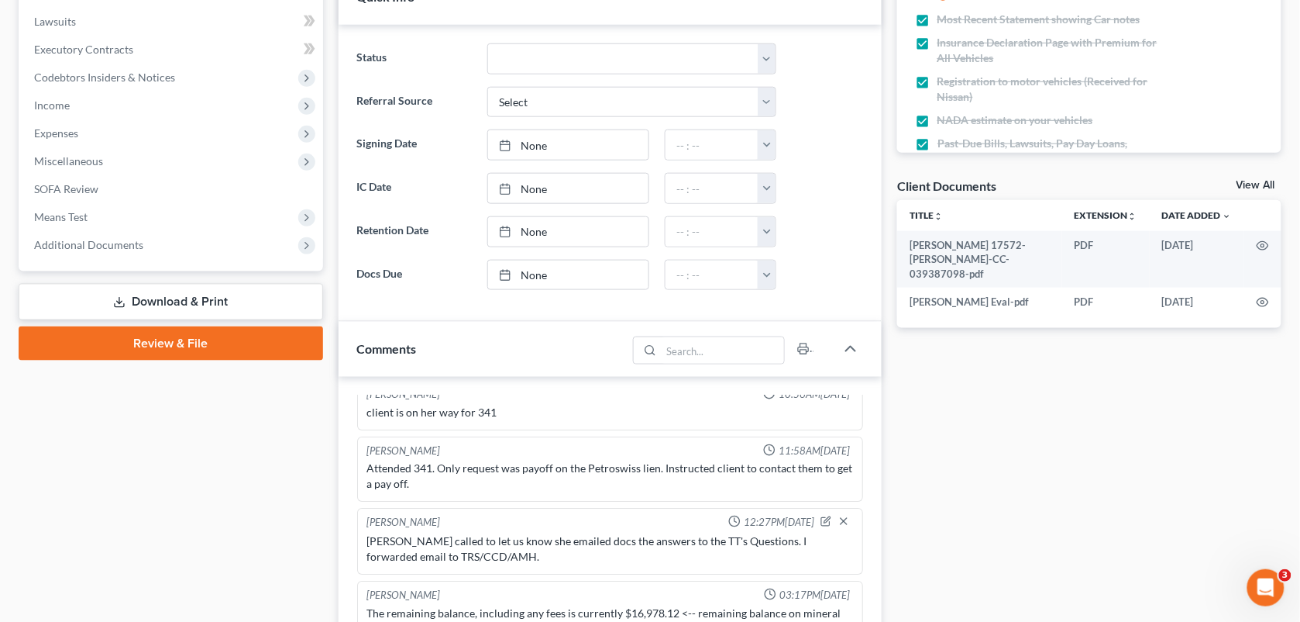
scroll to position [624, 0]
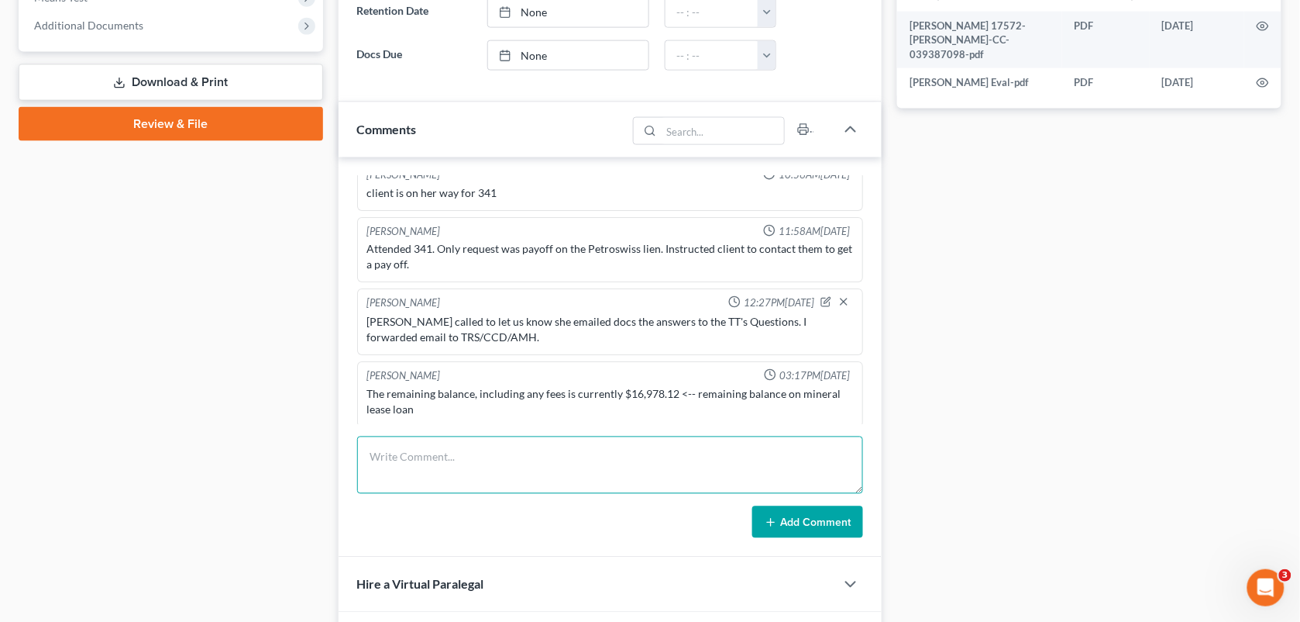
click at [535, 482] on textarea at bounding box center [610, 464] width 507 height 57
type textarea "Calling to let her know she needs to take the 2nd course."
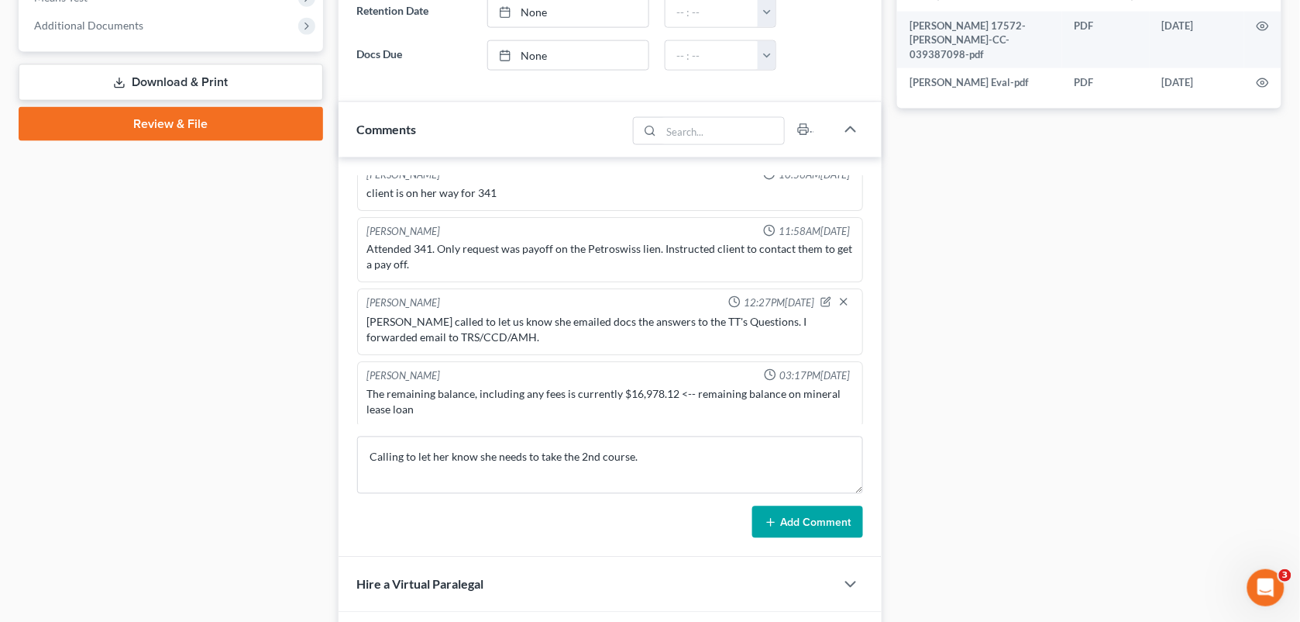
click at [765, 535] on button "Add Comment" at bounding box center [808, 522] width 111 height 33
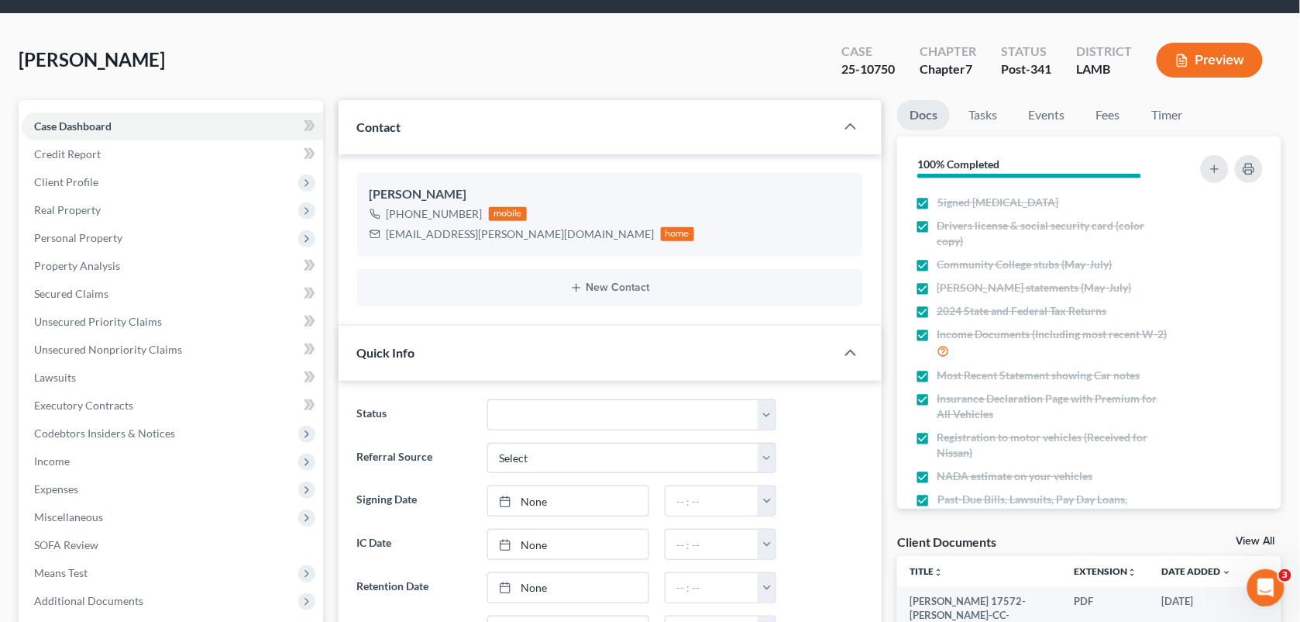
scroll to position [46, 0]
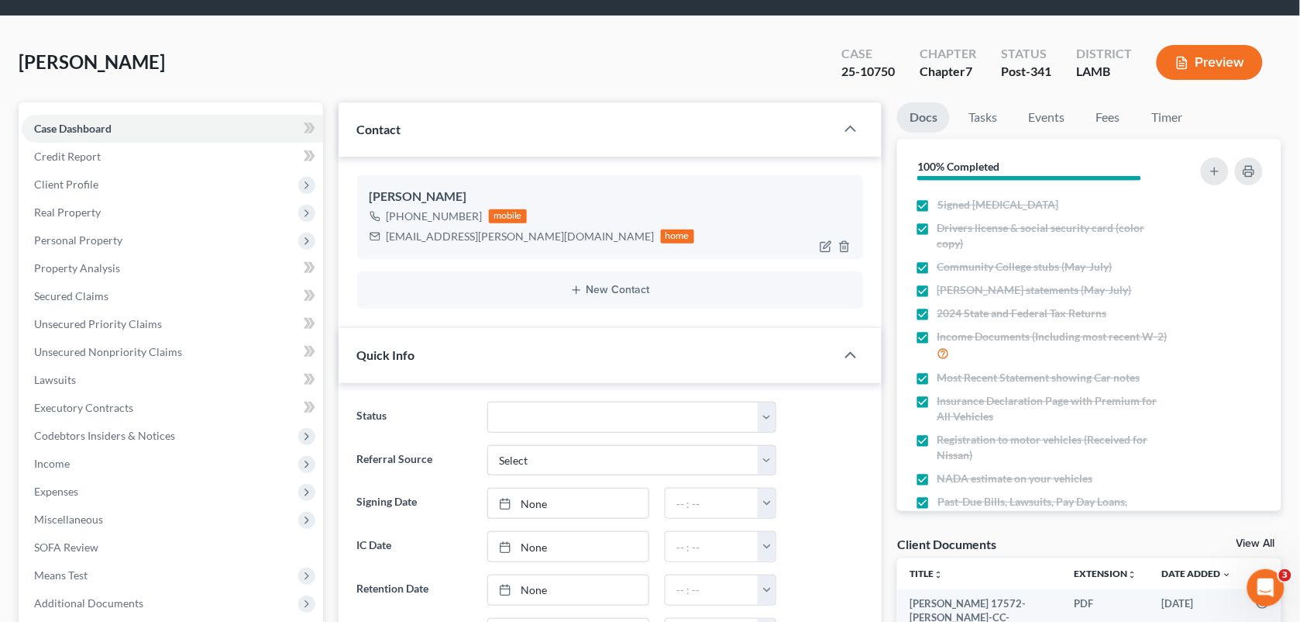
drag, startPoint x: 474, startPoint y: 215, endPoint x: 404, endPoint y: 222, distance: 70.1
click at [404, 222] on div "[PHONE_NUMBER]" at bounding box center [435, 215] width 96 height 15
copy div "504) 909-1127"
click at [1100, 117] on link "Fees" at bounding box center [1108, 117] width 50 height 30
click at [1104, 118] on link "Fees" at bounding box center [1108, 117] width 50 height 30
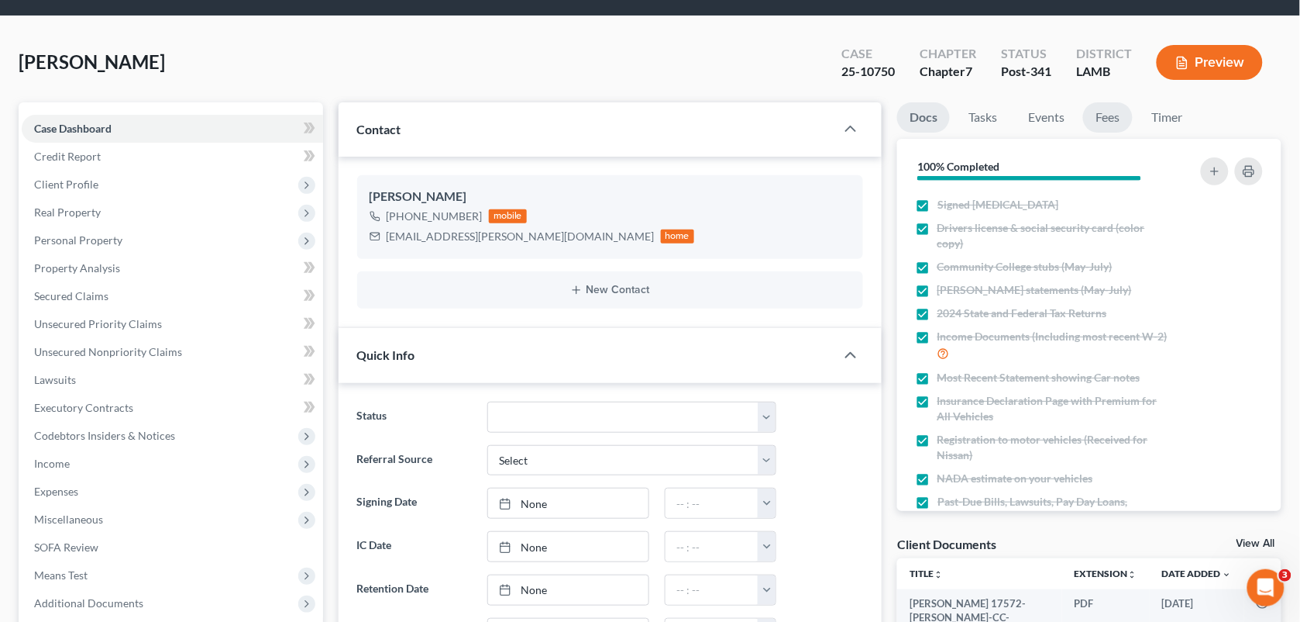
click at [1095, 117] on link "Fees" at bounding box center [1108, 117] width 50 height 30
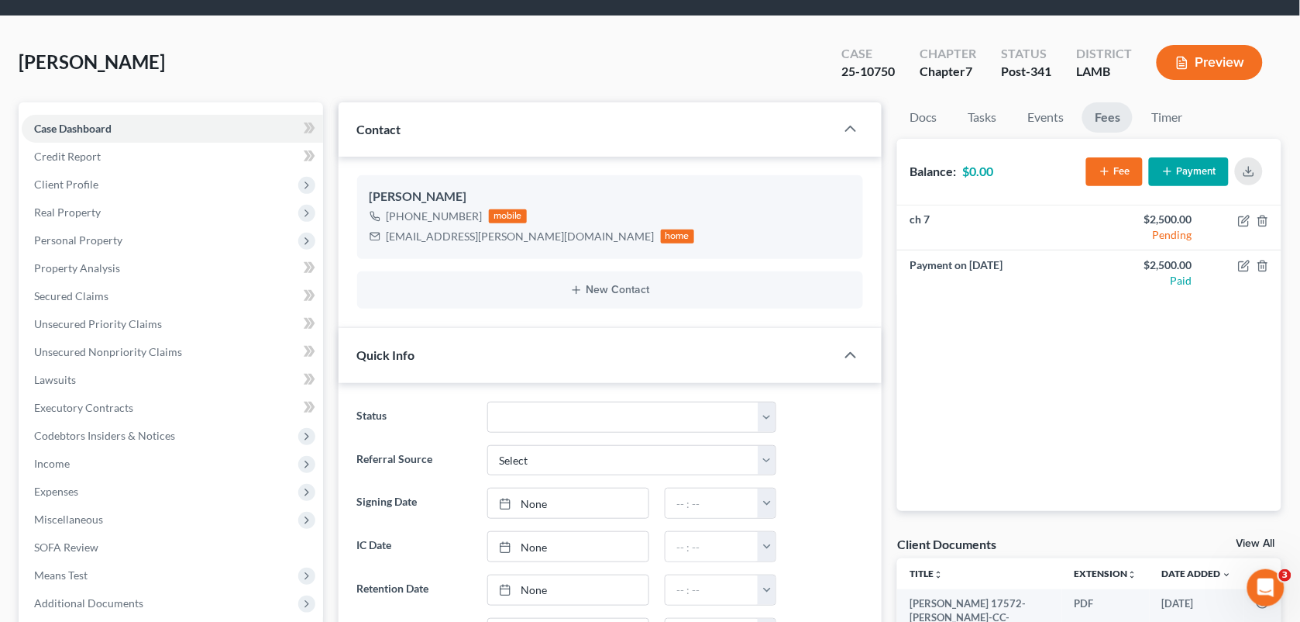
click at [487, 66] on div "[PERSON_NAME] Upgraded Case 25-10750 Chapter Chapter 7 Status Post-341 District…" at bounding box center [650, 68] width 1263 height 67
drag, startPoint x: 847, startPoint y: 72, endPoint x: 835, endPoint y: 72, distance: 11.6
click at [835, 72] on div "Case 25-10750" at bounding box center [868, 64] width 78 height 46
copy div "25-10750"
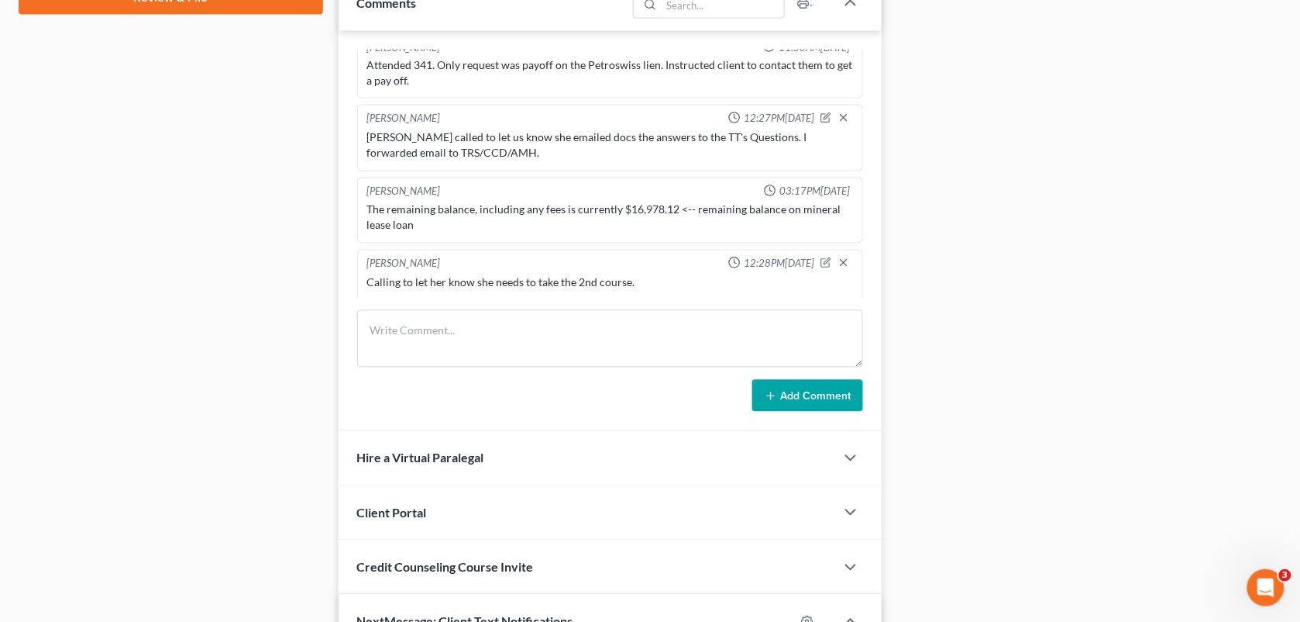
scroll to position [849, 0]
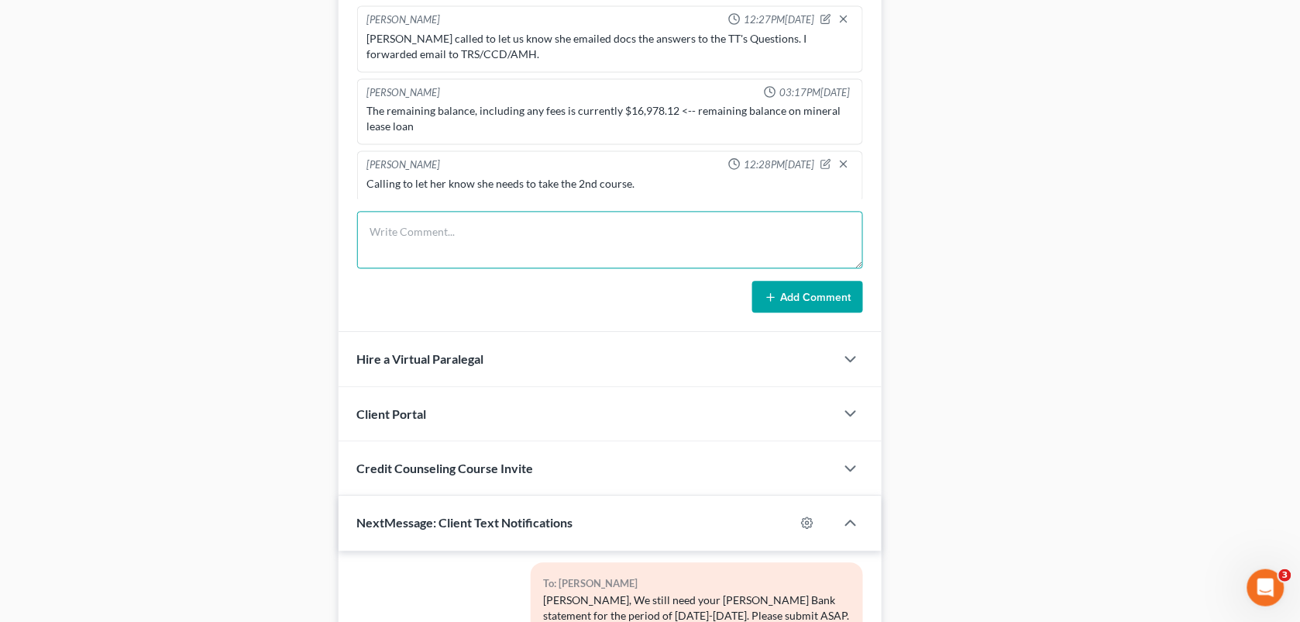
click at [556, 256] on textarea at bounding box center [610, 240] width 507 height 57
click at [821, 167] on icon "button" at bounding box center [826, 164] width 11 height 11
click at [663, 198] on textarea "Calling to let her know she needs to take the 2nd course." at bounding box center [610, 205] width 487 height 57
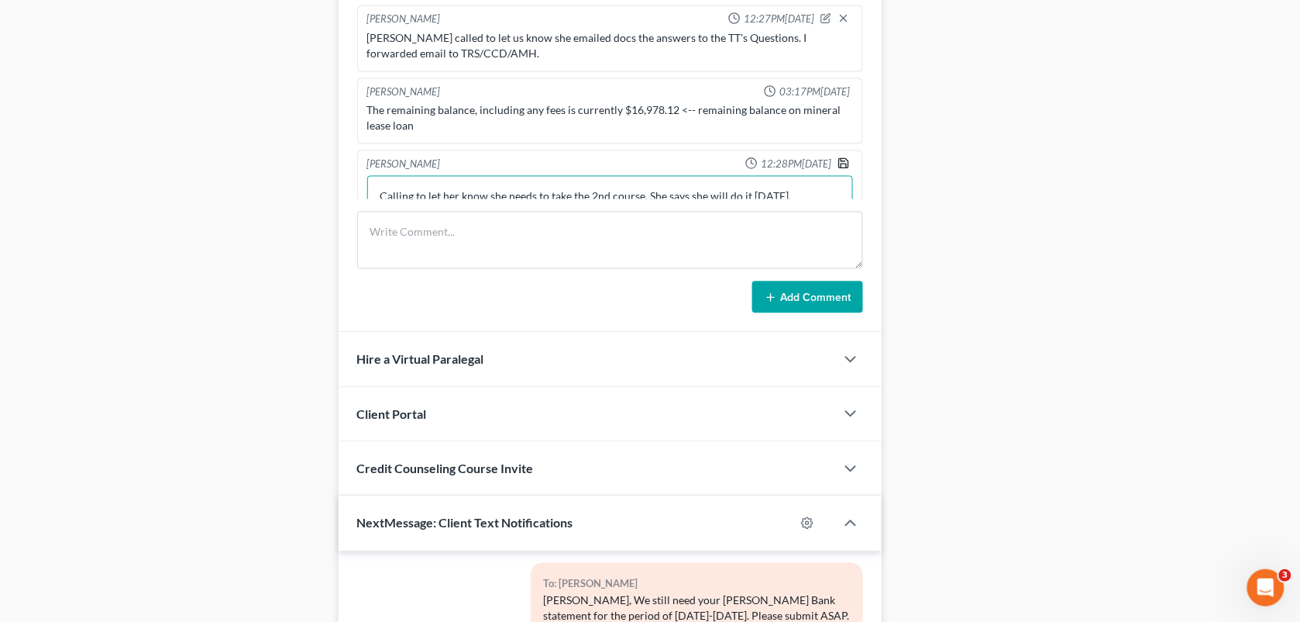
type textarea "Calling to let her know she needs to take the 2nd course. She says she will do …"
click at [838, 160] on icon "button" at bounding box center [844, 163] width 12 height 12
click at [644, 195] on textarea "Calling to let her know she needs to take the 2nd course. She says she will do …" at bounding box center [610, 204] width 487 height 57
click at [646, 195] on textarea "Calling to let her know she needs to take the 2nd course. She says she will do …" at bounding box center [610, 204] width 487 height 57
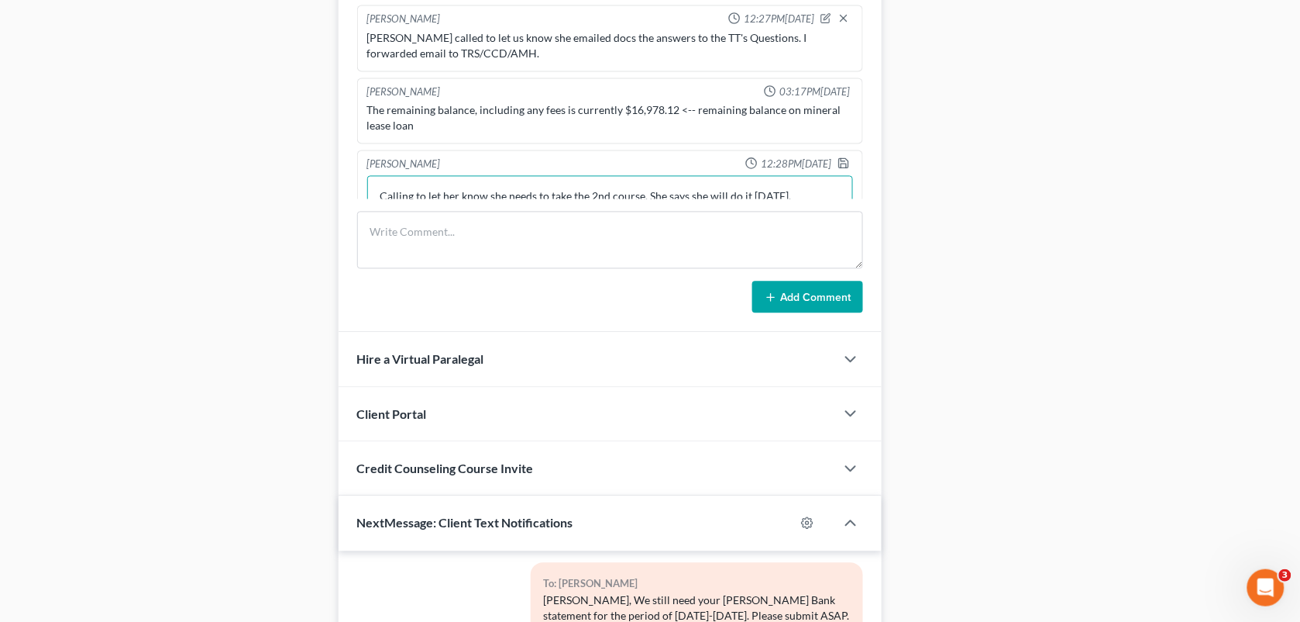
click at [646, 195] on textarea "Calling to let her know she needs to take the 2nd course. She says she will do …" at bounding box center [610, 204] width 487 height 57
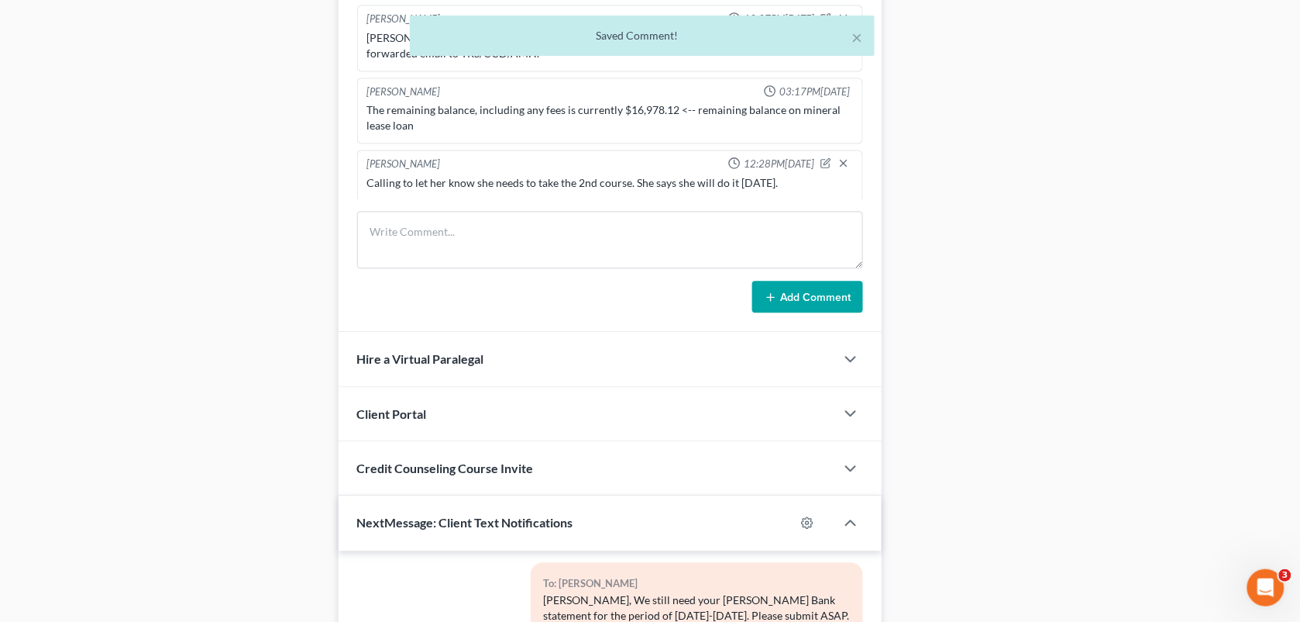
scroll to position [3377, 0]
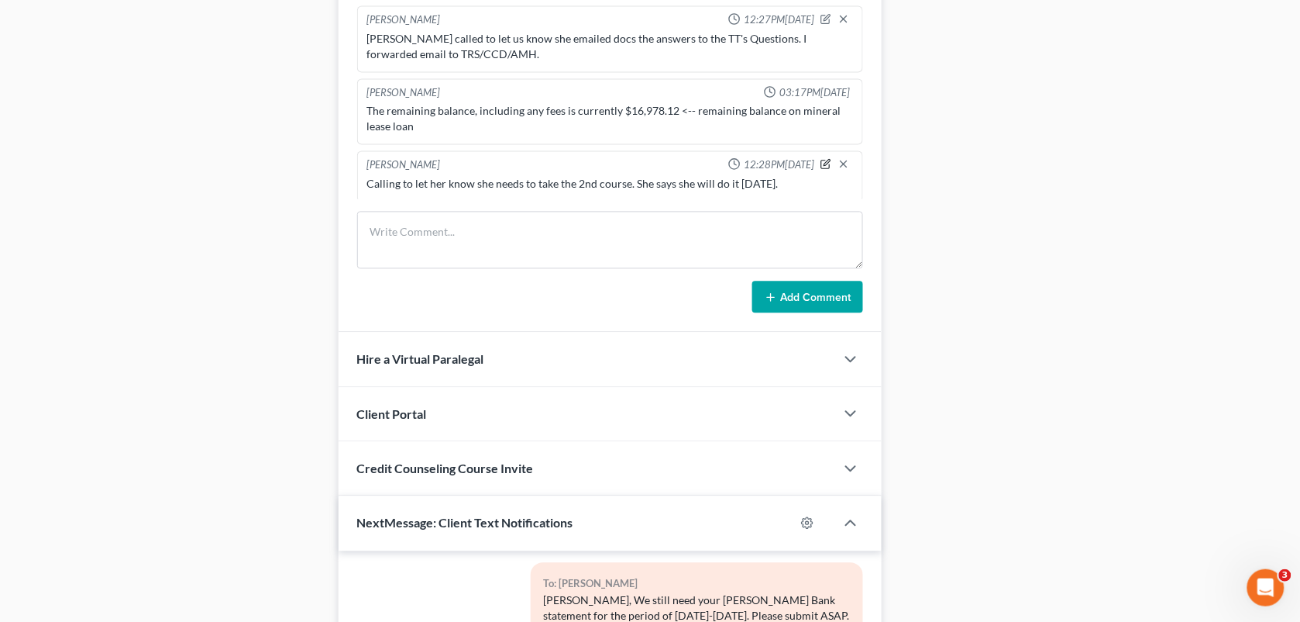
click at [821, 167] on icon "button" at bounding box center [826, 164] width 11 height 11
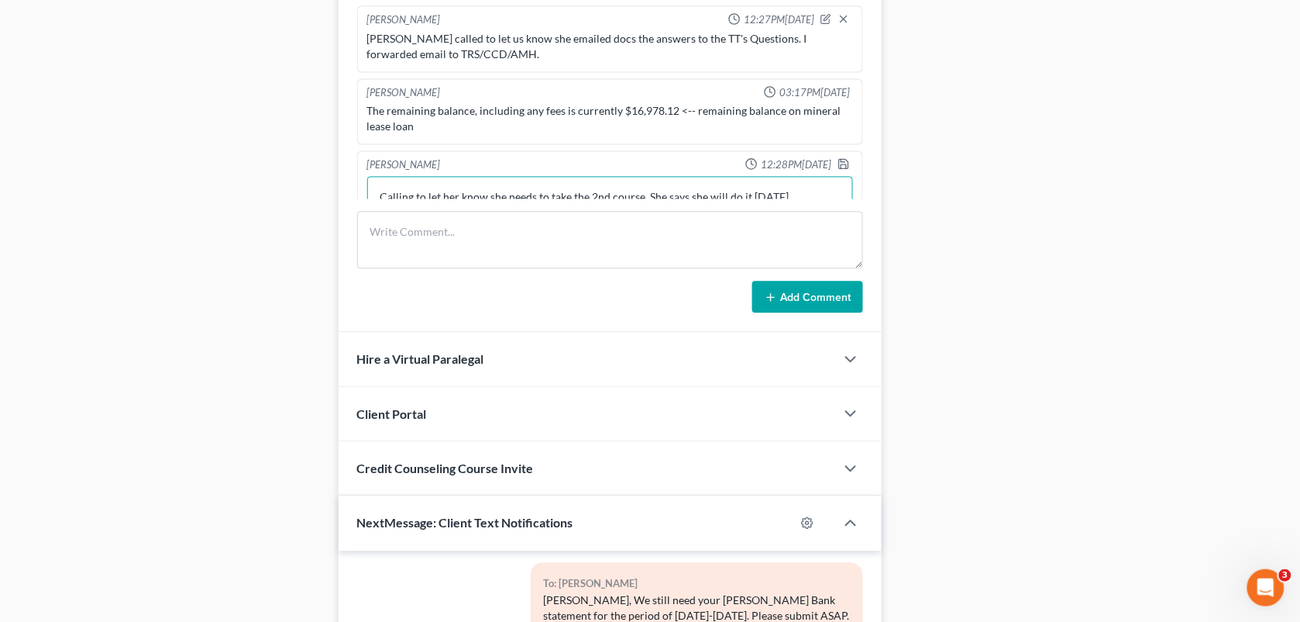
click at [645, 198] on textarea "Calling to let her know she needs to take the 2nd course. She says she will do …" at bounding box center [610, 205] width 487 height 57
type textarea "Calling to let her know she needs to take the 2nd course. Texted instructions t…"
click at [839, 159] on icon "button" at bounding box center [843, 163] width 9 height 9
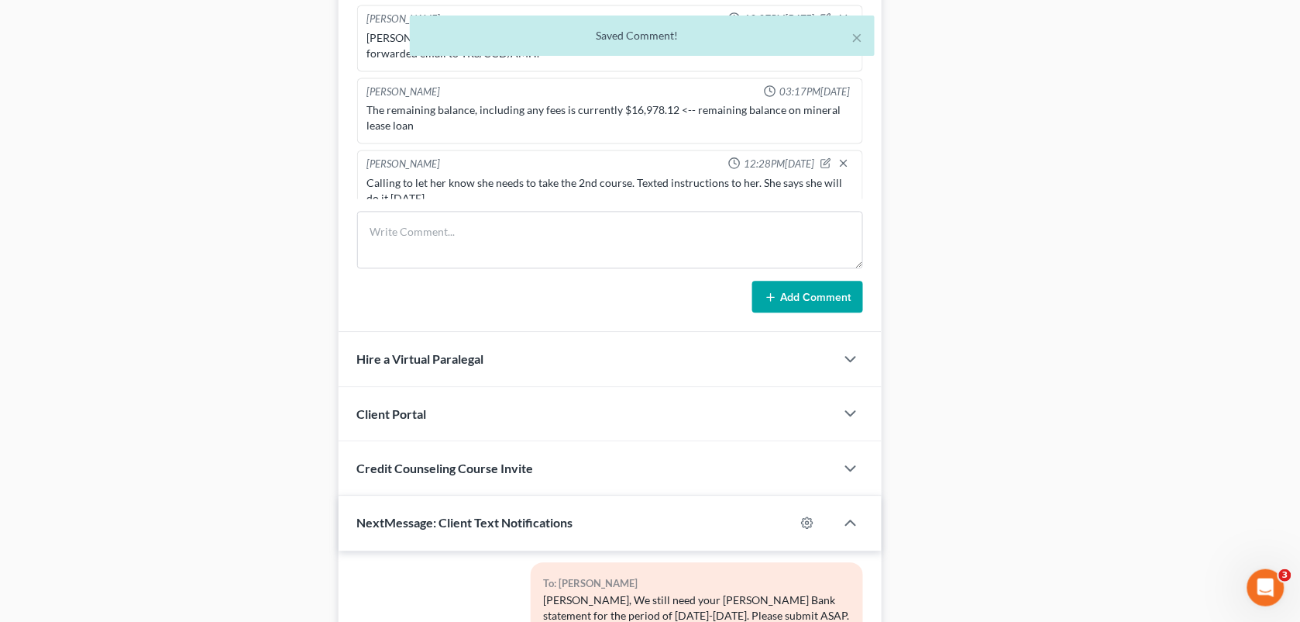
scroll to position [3392, 0]
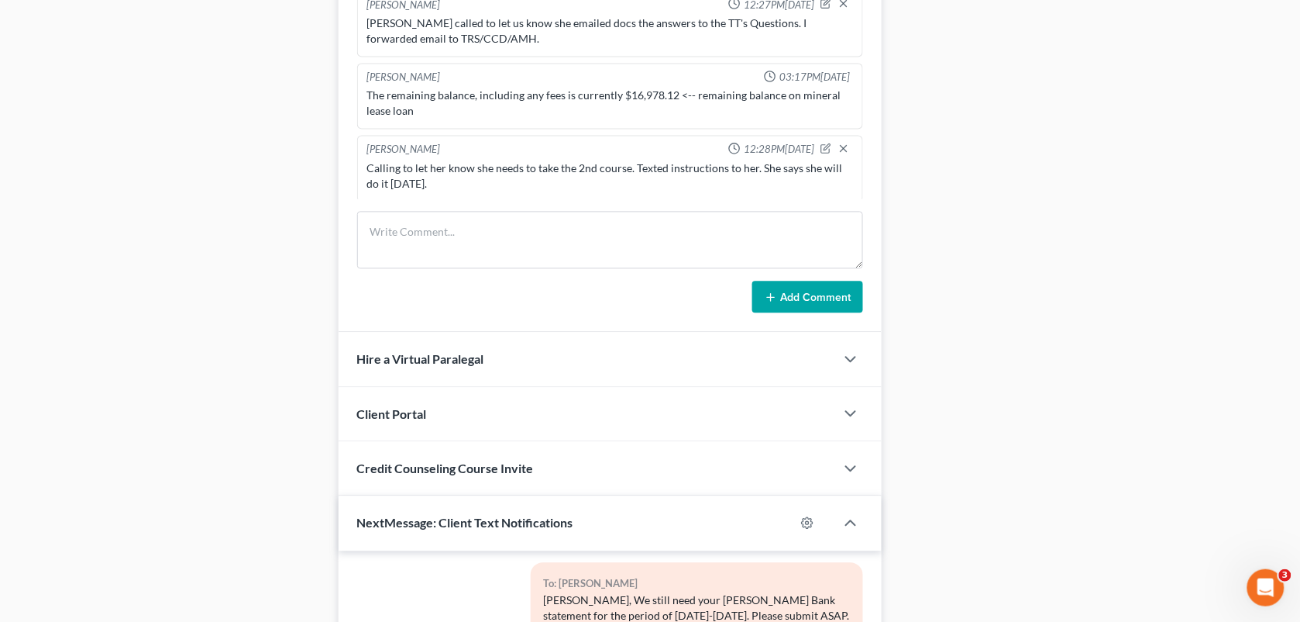
drag, startPoint x: 969, startPoint y: 107, endPoint x: 725, endPoint y: 157, distance: 249.1
click at [969, 107] on div "Docs Tasks Events Fees Timer 100% Completed Nothing here yet! Signed [MEDICAL_D…" at bounding box center [1090, 99] width 400 height 1598
click at [269, 36] on div "Case Dashboard Payments Invoices Payments Payments Credit Report Client Profile" at bounding box center [171, 99] width 320 height 1598
click at [266, 28] on div "Case Dashboard Payments Invoices Payments Payments Credit Report Client Profile" at bounding box center [171, 99] width 320 height 1598
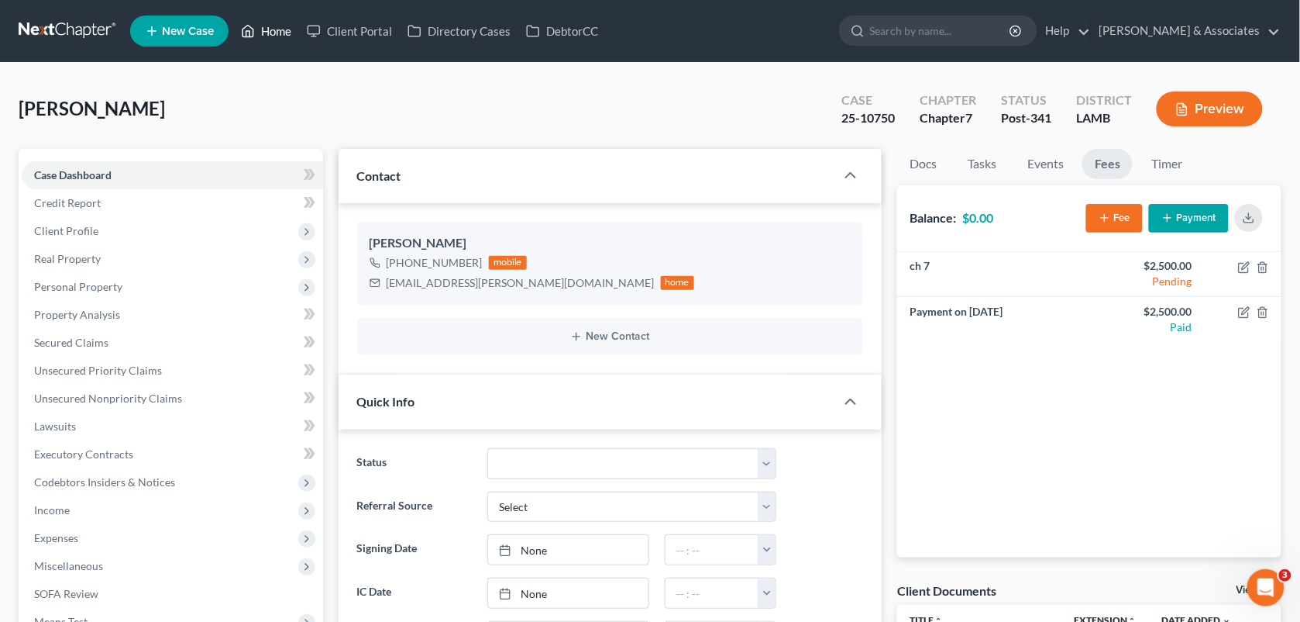
click at [277, 39] on link "Home" at bounding box center [266, 31] width 66 height 28
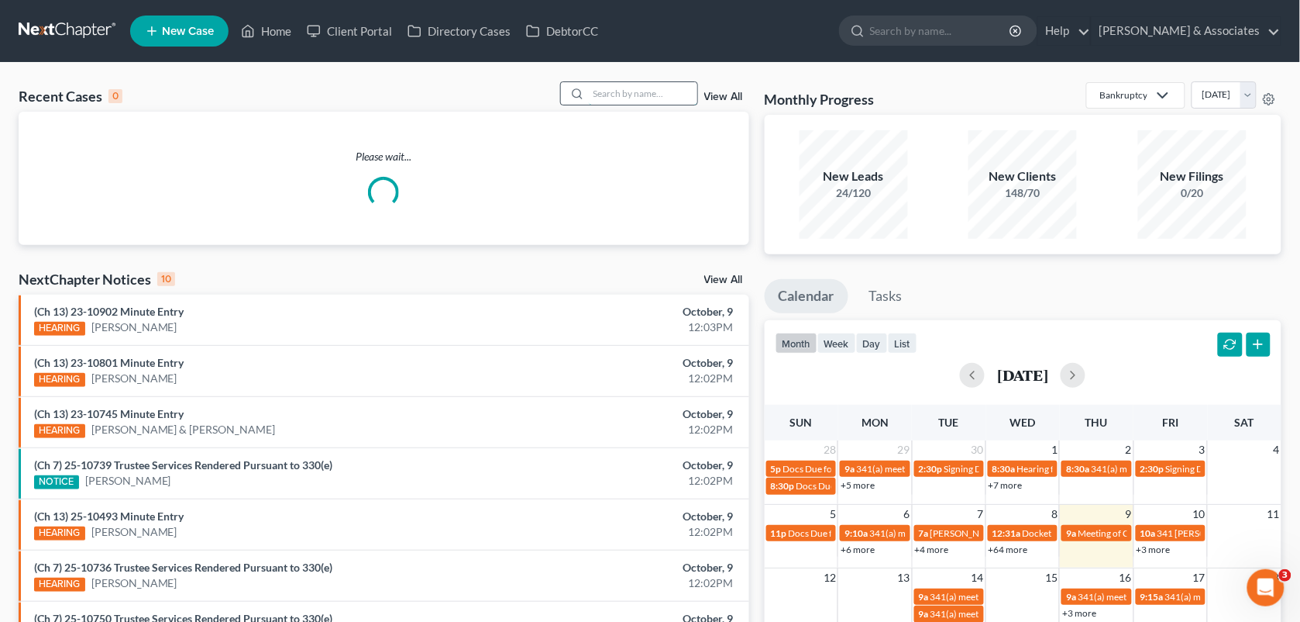
click at [602, 91] on input "search" at bounding box center [643, 93] width 108 height 22
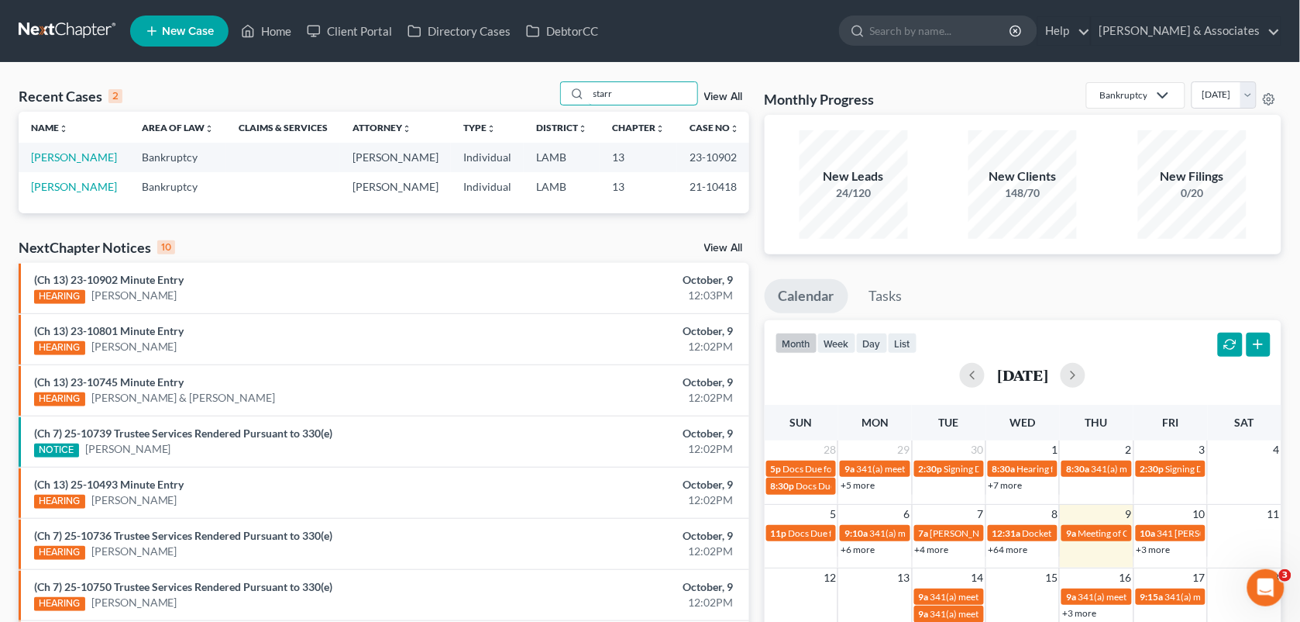
type input "starr"
click at [54, 164] on td "[PERSON_NAME]" at bounding box center [74, 157] width 111 height 29
click at [62, 159] on link "[PERSON_NAME]" at bounding box center [74, 156] width 86 height 13
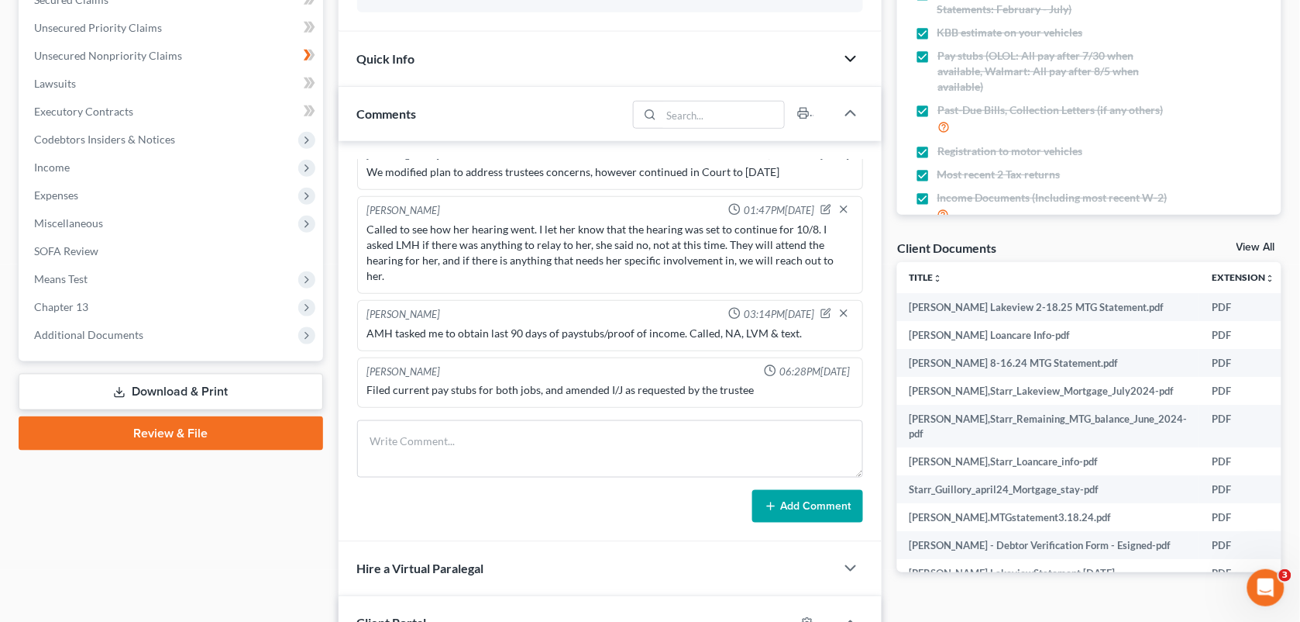
scroll to position [122, 0]
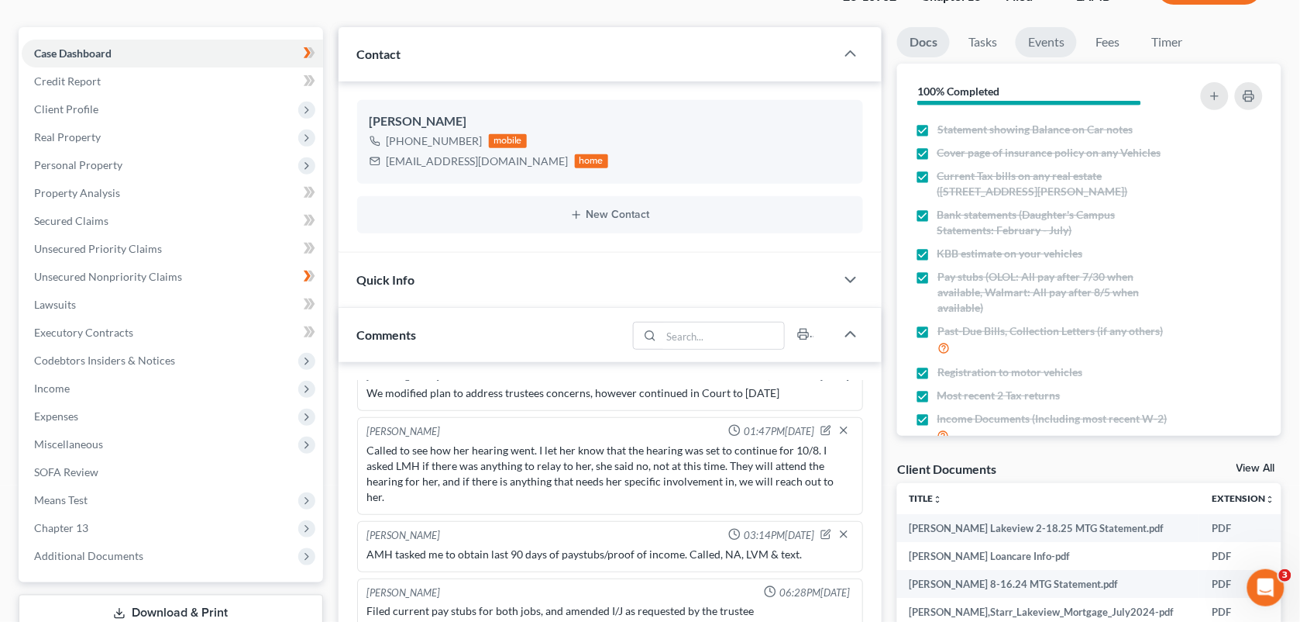
click at [1051, 40] on link "Events" at bounding box center [1046, 42] width 61 height 30
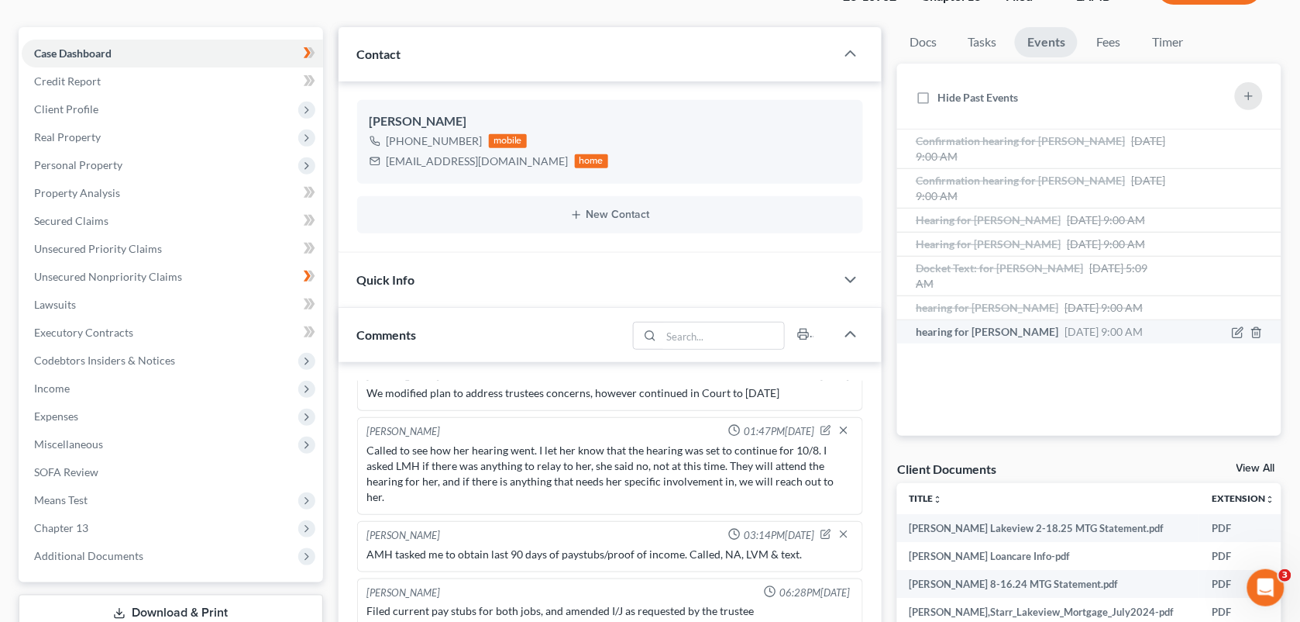
click at [1035, 326] on span "hearing for [PERSON_NAME]" at bounding box center [987, 331] width 143 height 13
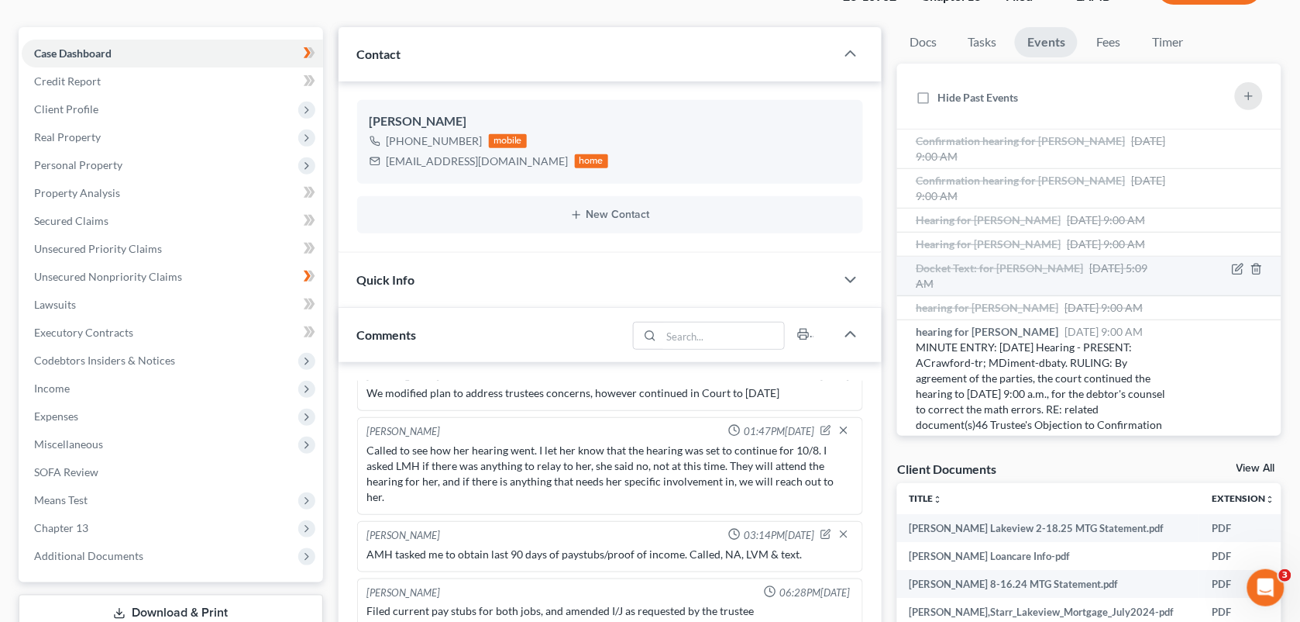
scroll to position [29, 0]
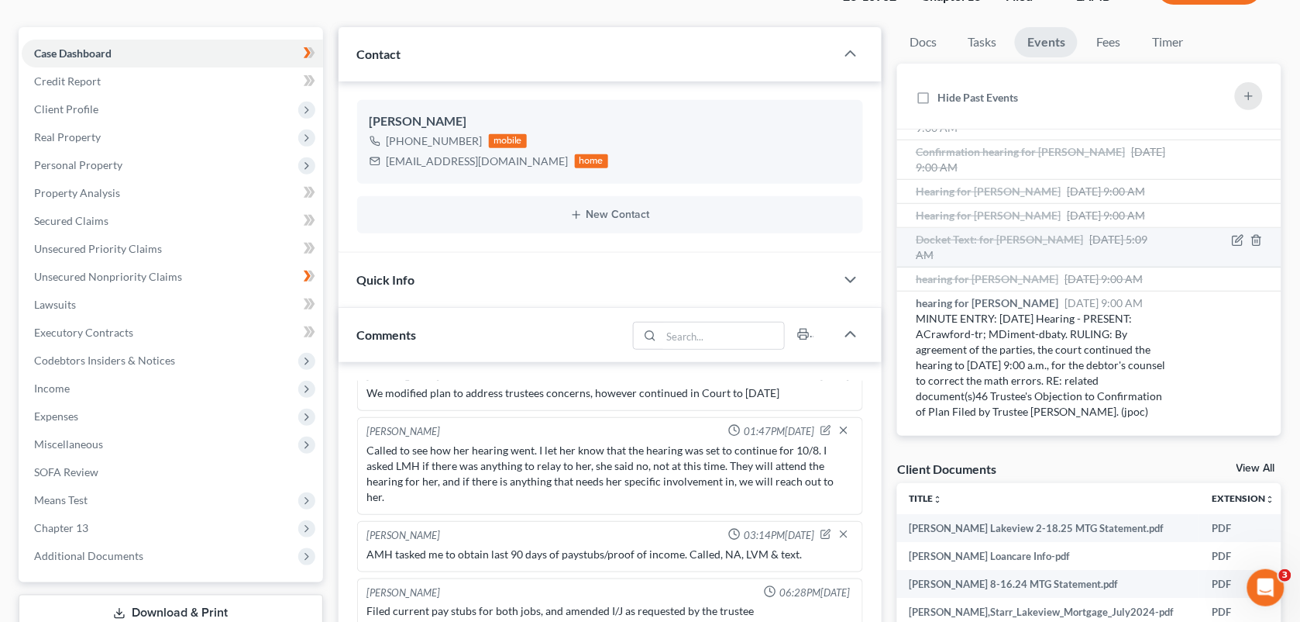
click at [1067, 234] on div "Docket Text: for [PERSON_NAME] [DATE] 5:09 AM" at bounding box center [1044, 247] width 257 height 31
click at [0, 0] on div "Audio File Attached. Court Date & Time [[DATE] 10:05:09 AM]. File Size [ 343 KB…" at bounding box center [0, 0] width 0 height 0
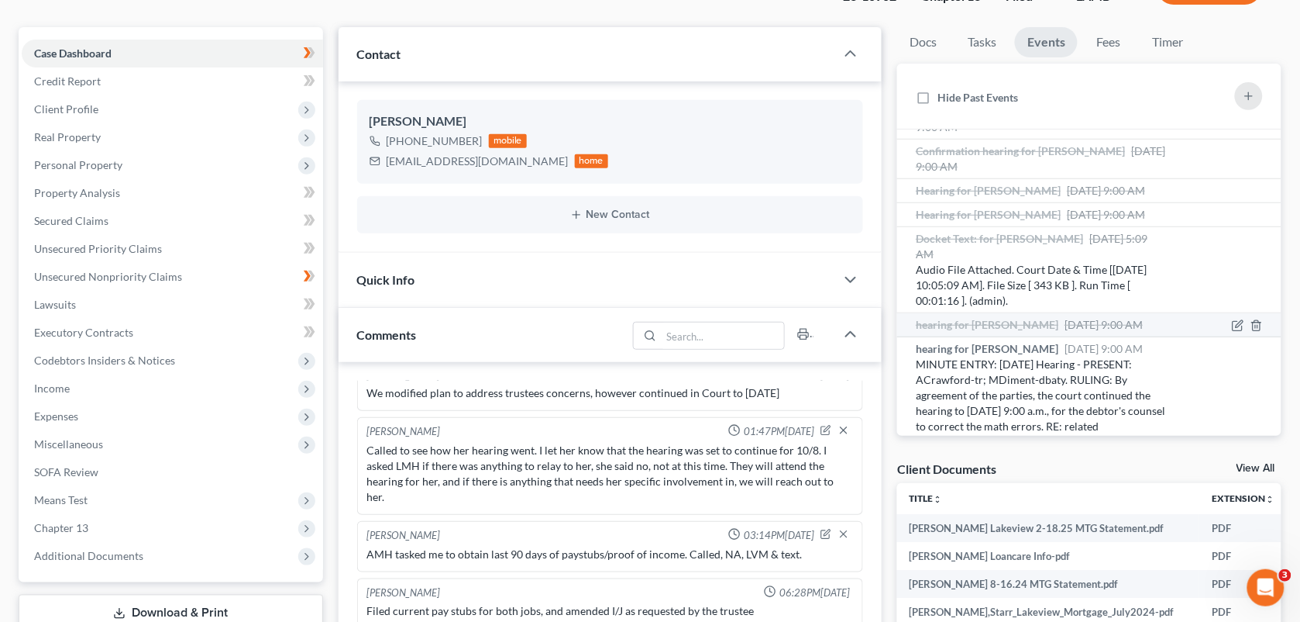
click at [1065, 327] on span "[DATE] 9:00 AM" at bounding box center [1104, 324] width 78 height 13
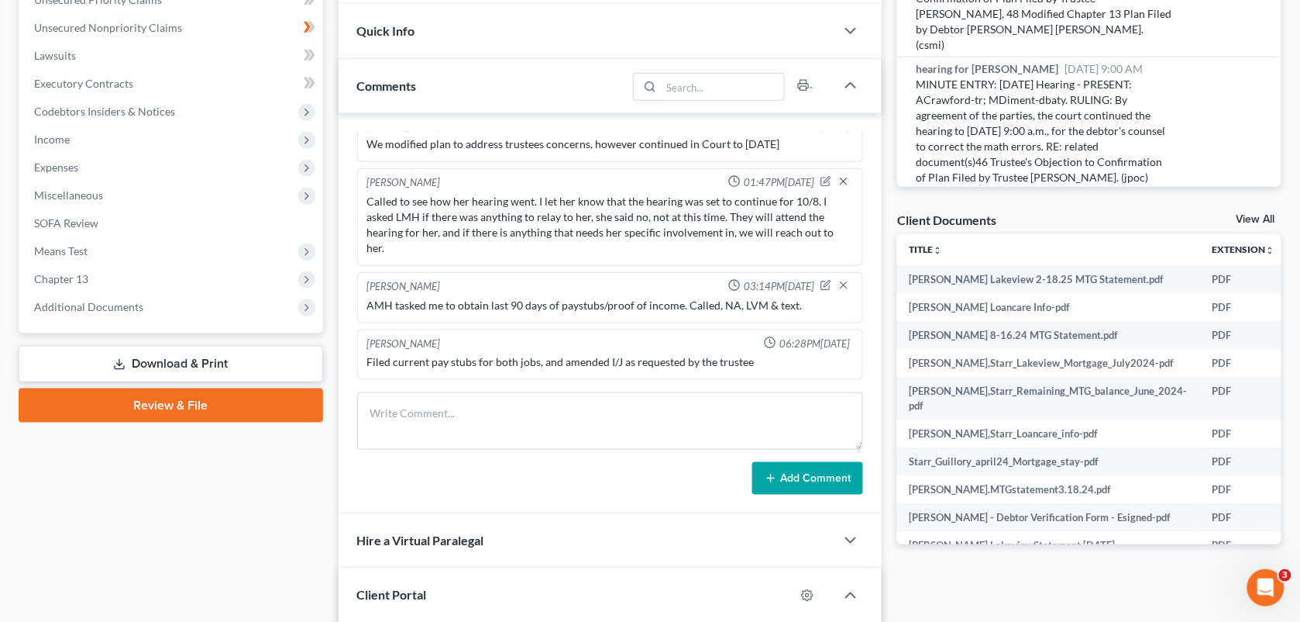
scroll to position [380, 0]
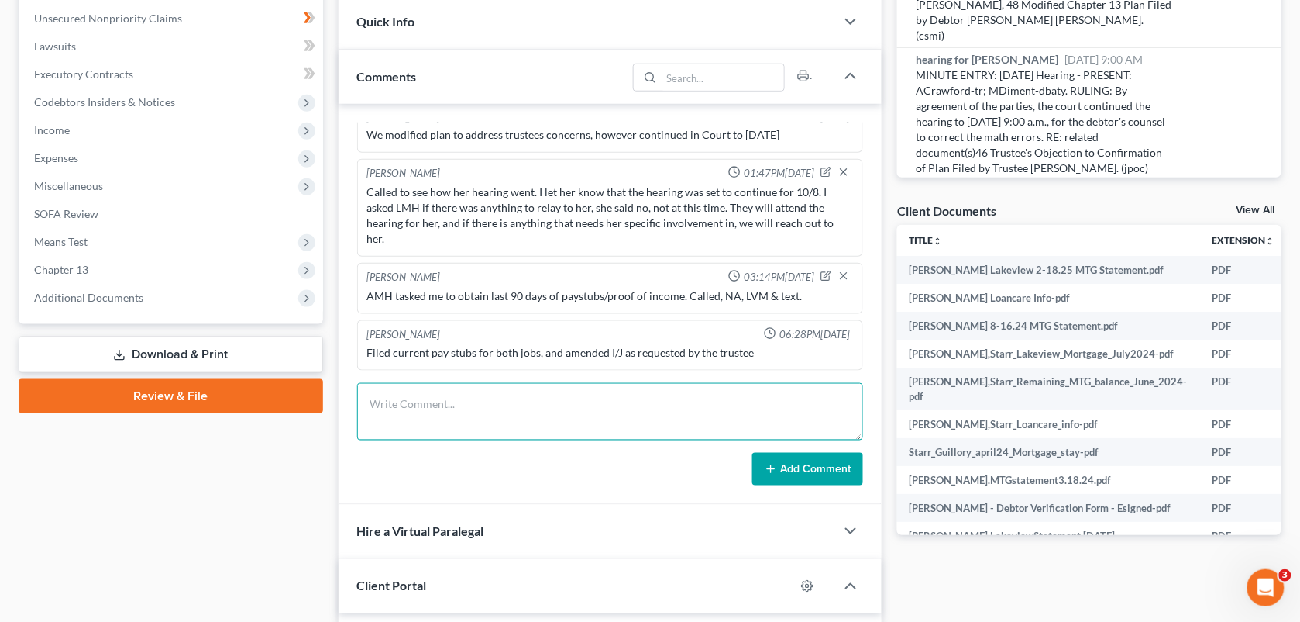
click at [734, 398] on textarea at bounding box center [610, 411] width 507 height 57
click at [427, 420] on textarea at bounding box center [610, 411] width 507 height 57
click at [403, 413] on textarea at bounding box center [610, 411] width 507 height 57
click at [439, 412] on textarea at bounding box center [610, 411] width 507 height 57
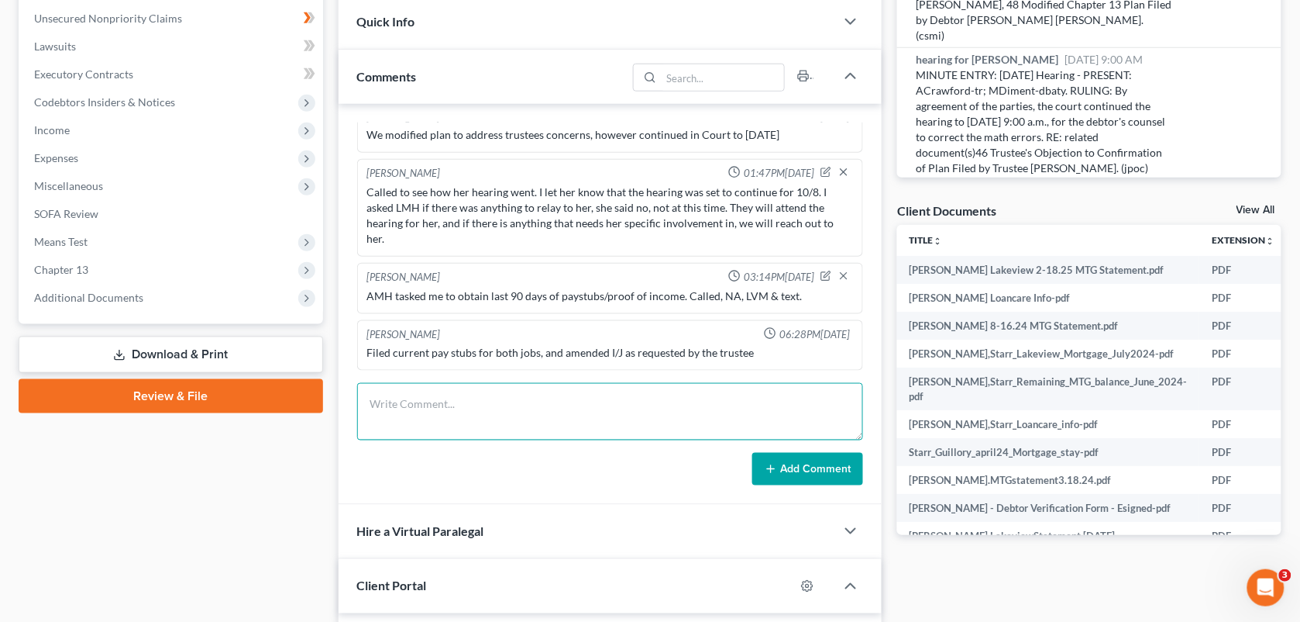
click at [439, 412] on textarea at bounding box center [610, 411] width 507 height 57
type textarea "C"
click at [715, 421] on textarea "She called to get an update on the case from [DATE] hearing. I told her it was …" at bounding box center [610, 411] width 507 height 57
click at [814, 408] on textarea "She called to get an update on the case from [DATE] hearing. I told her it was …" at bounding box center [610, 411] width 507 height 57
click at [812, 418] on textarea "She called to get an update on the case from [DATE] hearing. I told her it was …" at bounding box center [610, 411] width 507 height 57
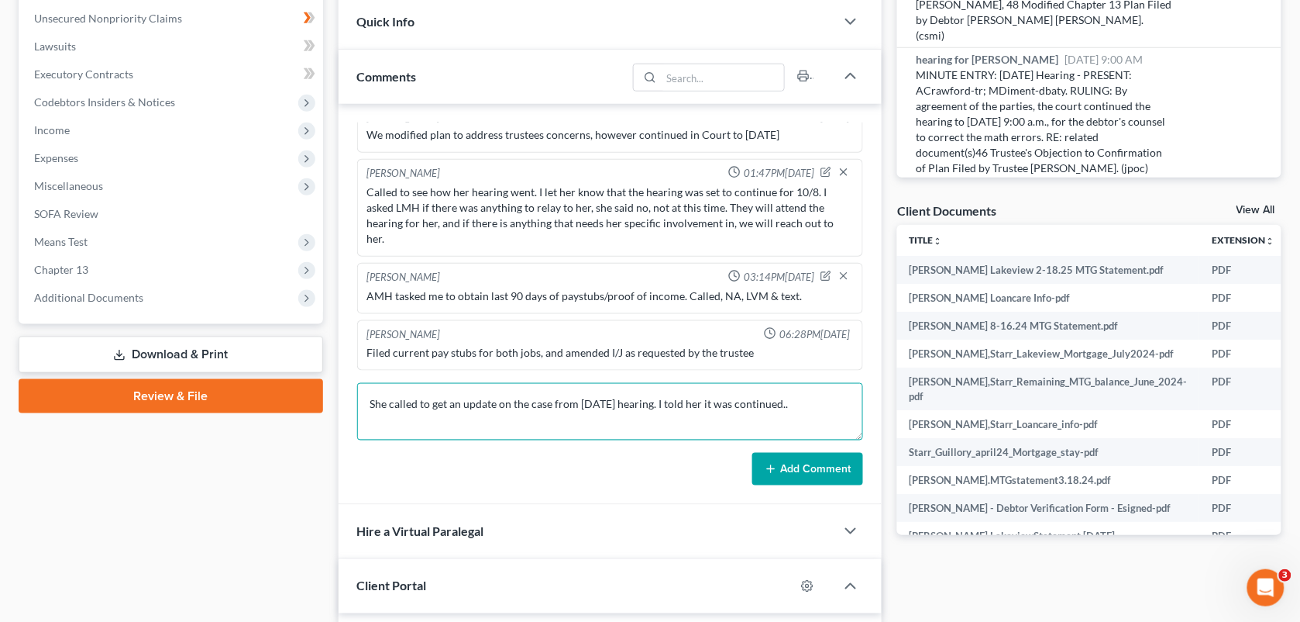
paste textarea "shes all upset that it is continued "how do they expect me to live off one inco…"
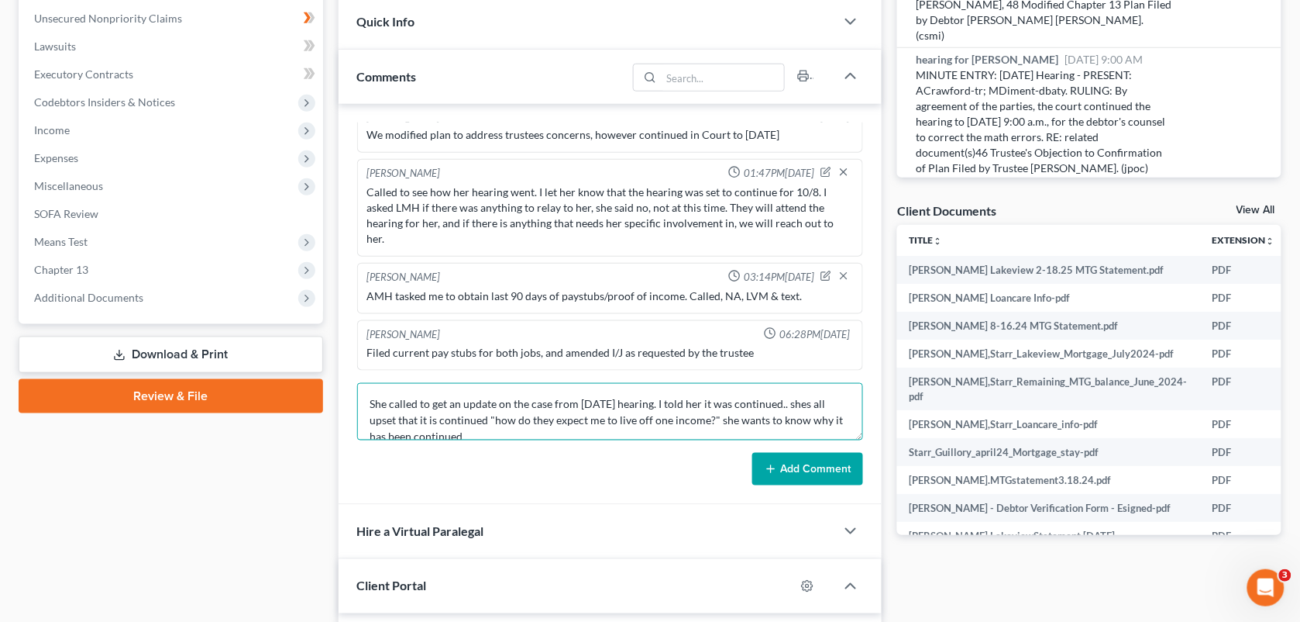
scroll to position [2, 0]
click at [508, 432] on textarea "She called to get an update on the case from [DATE] hearing. I told her it was …" at bounding box center [610, 411] width 507 height 57
type textarea "She called to get an update on the case from [DATE] hearing. I told her it was …"
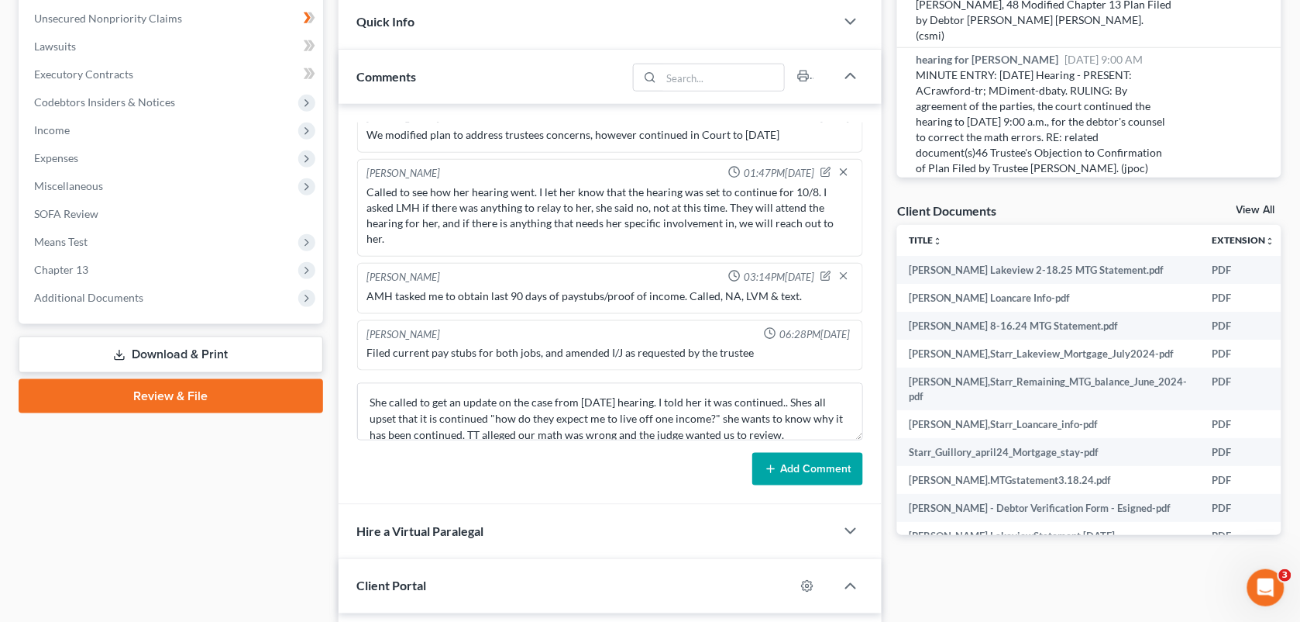
click at [777, 465] on icon at bounding box center [771, 469] width 12 height 12
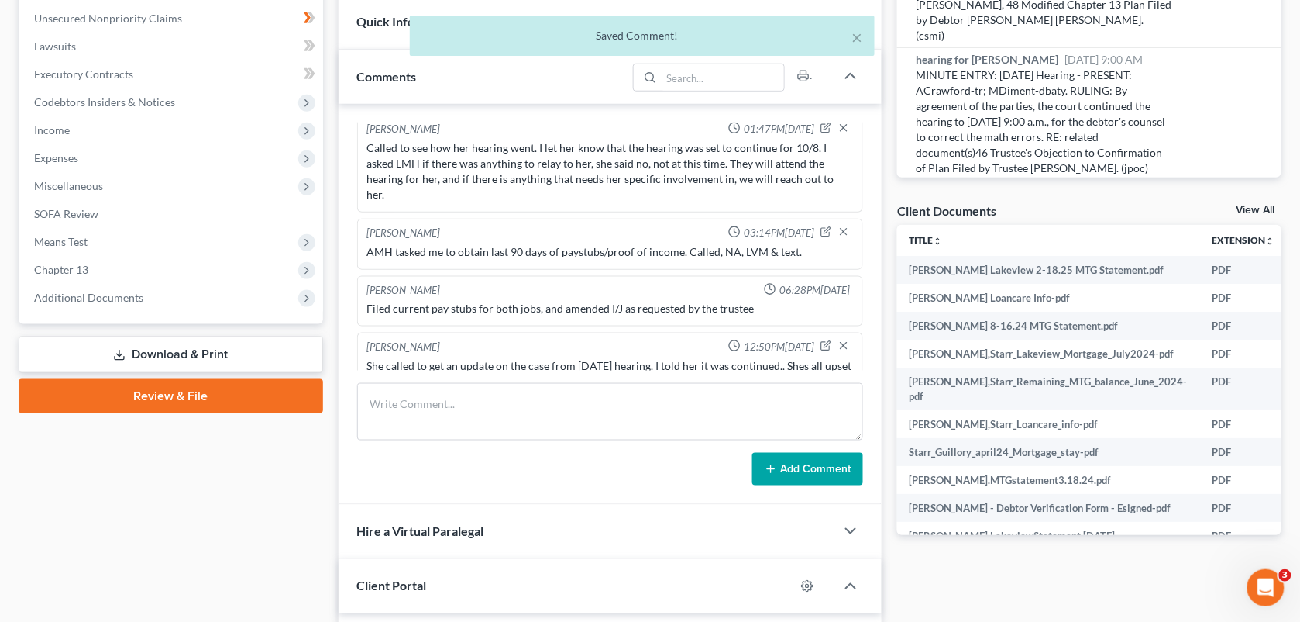
scroll to position [14332, 0]
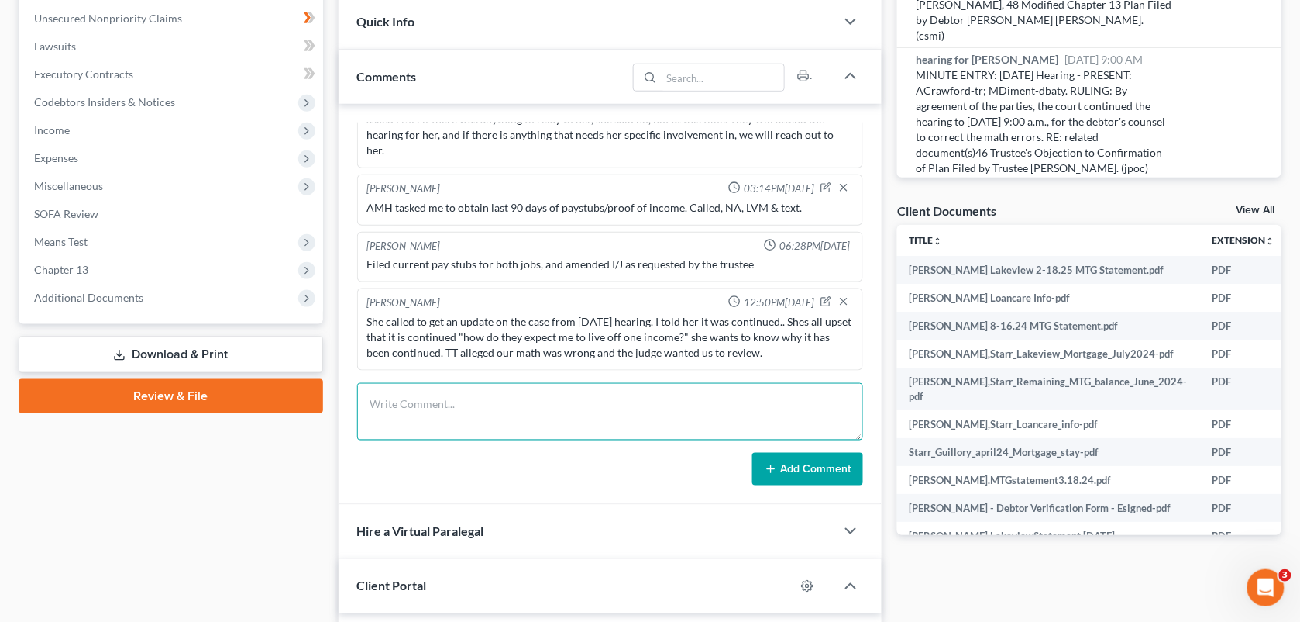
click at [717, 391] on textarea at bounding box center [610, 411] width 507 height 57
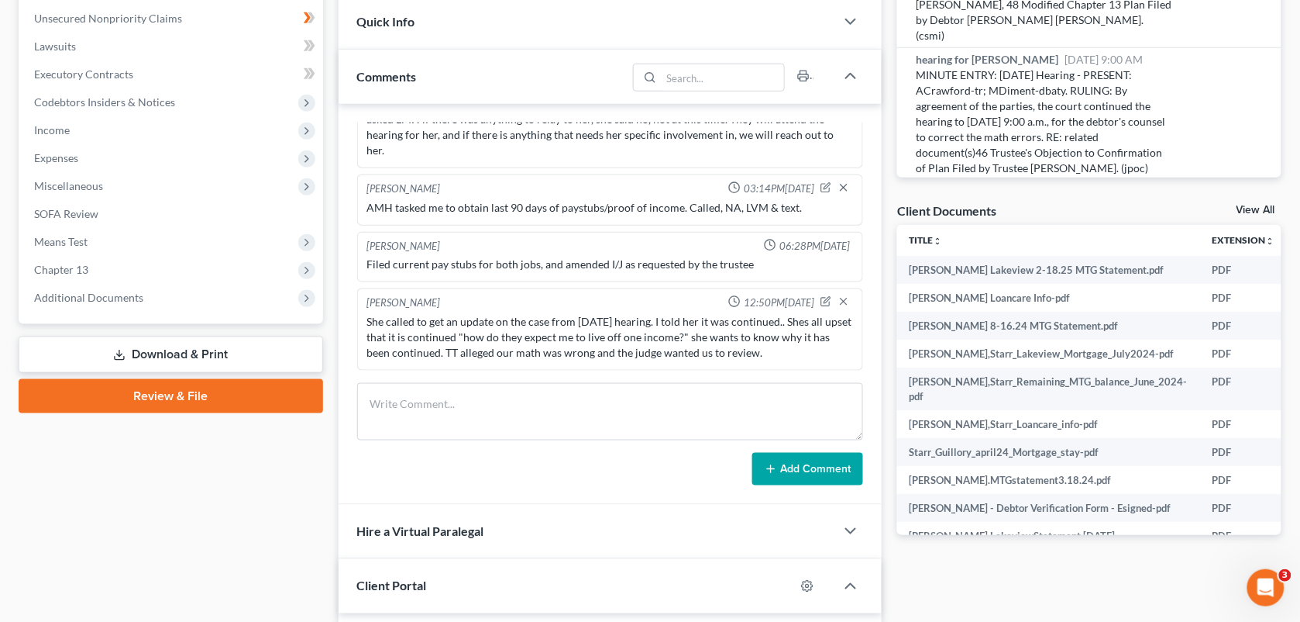
drag, startPoint x: 773, startPoint y: 355, endPoint x: 460, endPoint y: 361, distance: 313.2
click at [460, 361] on div "She called to get an update on the case from [DATE] hearing. I told her it was …" at bounding box center [610, 337] width 493 height 53
copy div "TT alleged our math was wrong and the judge wanted us to review"
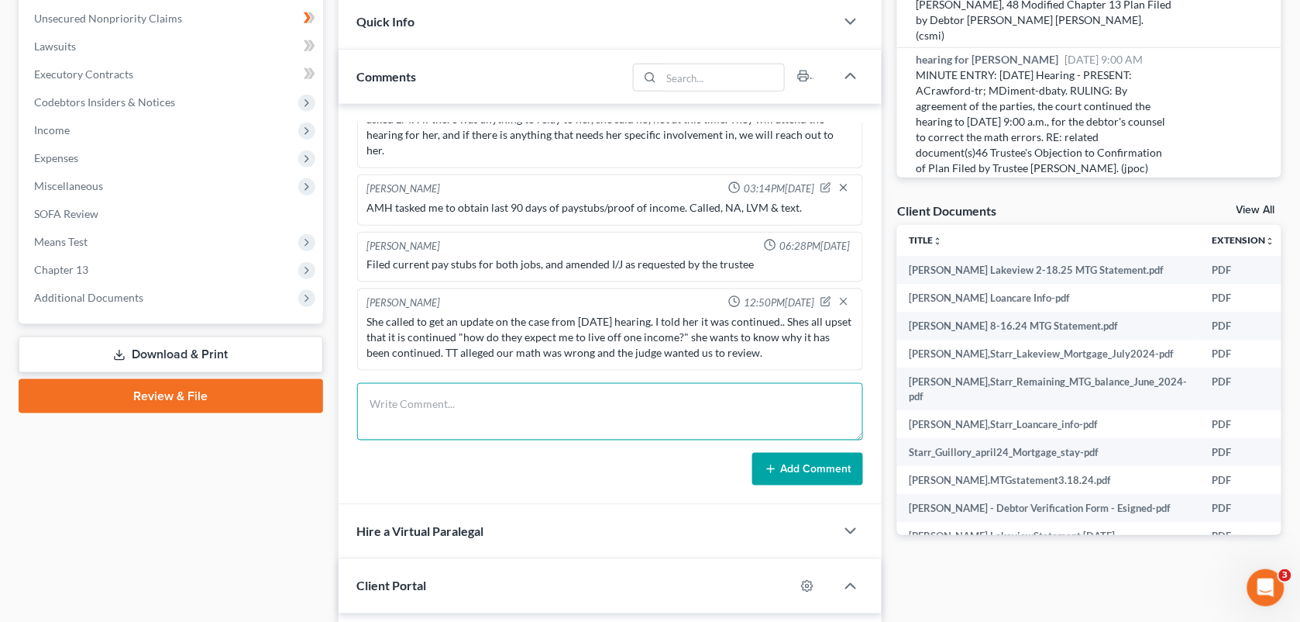
click at [542, 398] on textarea at bounding box center [610, 411] width 507 height 57
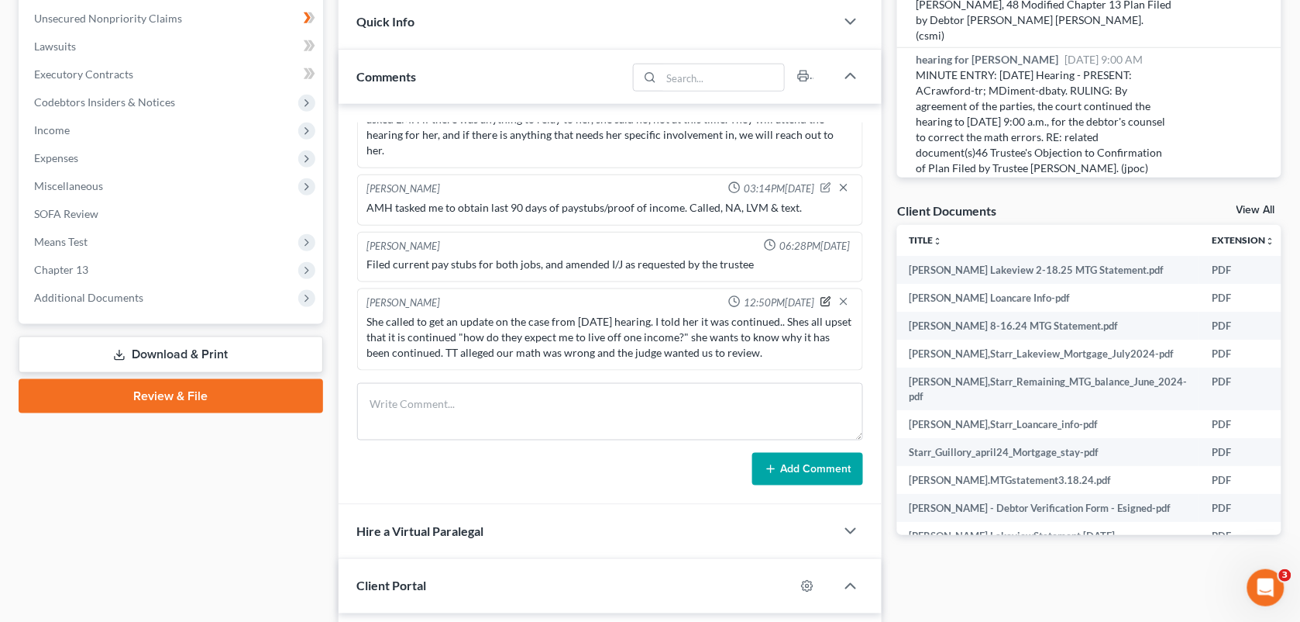
click at [821, 301] on icon "button" at bounding box center [826, 301] width 11 height 11
click at [810, 303] on span "12:50PM[DATE]" at bounding box center [779, 302] width 71 height 15
click at [277, 37] on link "Lawsuits" at bounding box center [172, 47] width 301 height 28
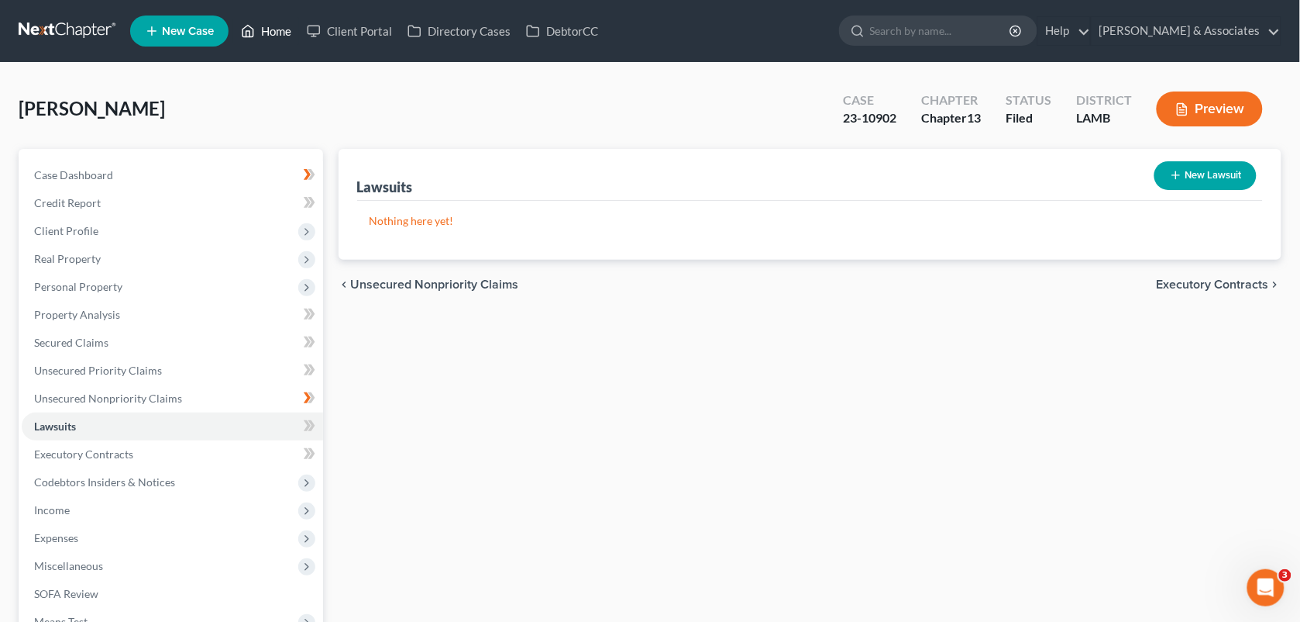
click at [272, 21] on link "Home" at bounding box center [266, 31] width 66 height 28
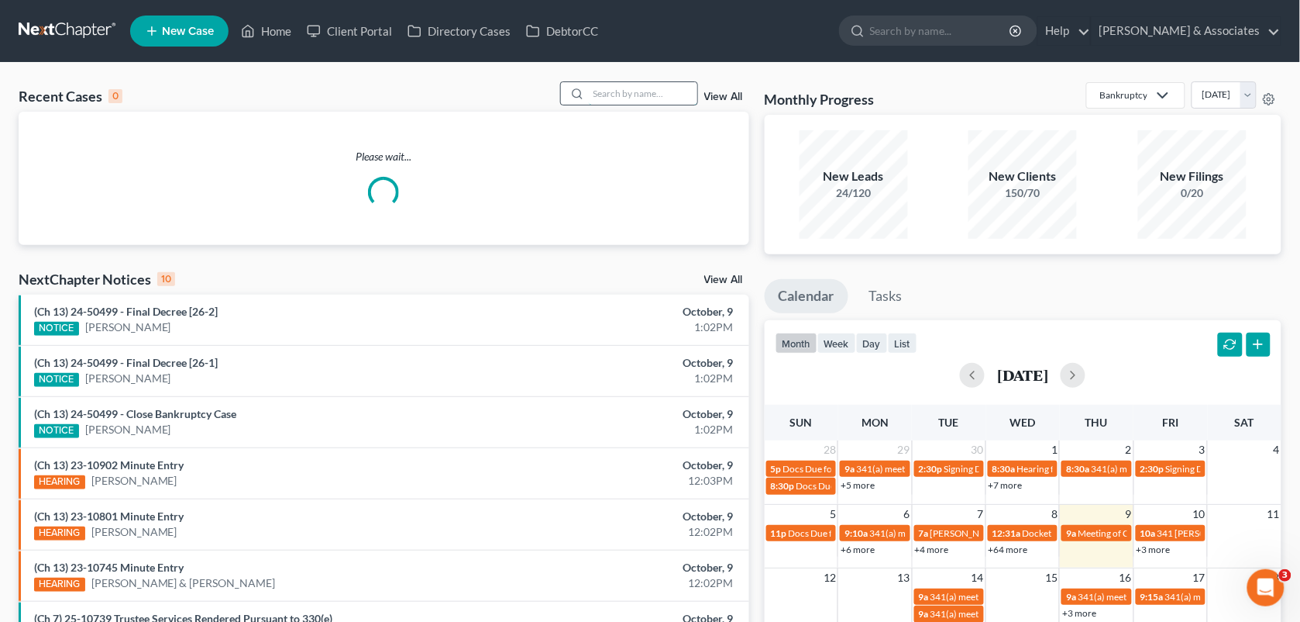
click at [626, 93] on input "search" at bounding box center [643, 93] width 108 height 22
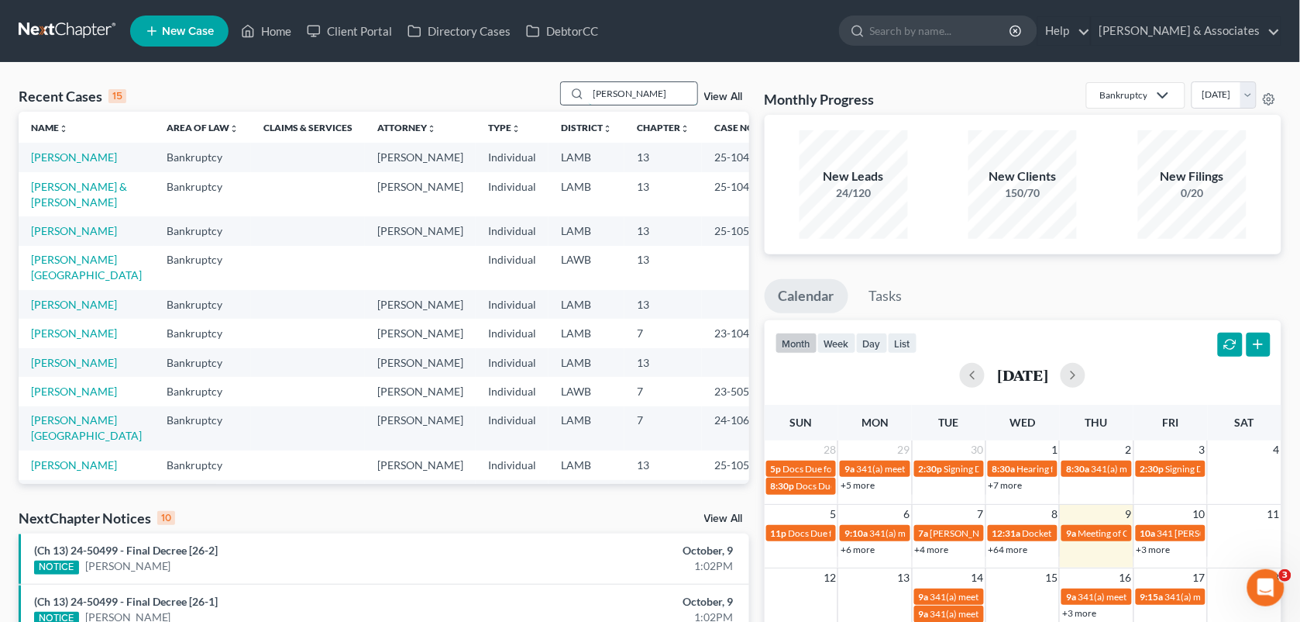
type input "[PERSON_NAME]"
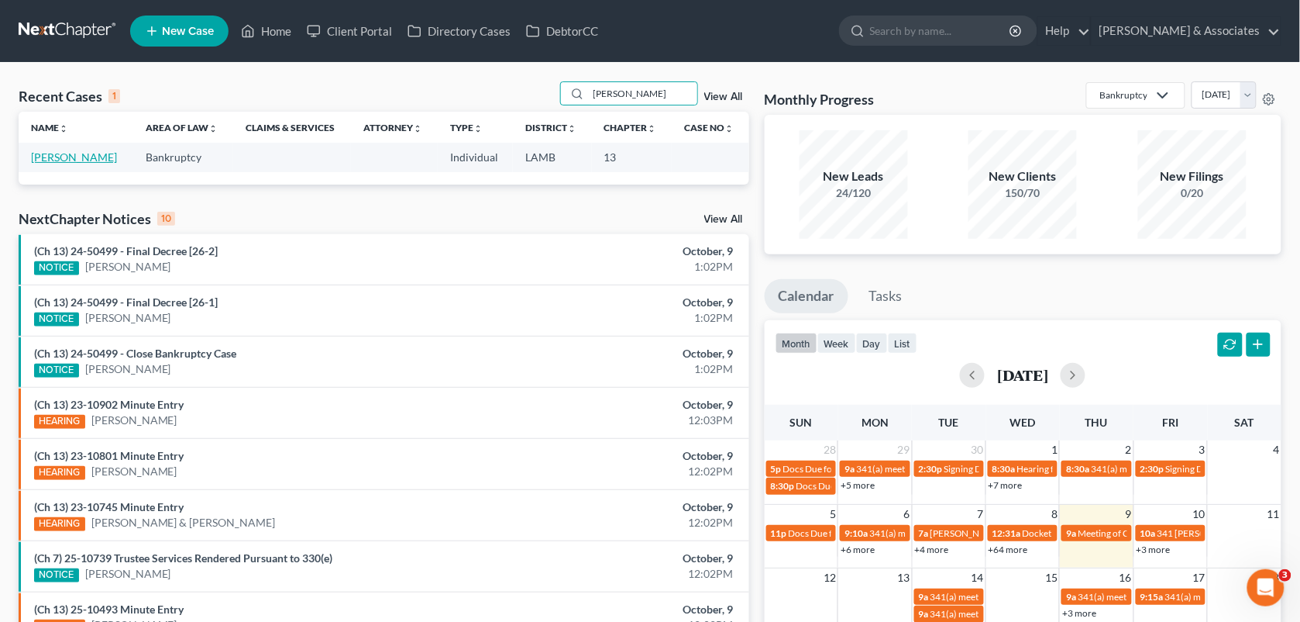
click at [67, 157] on link "[PERSON_NAME]" at bounding box center [74, 156] width 86 height 13
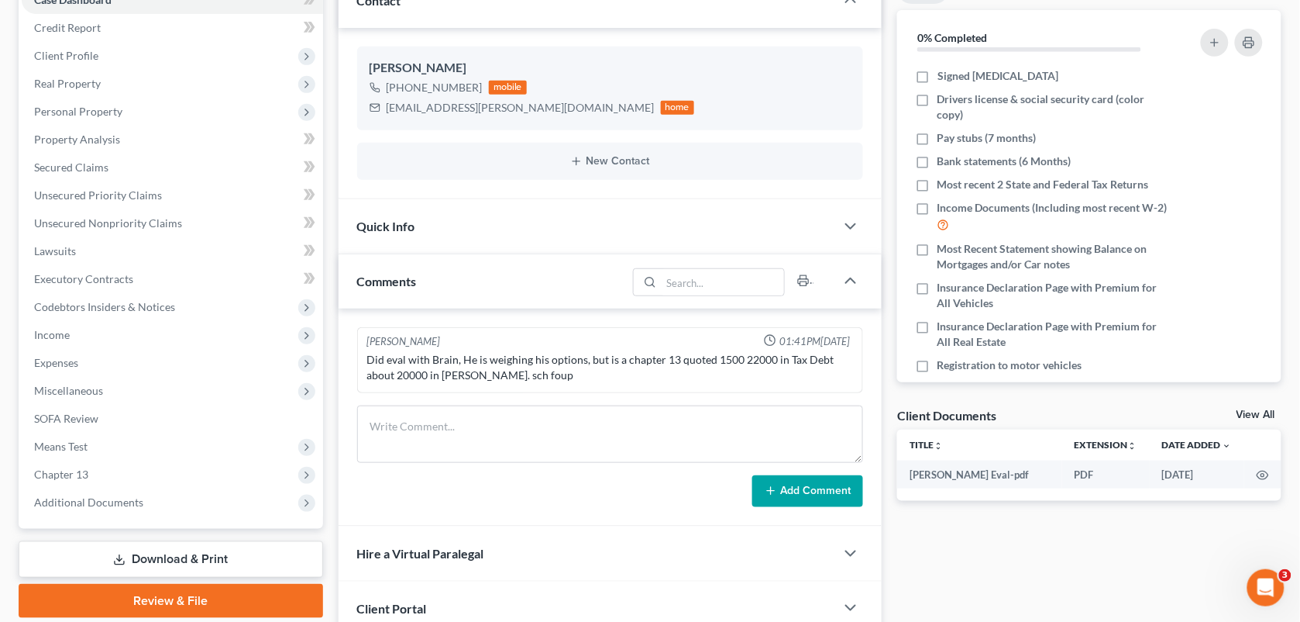
scroll to position [293, 0]
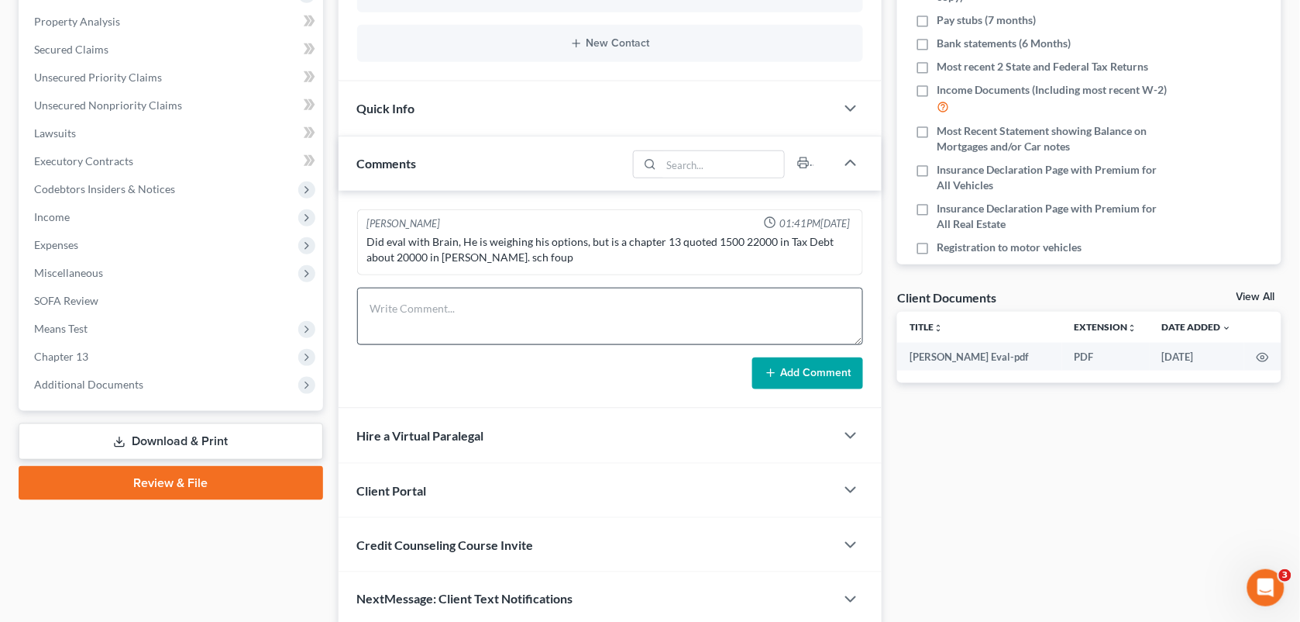
drag, startPoint x: 465, startPoint y: 346, endPoint x: 532, endPoint y: 330, distance: 68.6
click at [461, 306] on form "Add Comment" at bounding box center [610, 339] width 507 height 102
click at [461, 306] on textarea at bounding box center [610, 316] width 507 height 57
click at [532, 330] on textarea at bounding box center [610, 316] width 507 height 57
paste textarea "[PERSON_NAME] card was compromised. He closed that account and has a new one, b…"
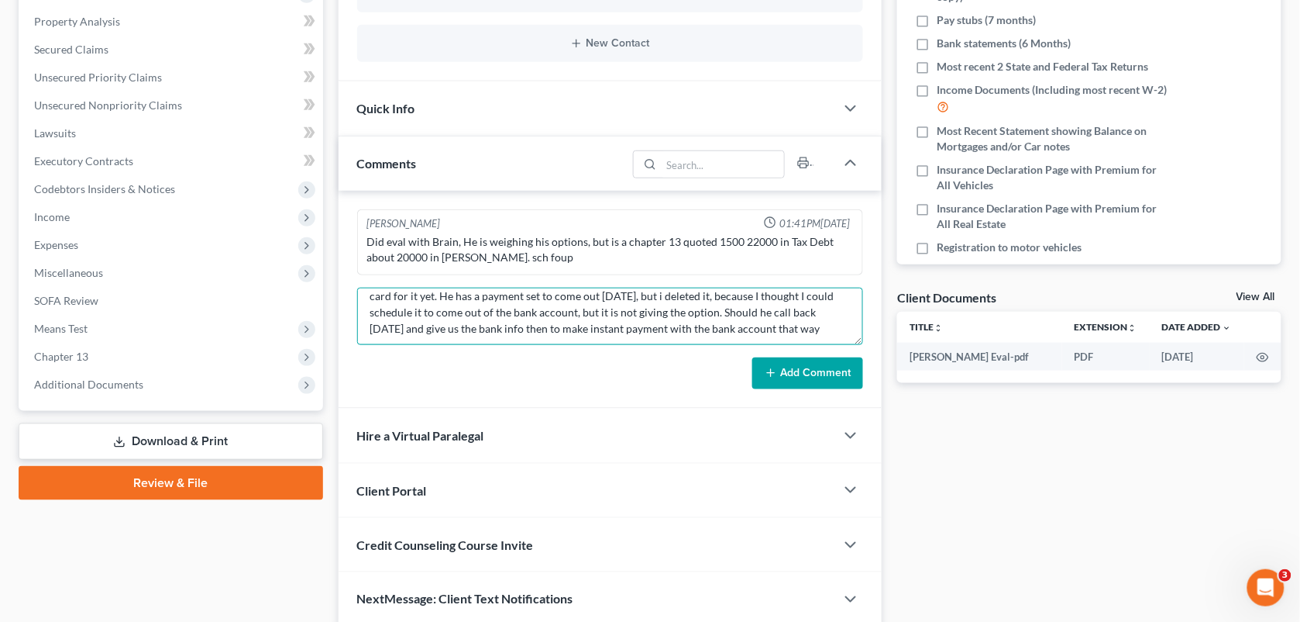
scroll to position [32, 0]
drag, startPoint x: 762, startPoint y: 311, endPoint x: 715, endPoint y: 315, distance: 46.7
click at [715, 315] on textarea "[PERSON_NAME] card was compromised. He closed that account and has a new one, b…" at bounding box center [610, 316] width 507 height 57
click at [837, 325] on textarea "[PERSON_NAME] card was compromised. He closed that account and has a new one, b…" at bounding box center [610, 316] width 507 height 57
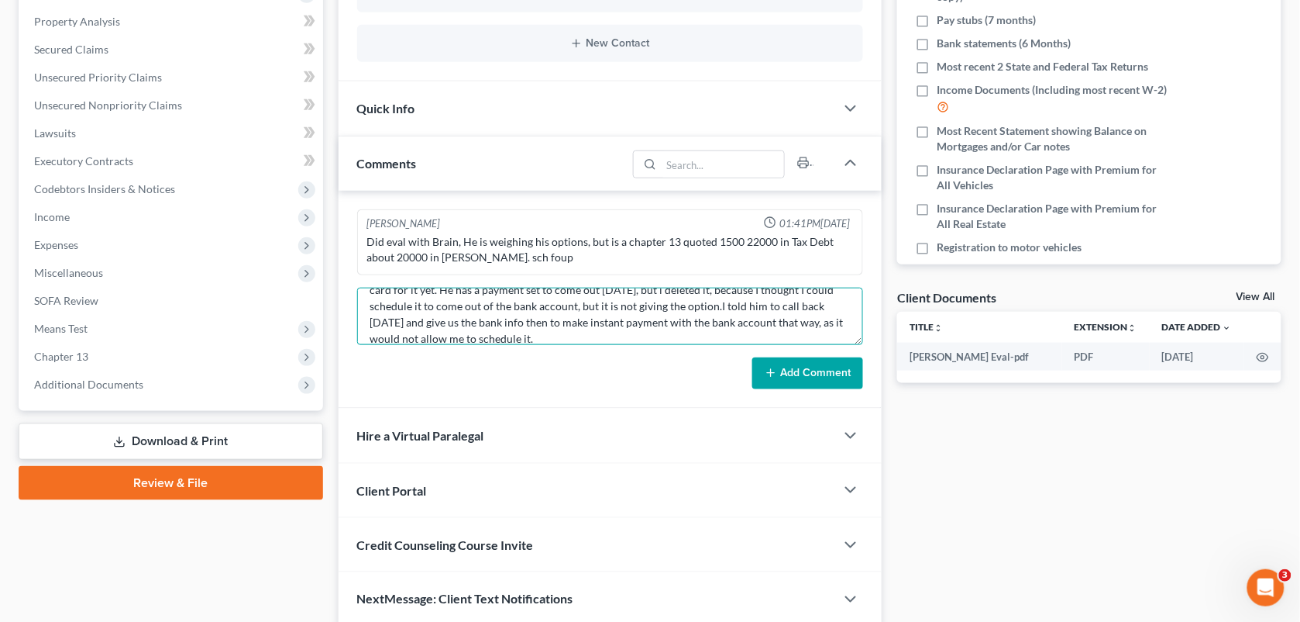
type textarea "[PERSON_NAME] card was compromised. He closed that account and has a new one, b…"
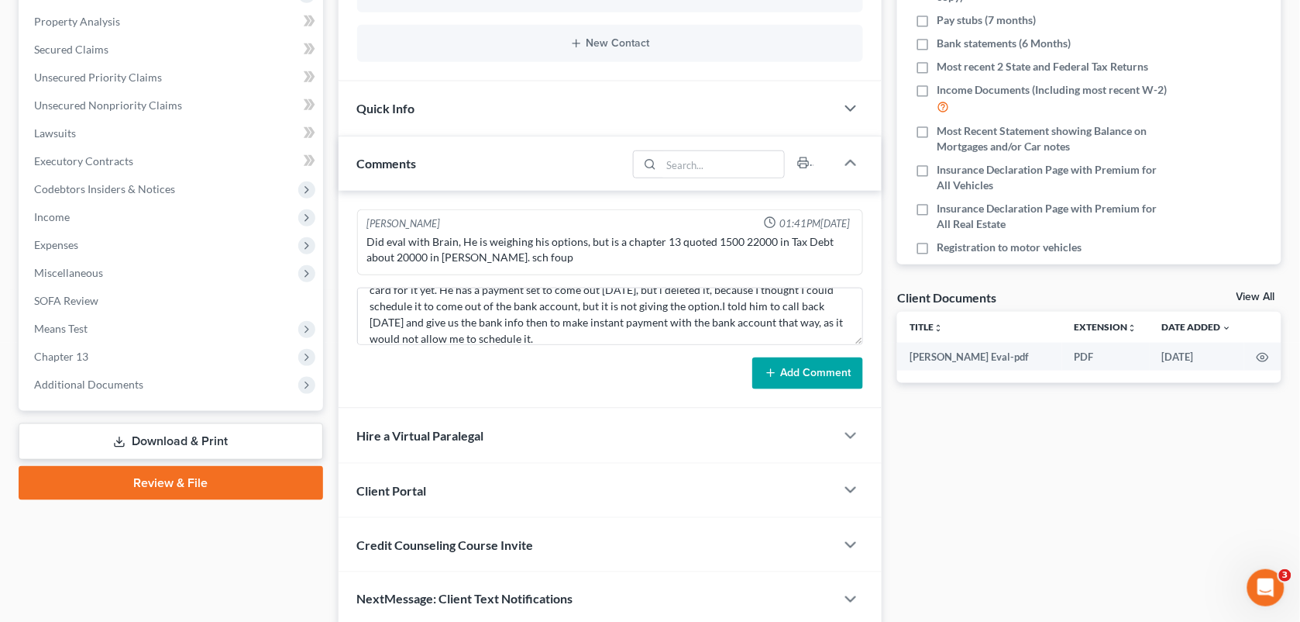
click at [811, 377] on button "Add Comment" at bounding box center [808, 373] width 111 height 33
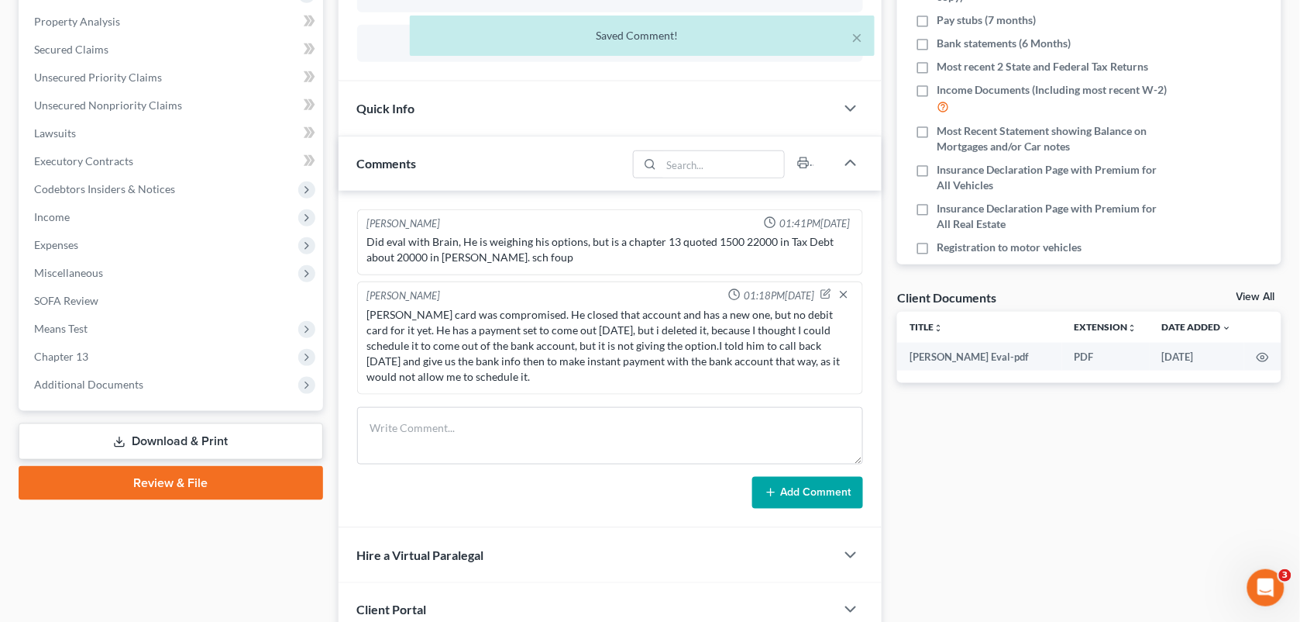
scroll to position [0, 0]
